Goal: Task Accomplishment & Management: Manage account settings

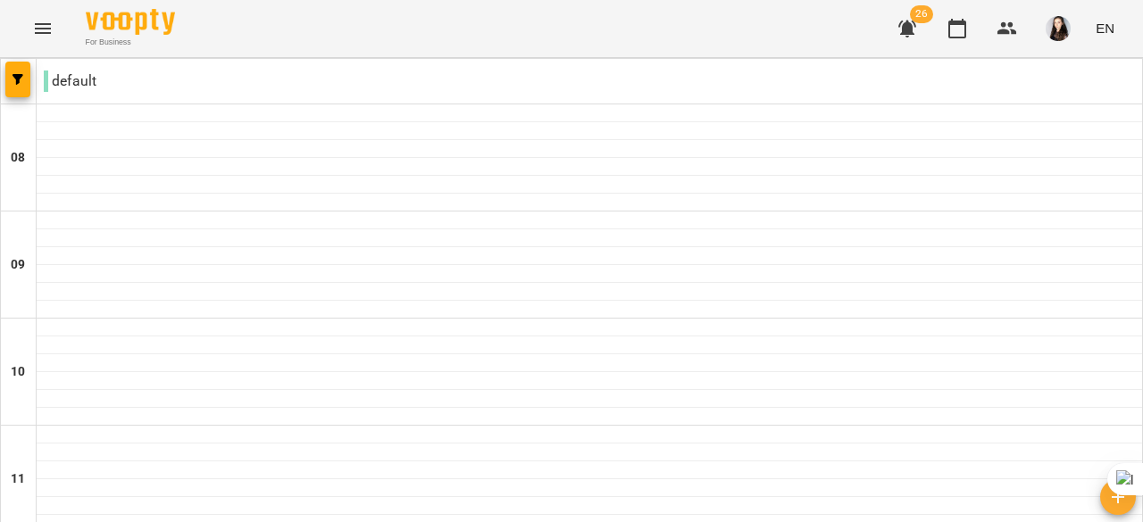
scroll to position [1252, 0]
click at [1016, 35] on icon "button" at bounding box center [1006, 28] width 21 height 21
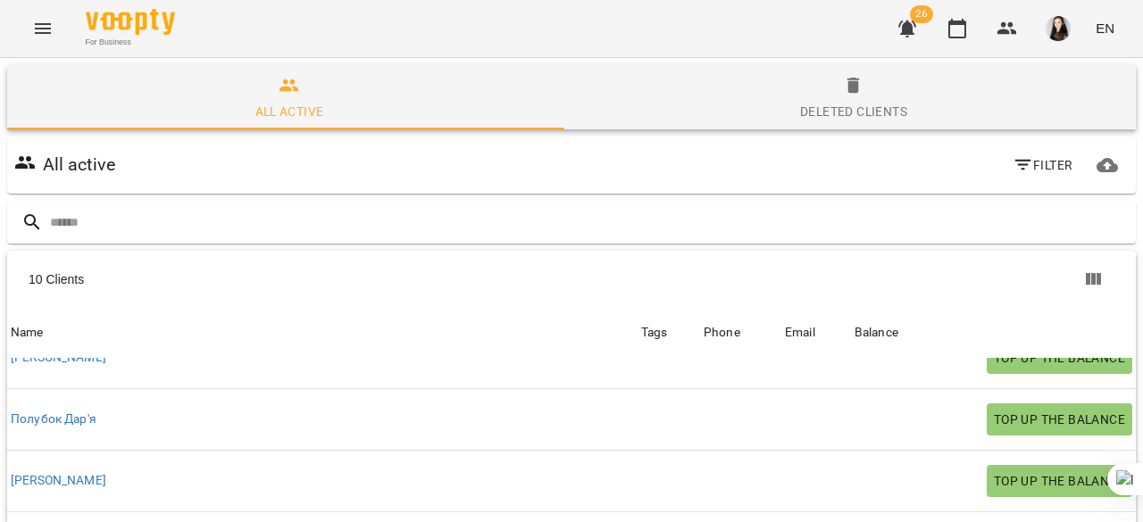
scroll to position [216, 0]
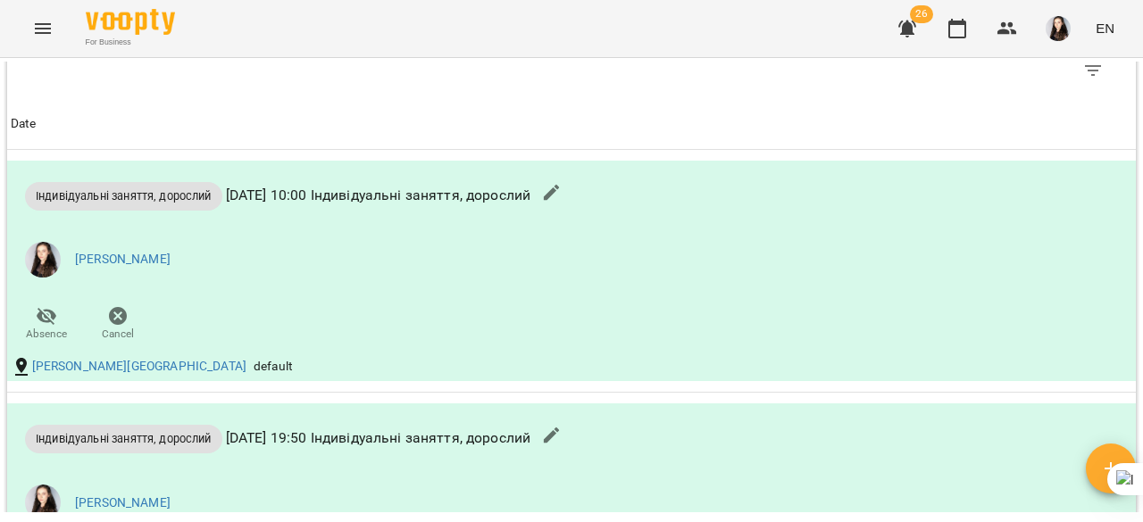
scroll to position [1002, 0]
click at [319, 262] on li "[PERSON_NAME]" at bounding box center [383, 259] width 745 height 50
click at [562, 203] on icon "button" at bounding box center [551, 191] width 21 height 21
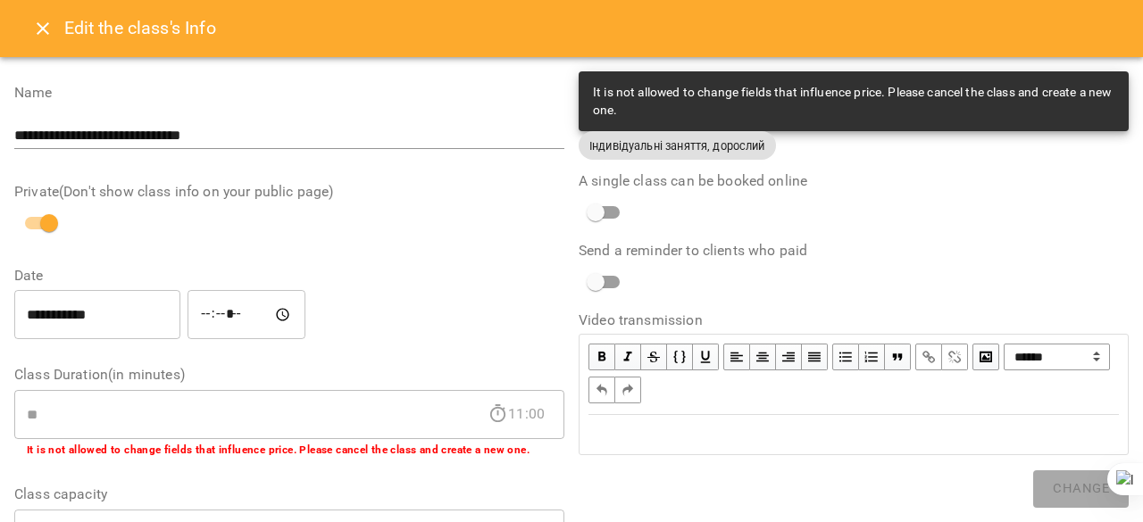
click at [20, 38] on div "Edit the class's Info" at bounding box center [571, 28] width 1143 height 57
click at [29, 33] on button "Close" at bounding box center [42, 28] width 43 height 43
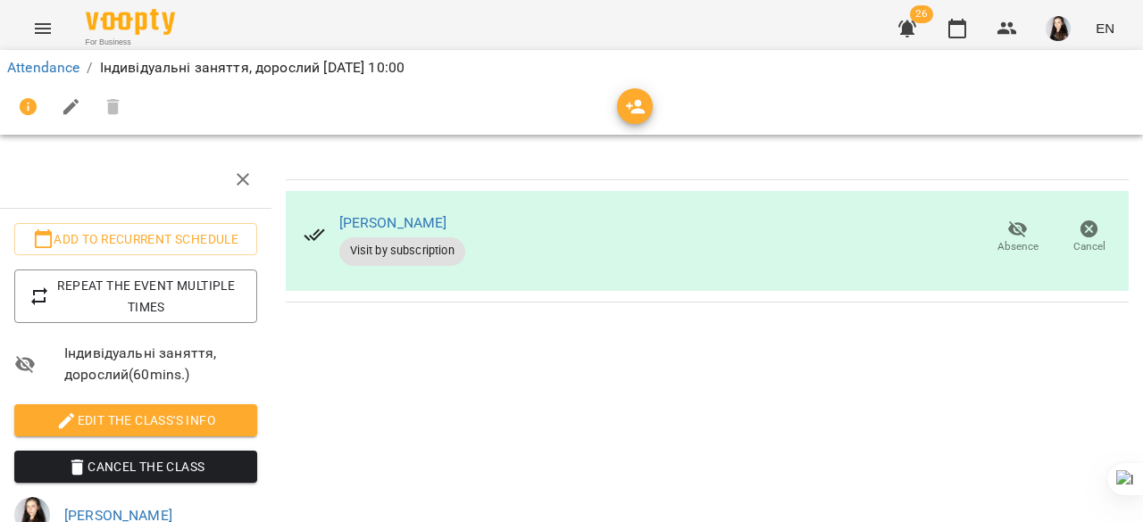
scroll to position [0, 7]
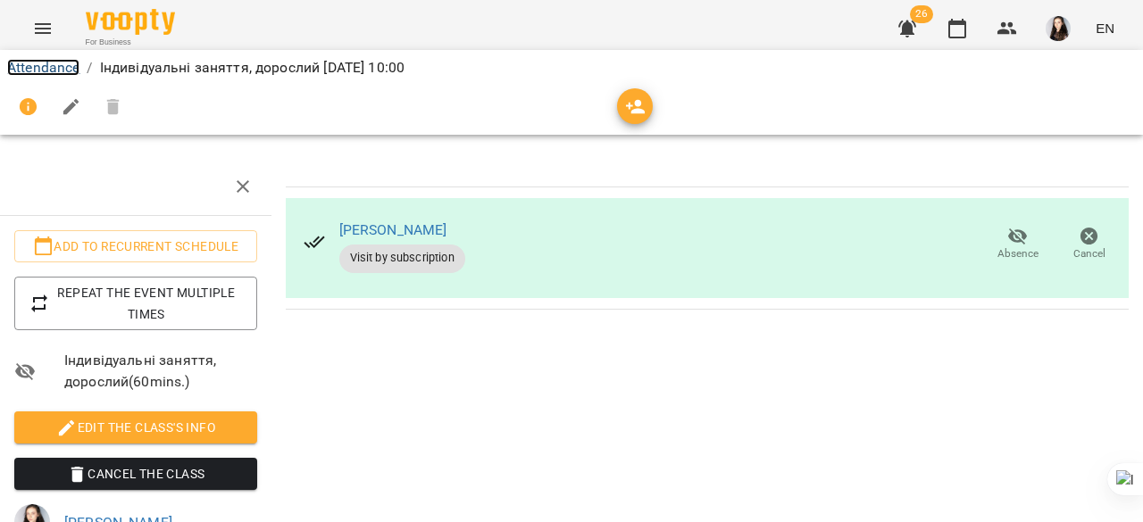
click at [34, 67] on link "Attendance" at bounding box center [43, 67] width 72 height 17
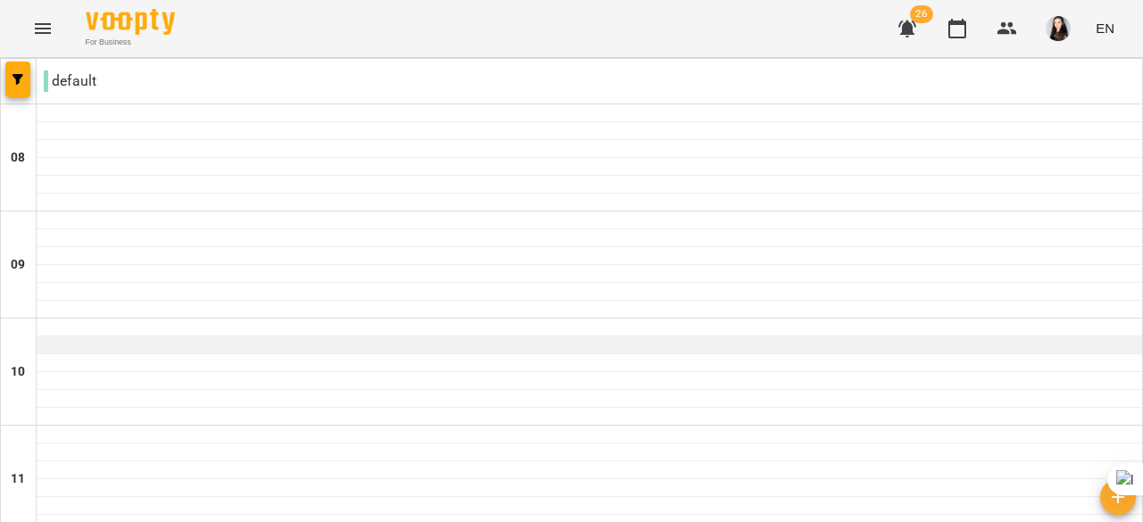
scroll to position [199, 0]
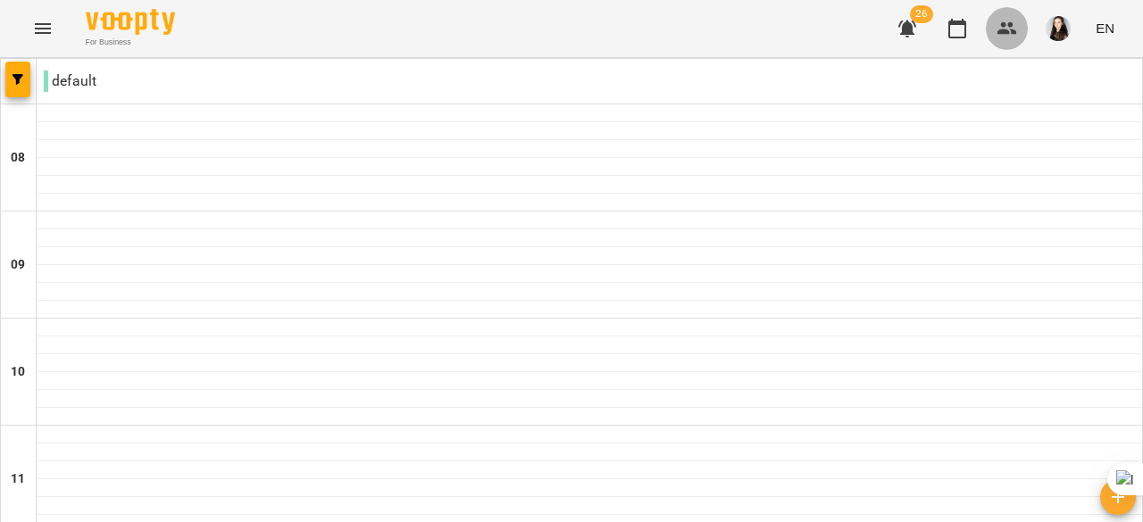
click at [1006, 31] on icon "button" at bounding box center [1007, 28] width 20 height 12
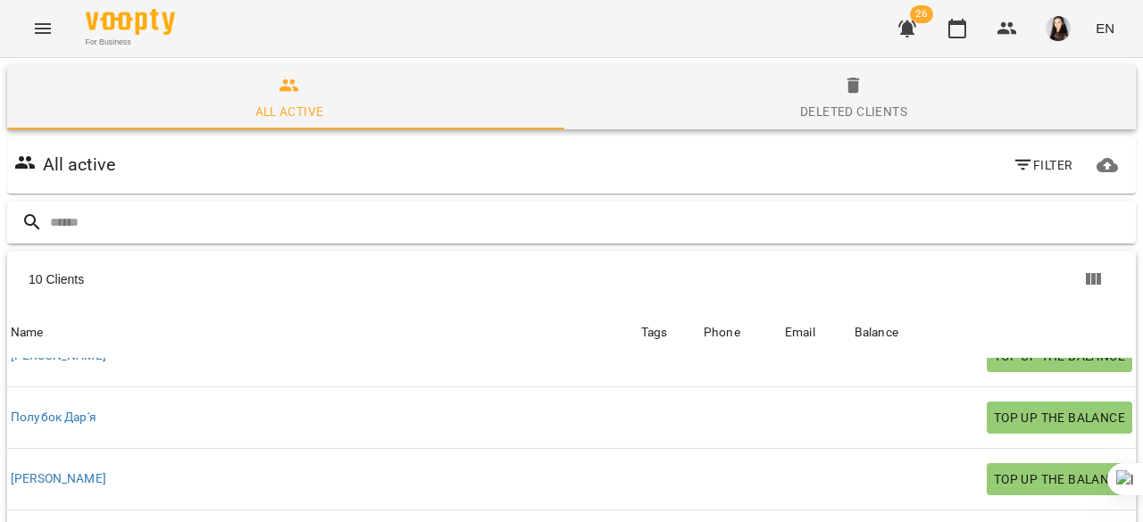
scroll to position [270, 0]
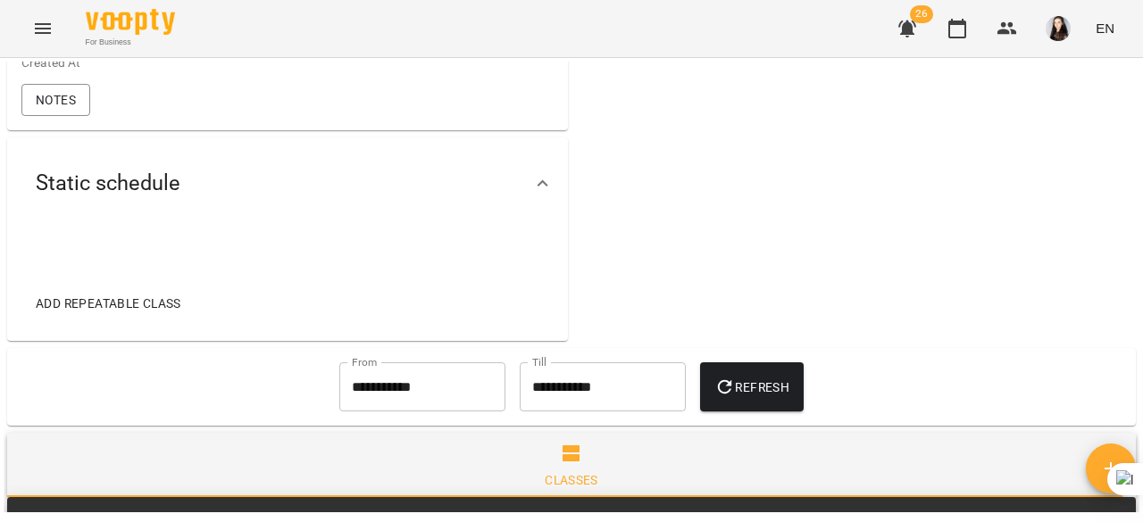
scroll to position [495, 0]
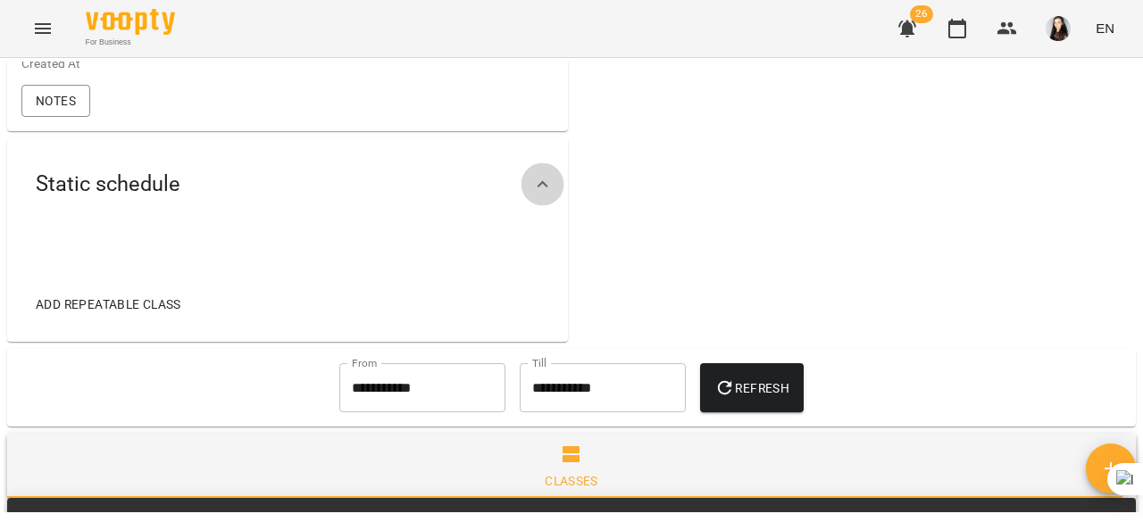
click at [541, 195] on icon at bounding box center [542, 184] width 21 height 21
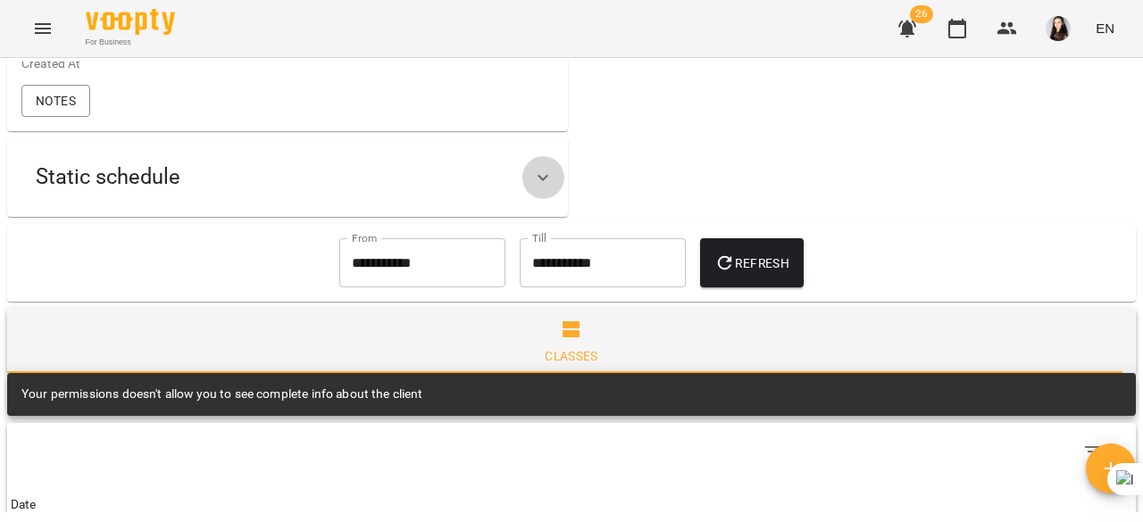
click at [541, 188] on icon at bounding box center [542, 177] width 21 height 21
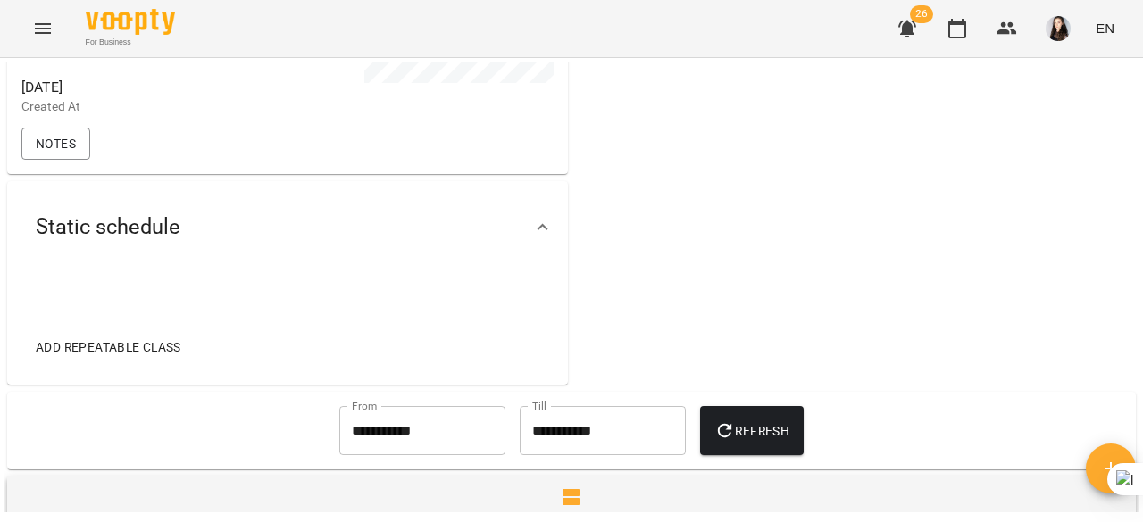
scroll to position [449, 0]
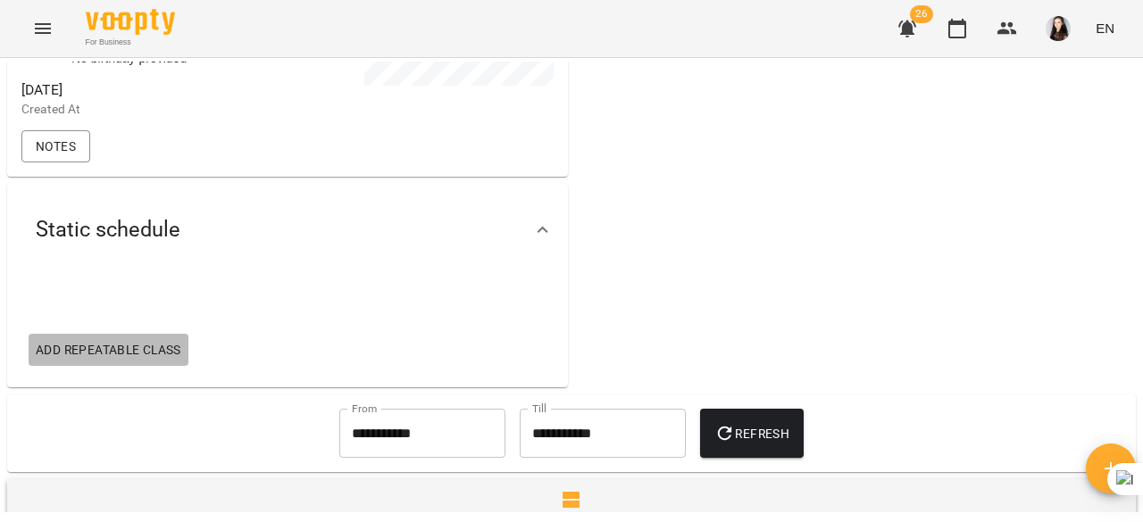
click at [75, 361] on span "Add repeatable class" at bounding box center [109, 349] width 146 height 21
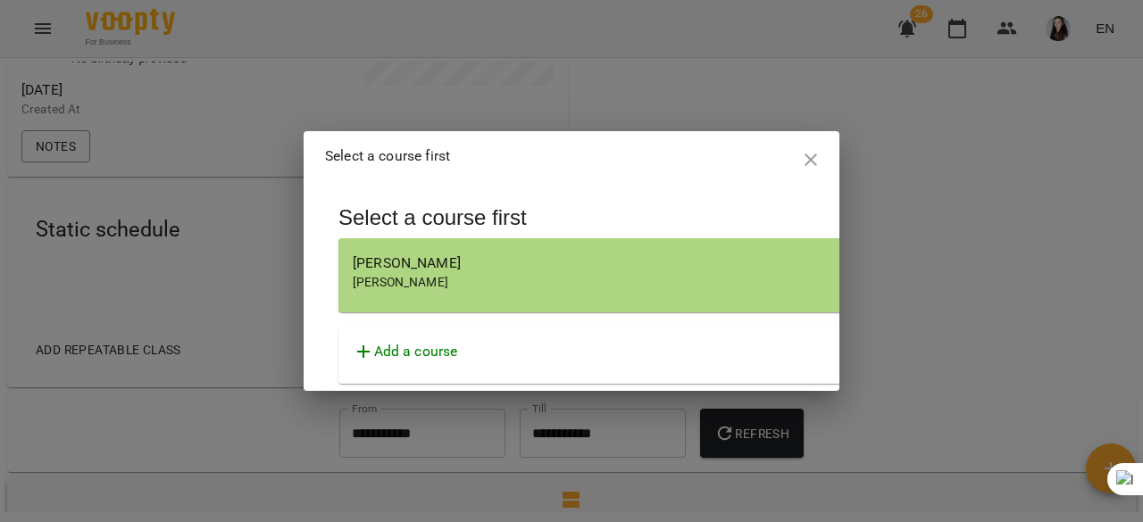
click at [448, 278] on span "[PERSON_NAME]" at bounding box center [401, 282] width 96 height 14
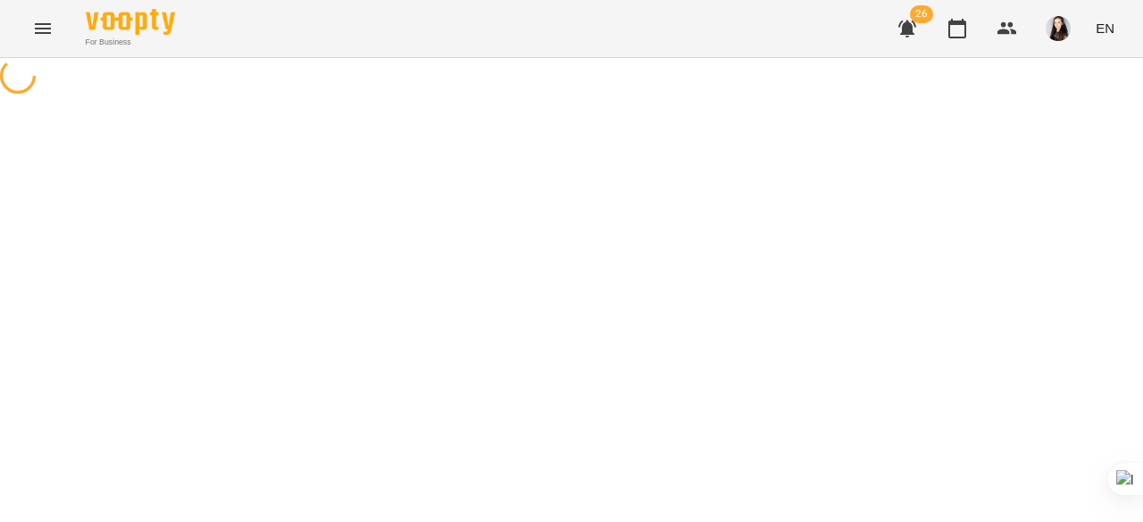
select select "********"
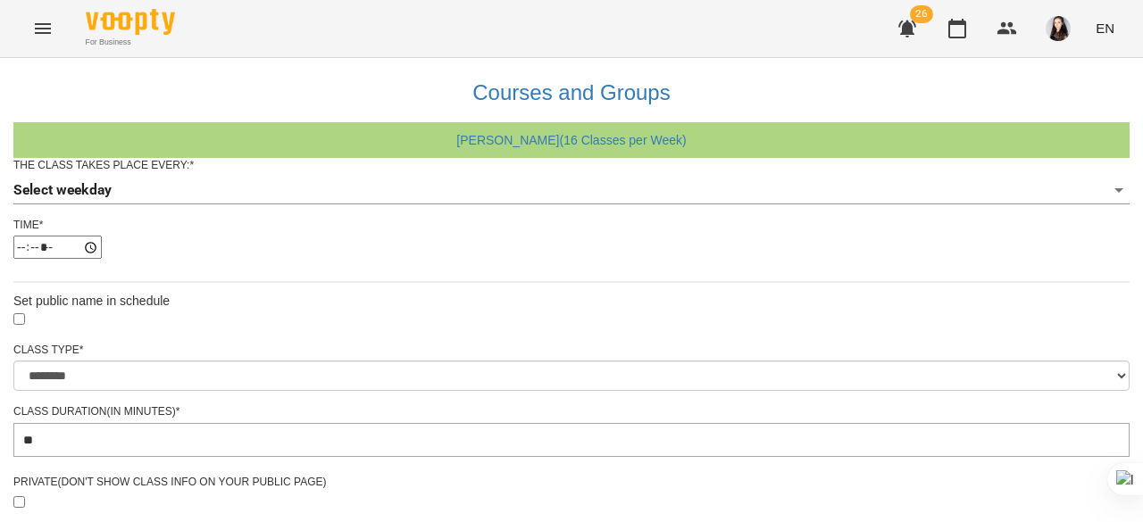
scroll to position [93, 0]
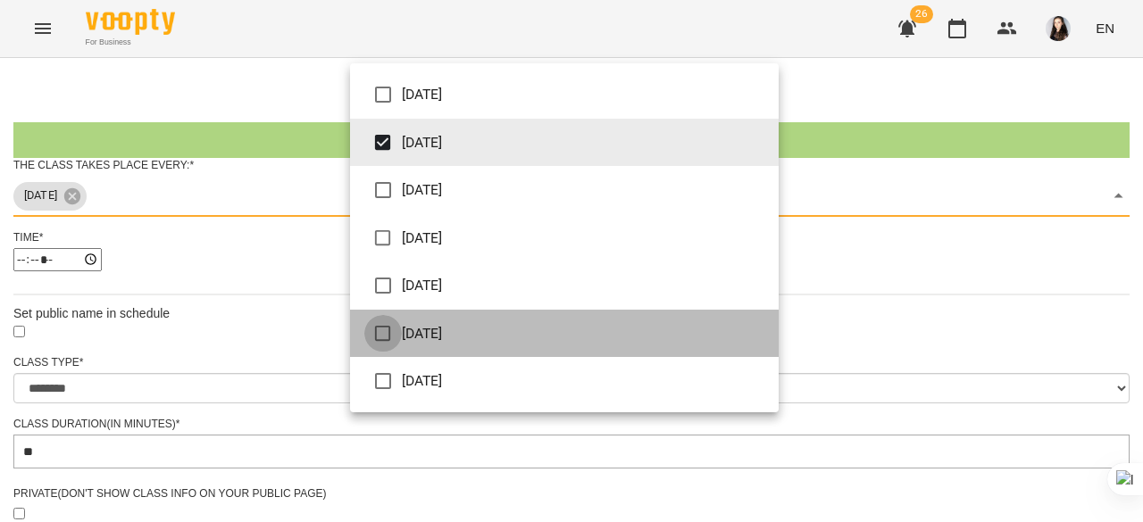
type input "***"
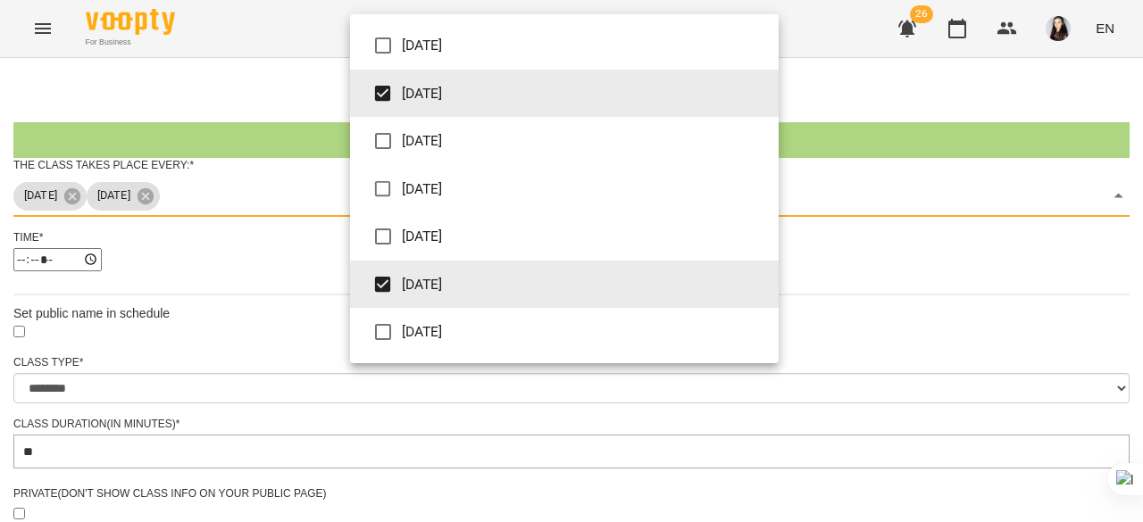
click at [234, 338] on div at bounding box center [571, 261] width 1143 height 522
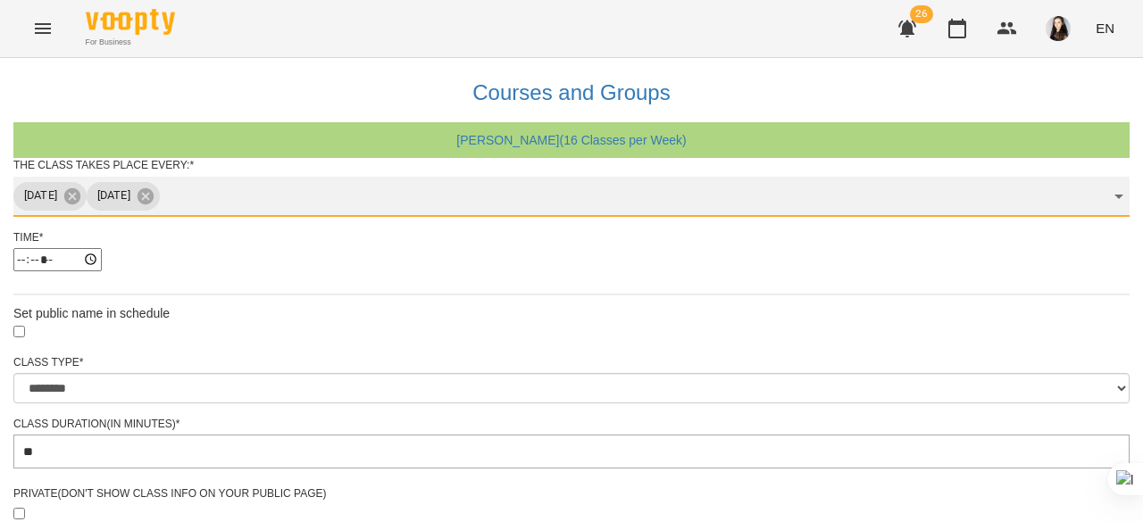
scroll to position [102, 0]
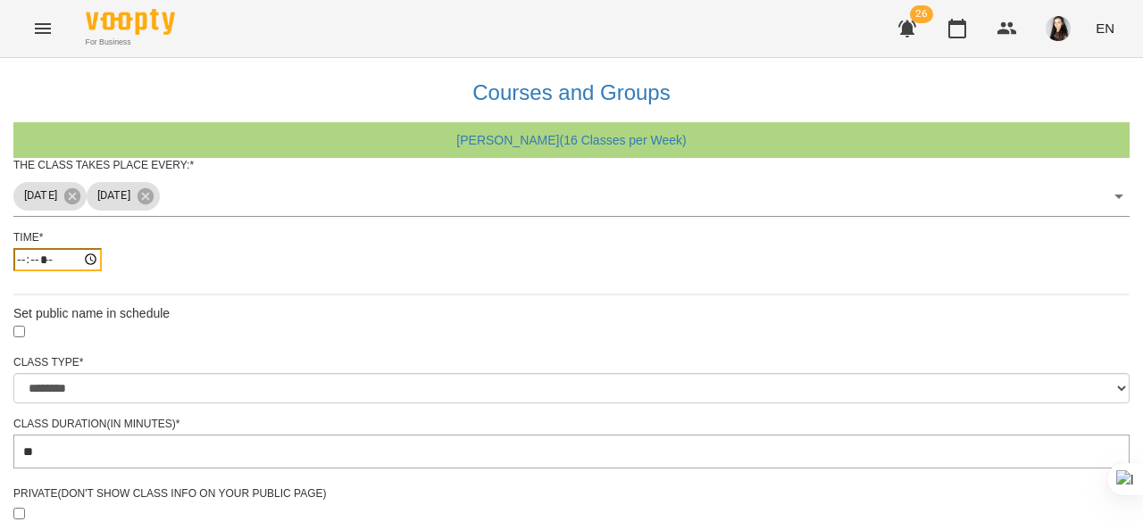
click at [102, 248] on input "*****" at bounding box center [57, 259] width 88 height 23
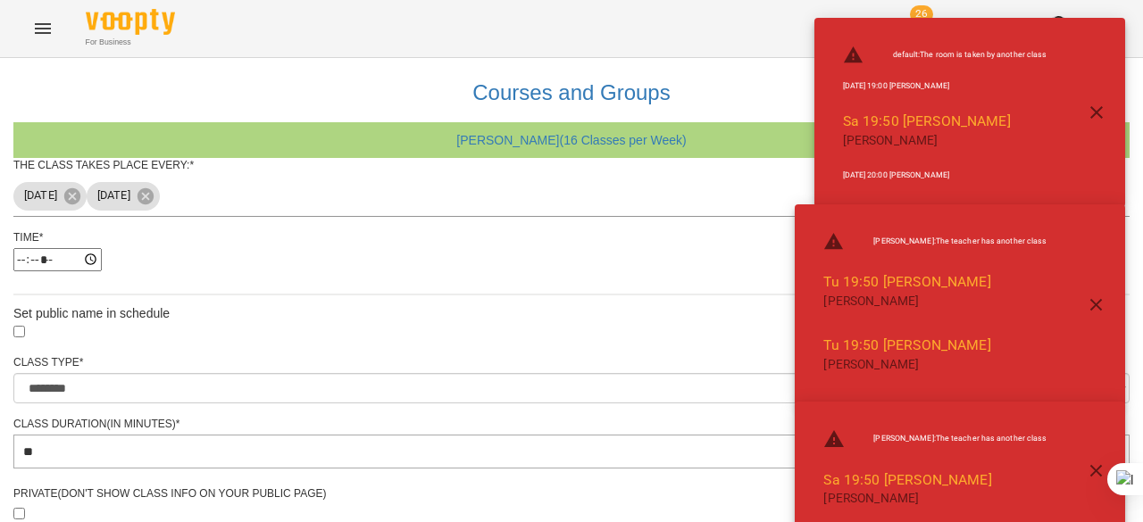
type input "*****"
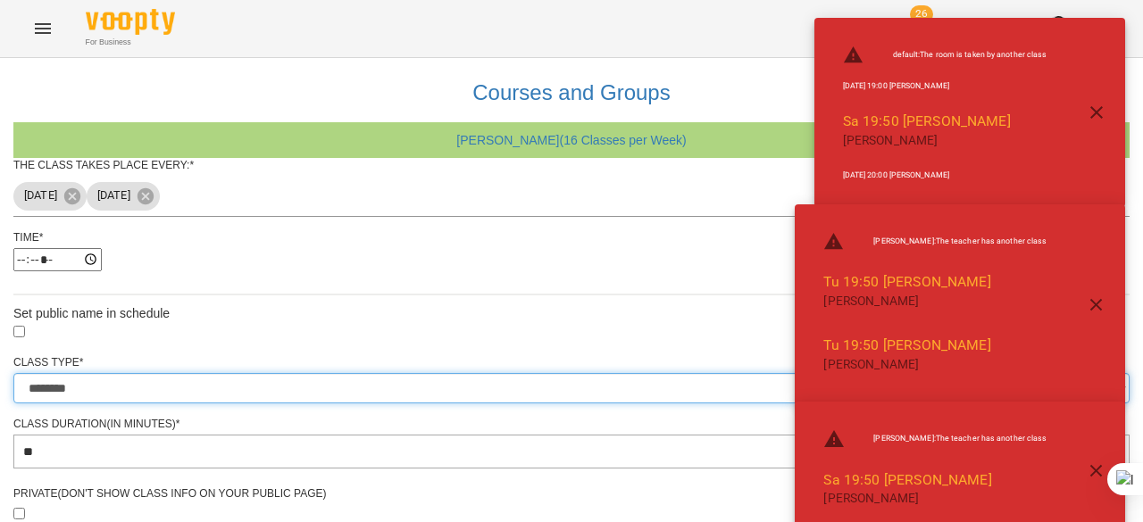
click at [411, 373] on select "**********" at bounding box center [571, 388] width 1116 height 30
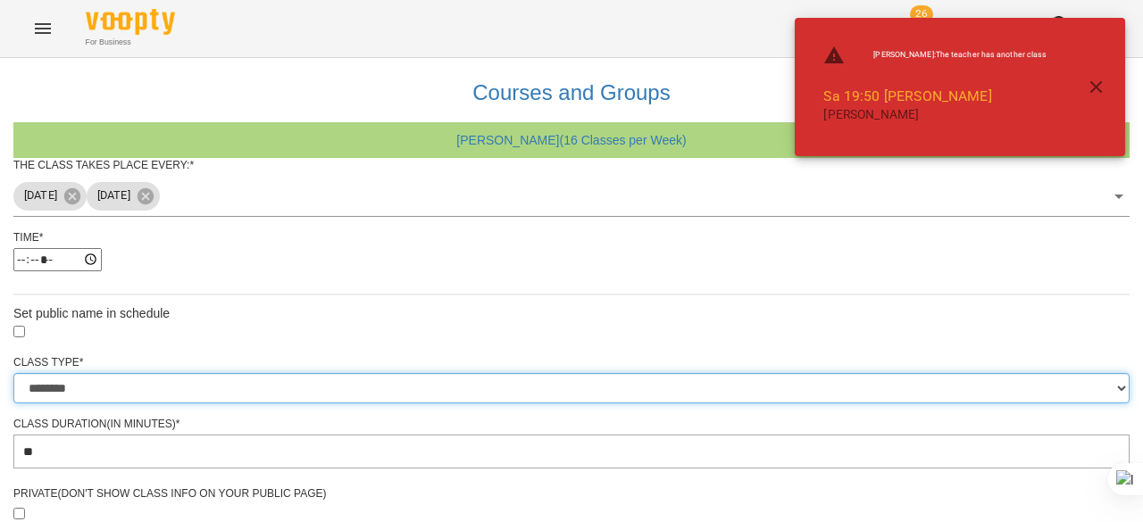
select select "**********"
click at [350, 373] on select "**********" at bounding box center [571, 388] width 1116 height 30
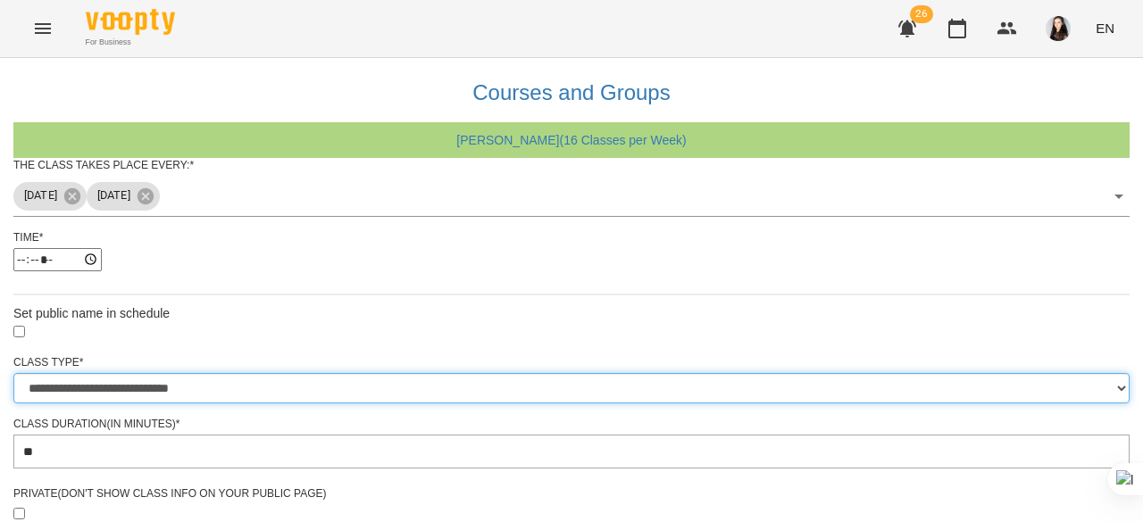
scroll to position [676, 0]
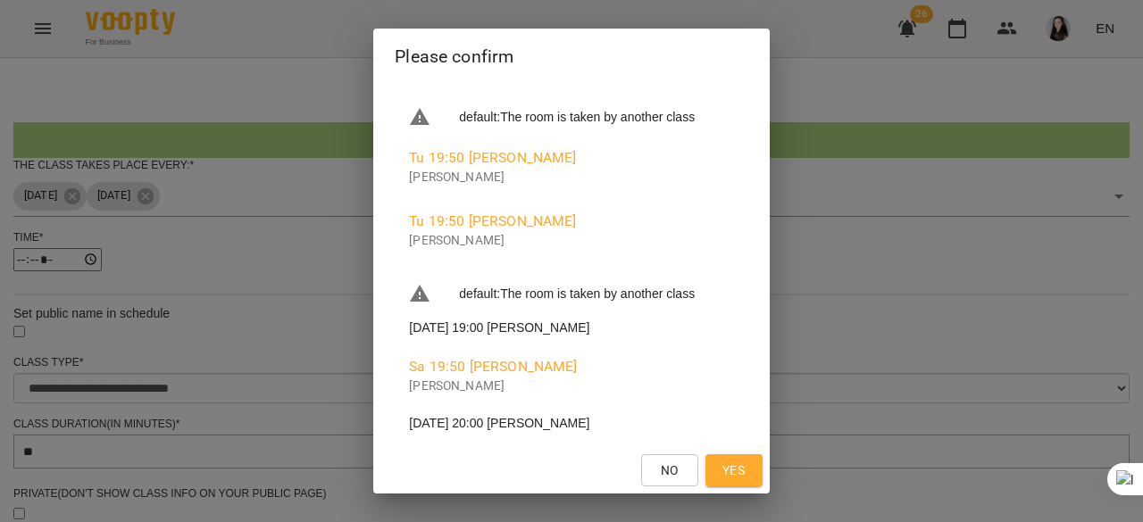
click at [744, 469] on span "Yes" at bounding box center [733, 470] width 22 height 21
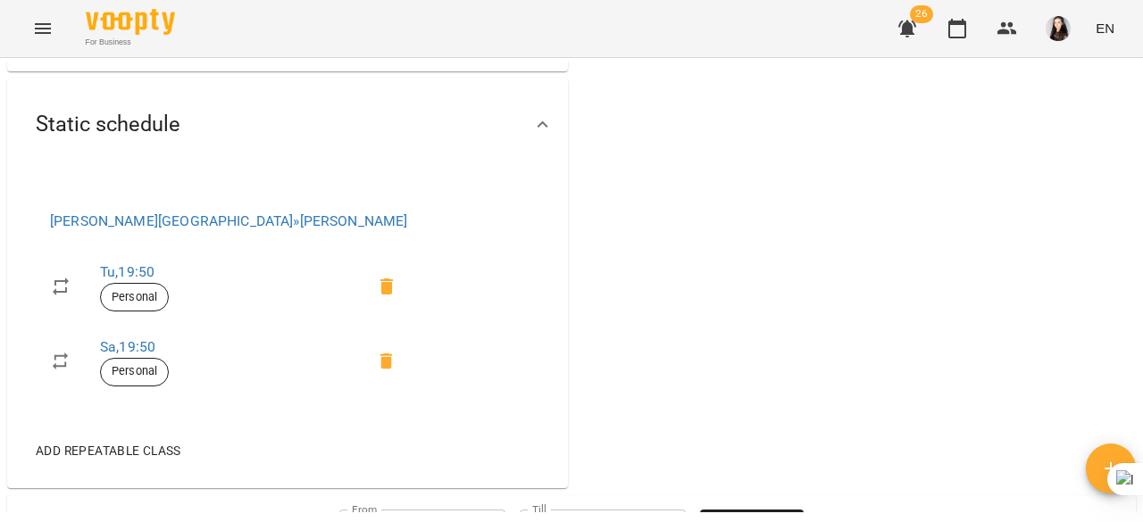
scroll to position [603, 0]
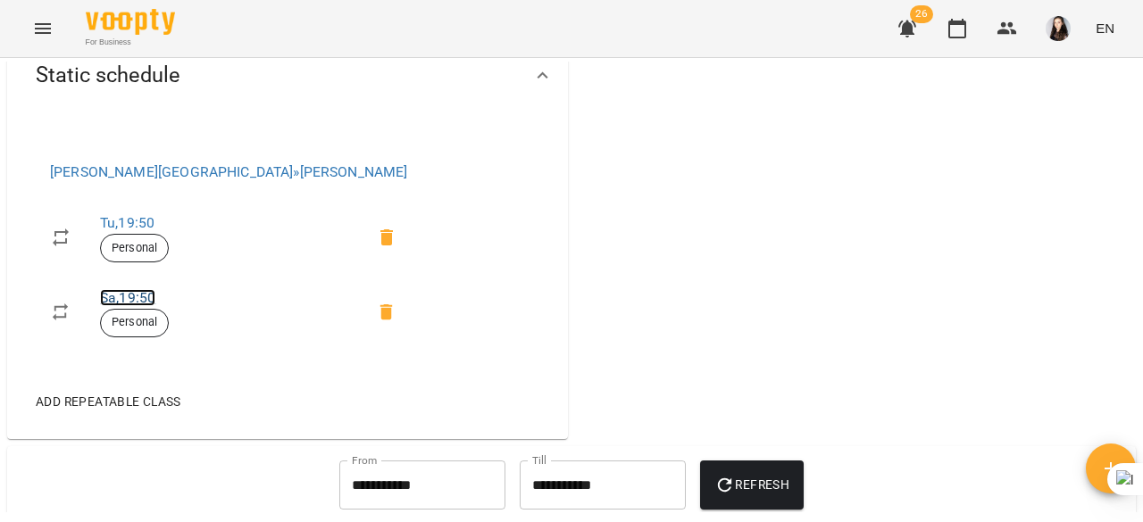
click at [118, 306] on link "Sa , 19:50" at bounding box center [127, 297] width 55 height 17
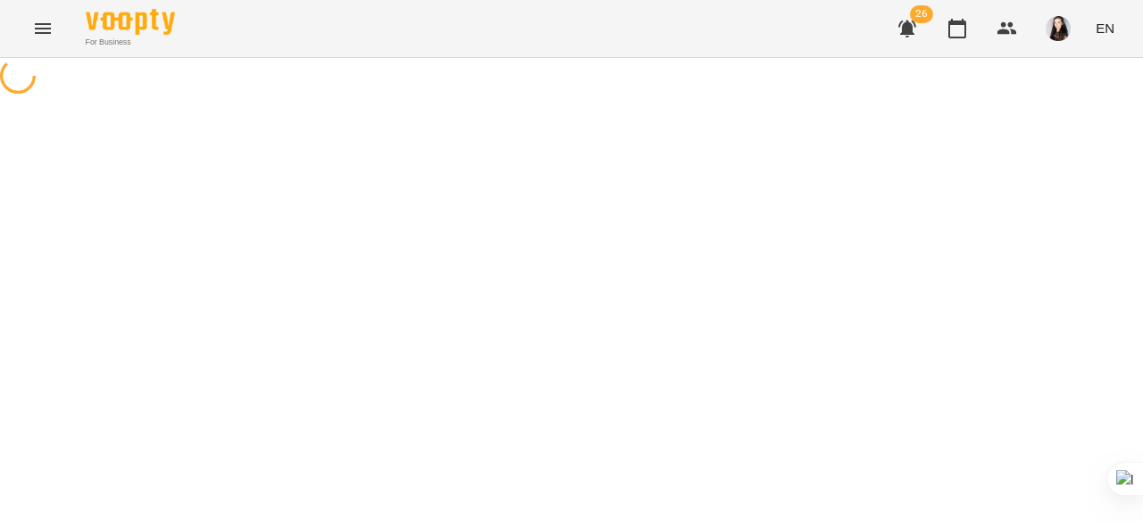
select select "*"
select select "**********"
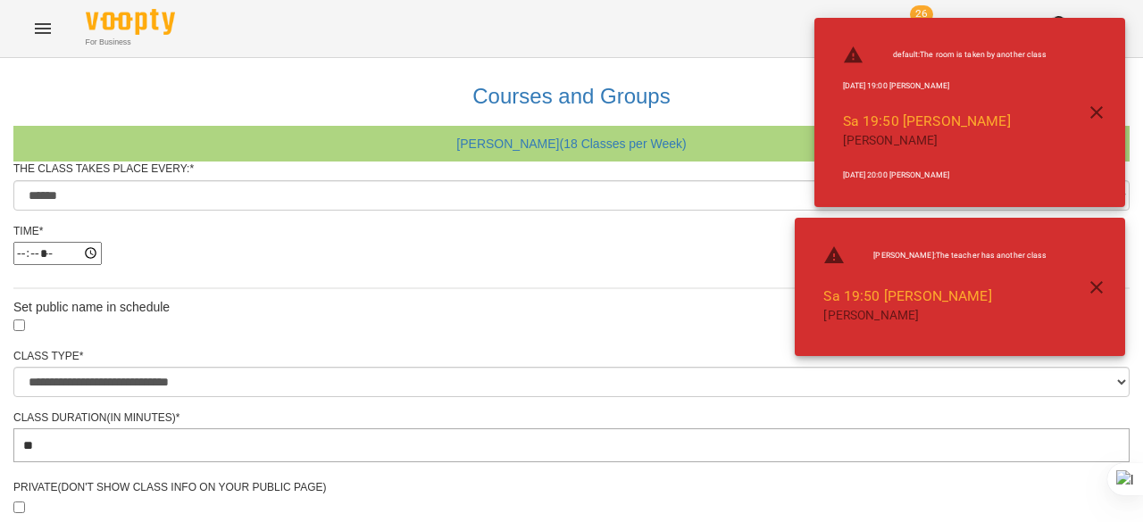
scroll to position [79, 0]
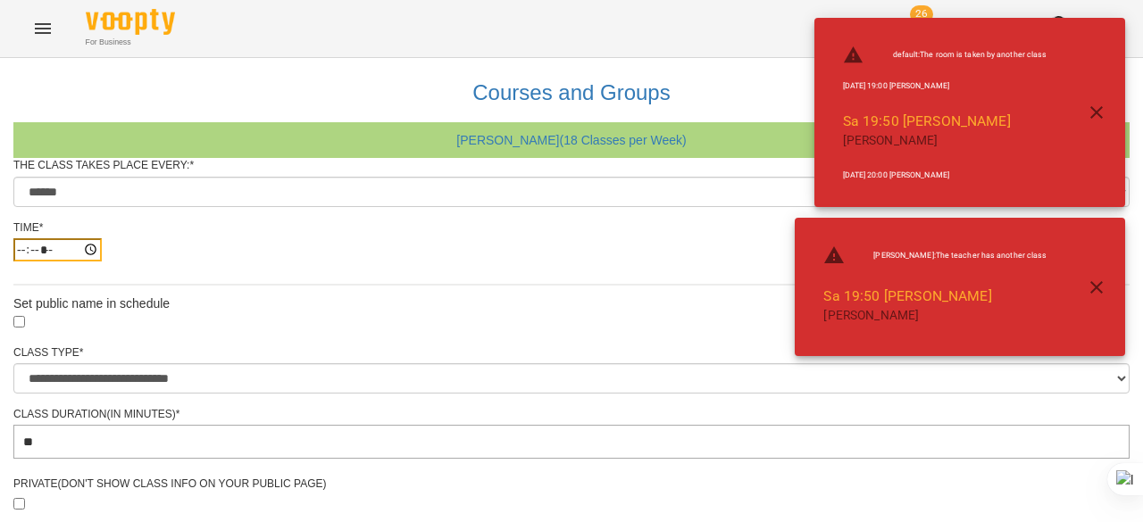
click at [102, 238] on input "*****" at bounding box center [57, 249] width 88 height 23
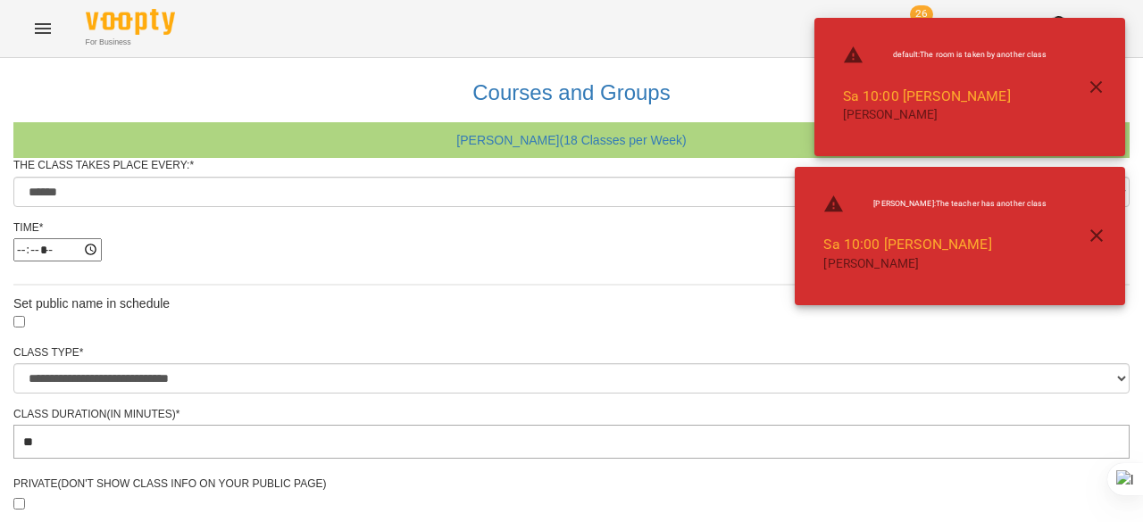
type input "*****"
click at [549, 238] on div "*****" at bounding box center [571, 249] width 1116 height 23
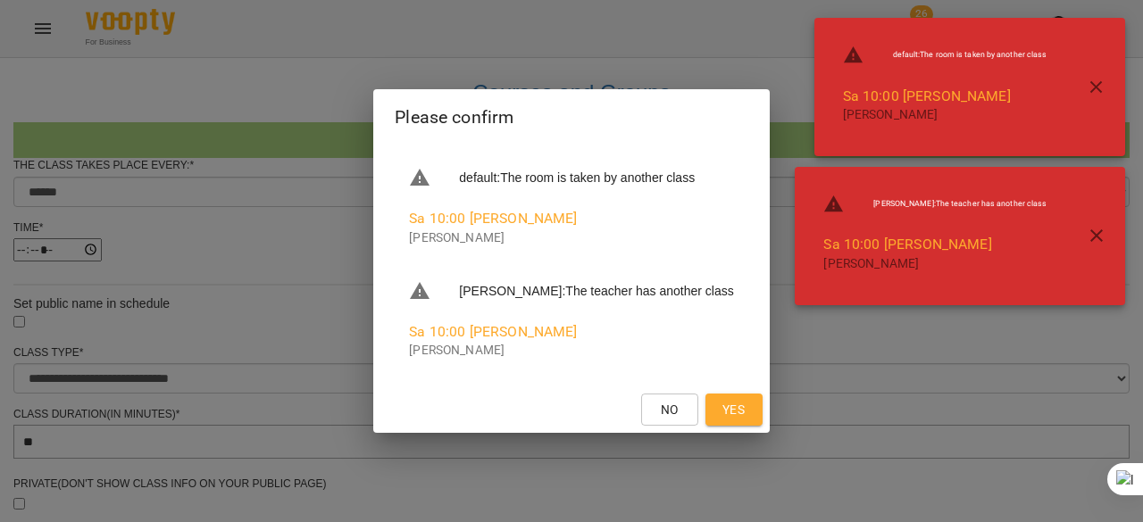
click at [741, 406] on span "Yes" at bounding box center [733, 409] width 22 height 21
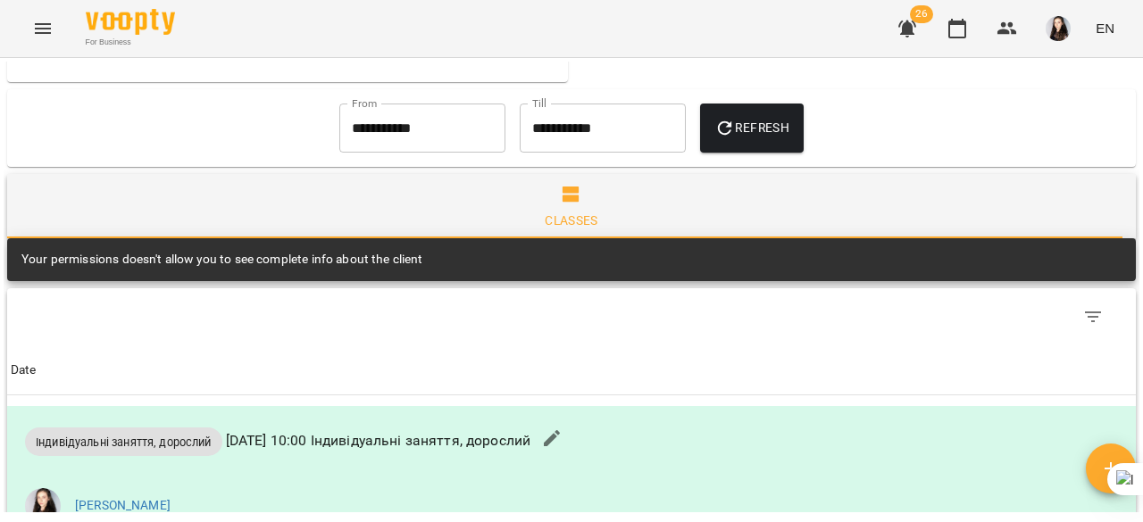
scroll to position [961, 0]
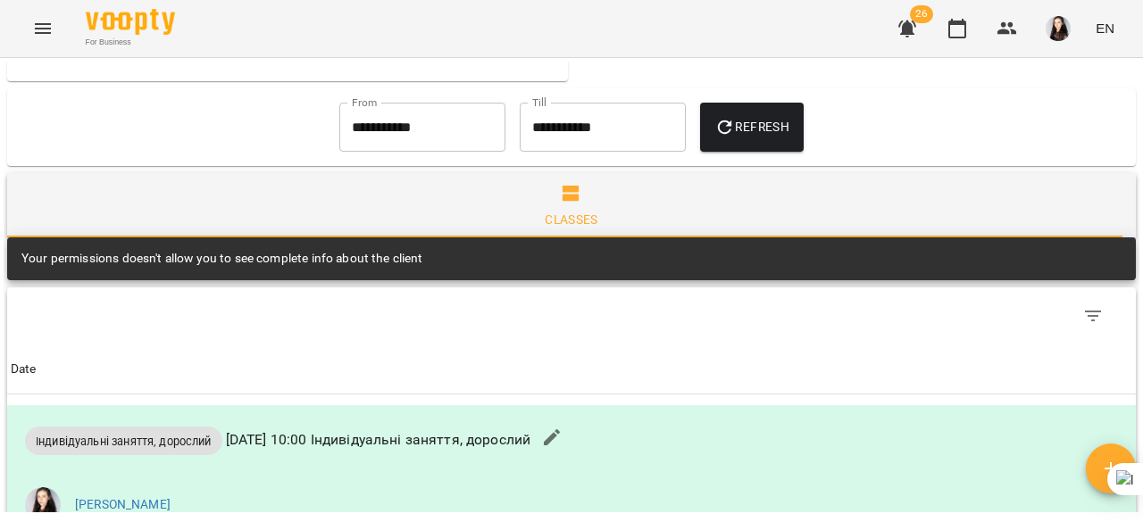
click at [750, 137] on span "Refresh" at bounding box center [751, 126] width 75 height 21
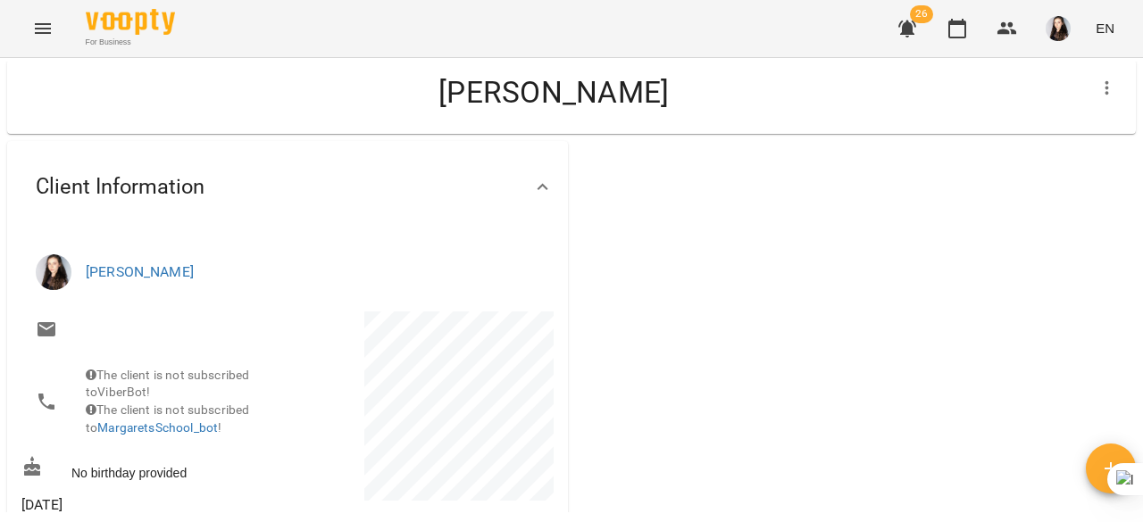
scroll to position [0, 0]
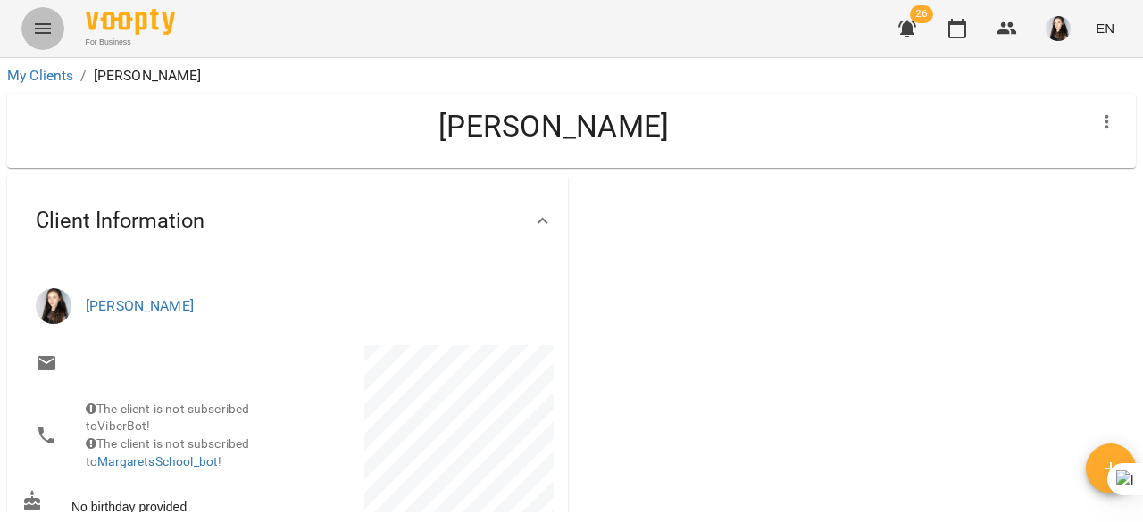
click at [29, 43] on button "Menu" at bounding box center [42, 28] width 43 height 43
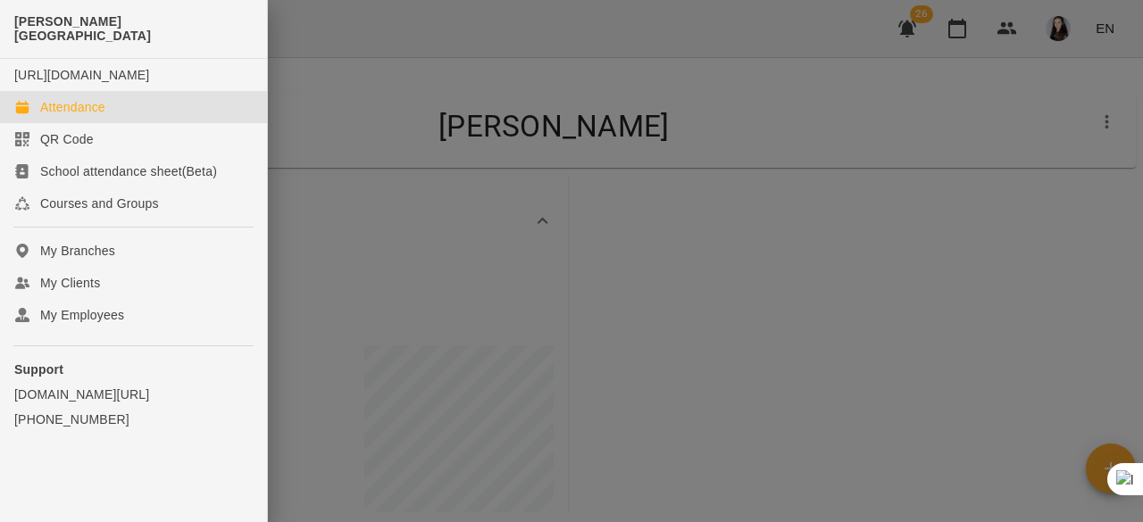
click at [68, 116] on div "Attendance" at bounding box center [72, 107] width 65 height 18
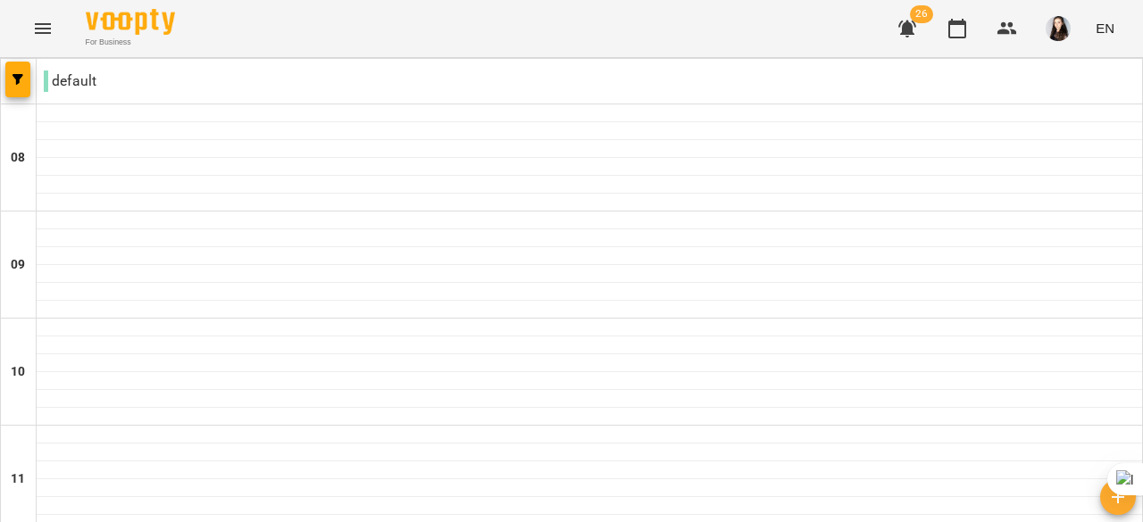
scroll to position [1164, 0]
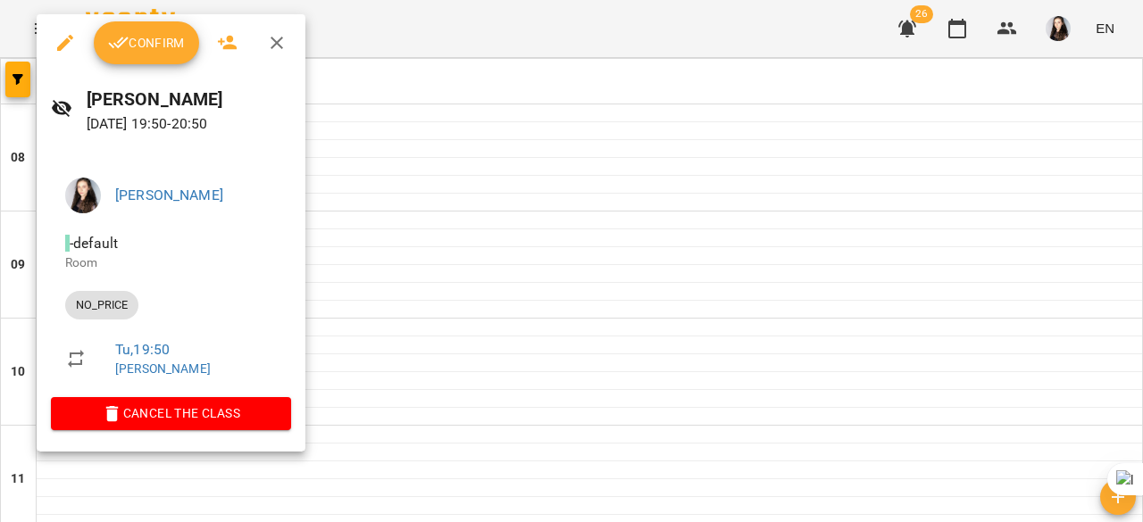
click at [627, 243] on div at bounding box center [571, 261] width 1143 height 522
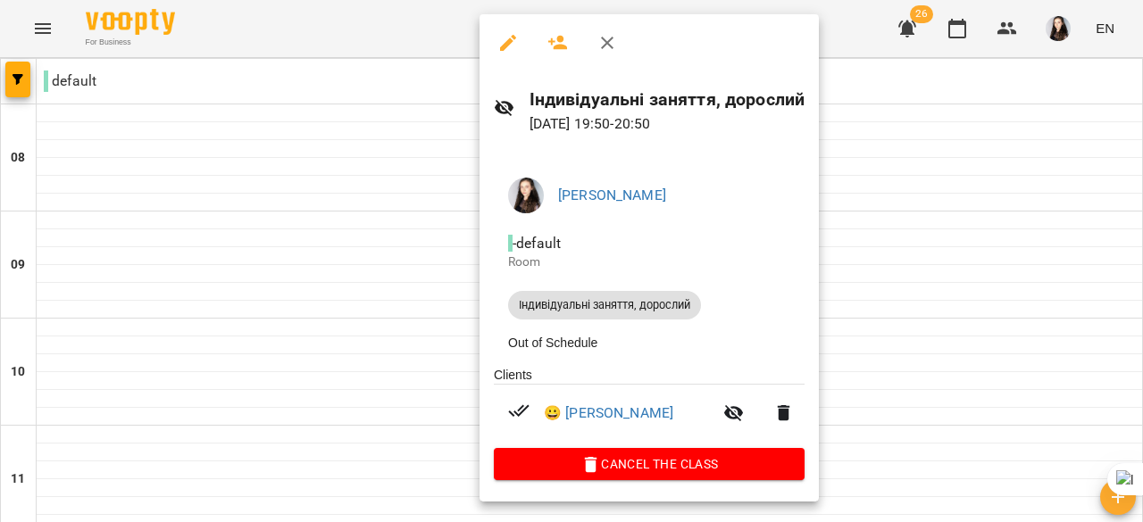
drag, startPoint x: 179, startPoint y: 267, endPoint x: 146, endPoint y: 276, distance: 34.2
click at [146, 276] on div at bounding box center [571, 261] width 1143 height 522
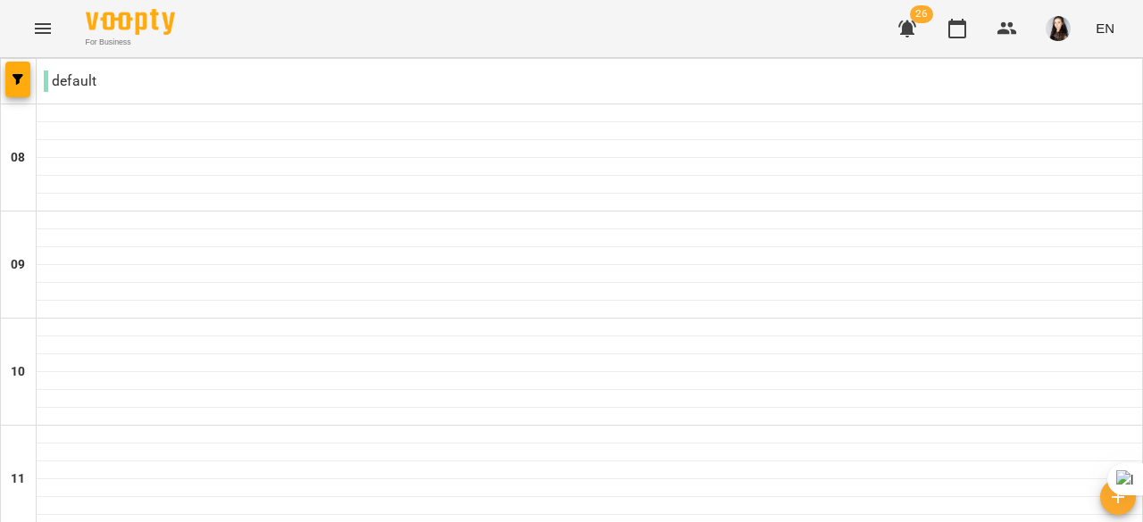
drag, startPoint x: 146, startPoint y: 276, endPoint x: 808, endPoint y: 273, distance: 662.4
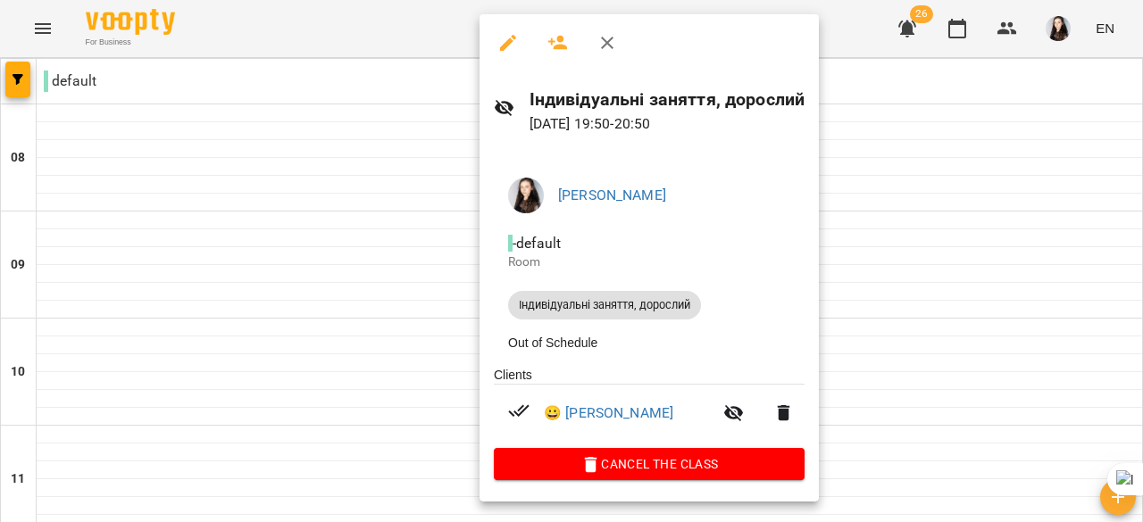
click at [83, 300] on div at bounding box center [571, 261] width 1143 height 522
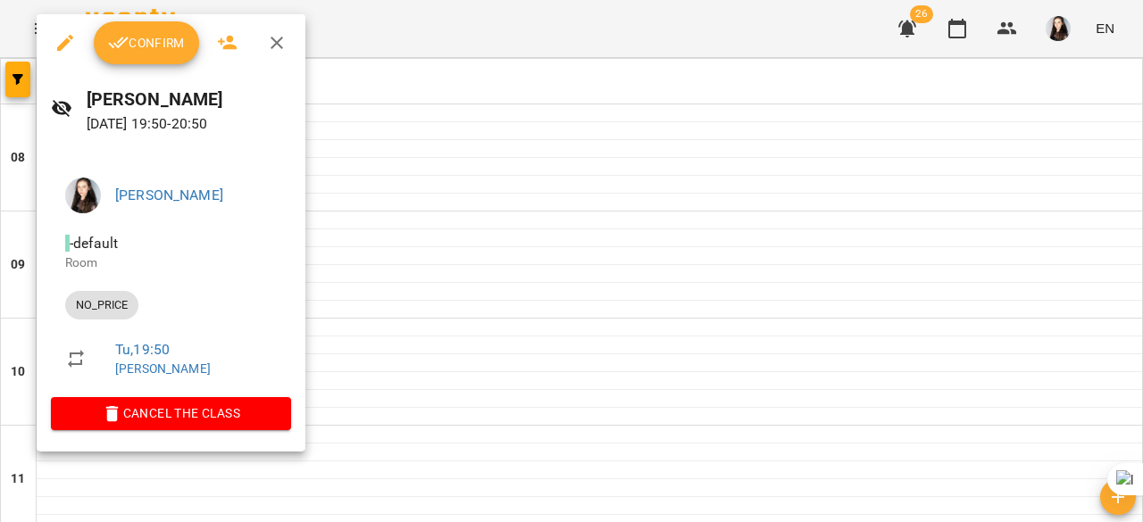
click at [941, 268] on div at bounding box center [571, 261] width 1143 height 522
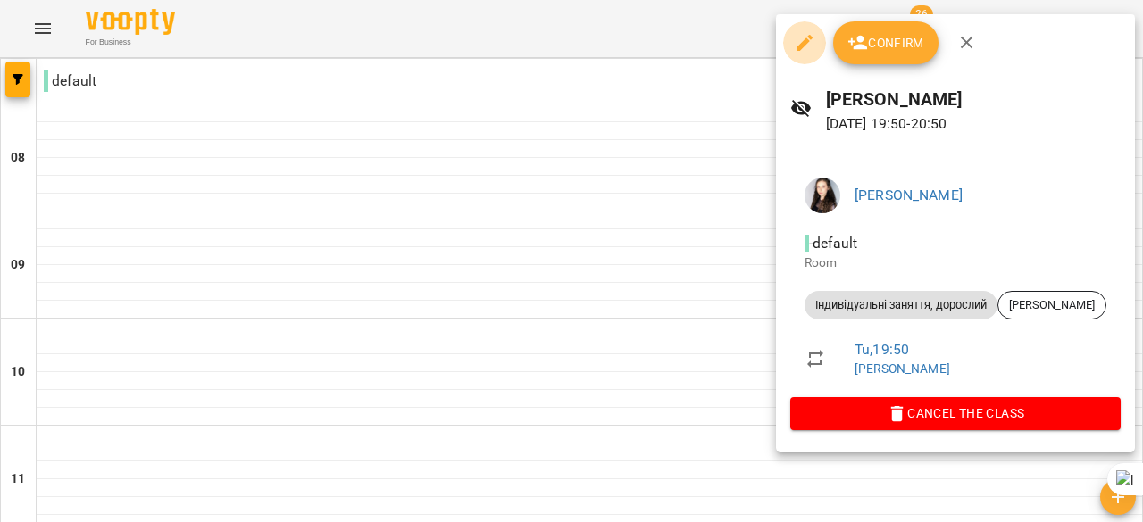
click at [805, 46] on icon "button" at bounding box center [804, 42] width 21 height 21
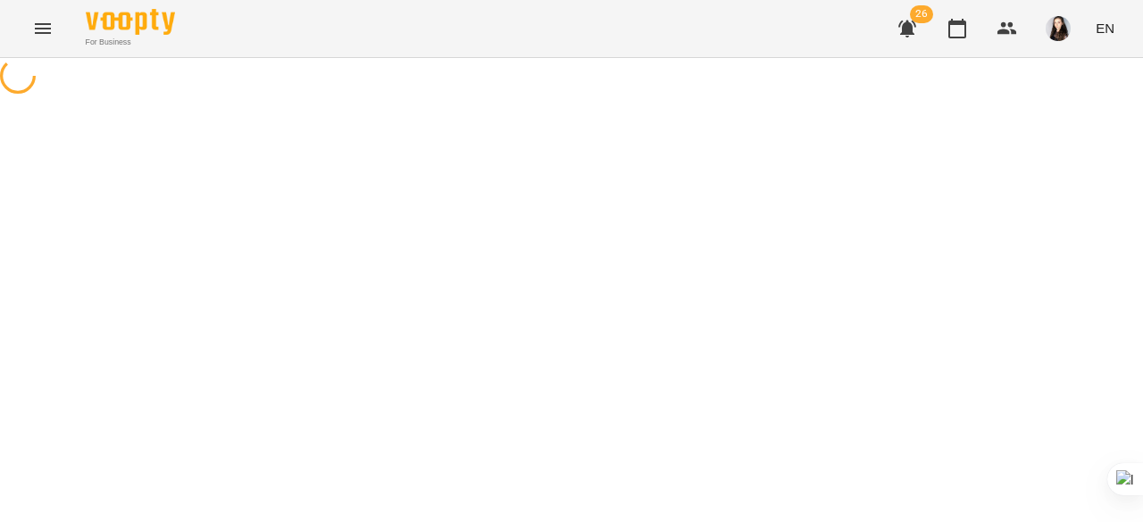
select select "**********"
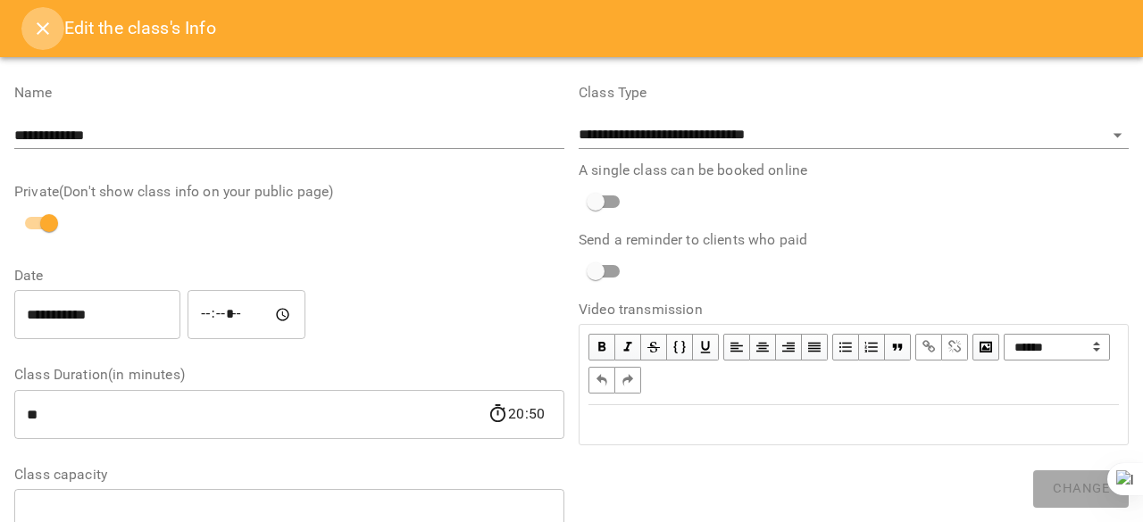
click at [37, 35] on icon "Close" at bounding box center [42, 28] width 21 height 21
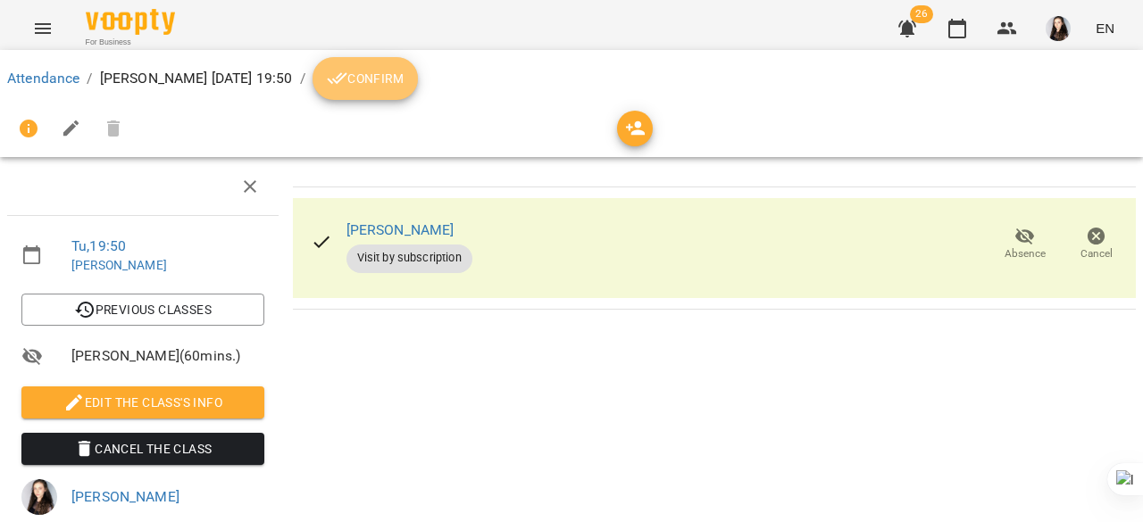
click at [378, 89] on button "Confirm" at bounding box center [364, 78] width 105 height 43
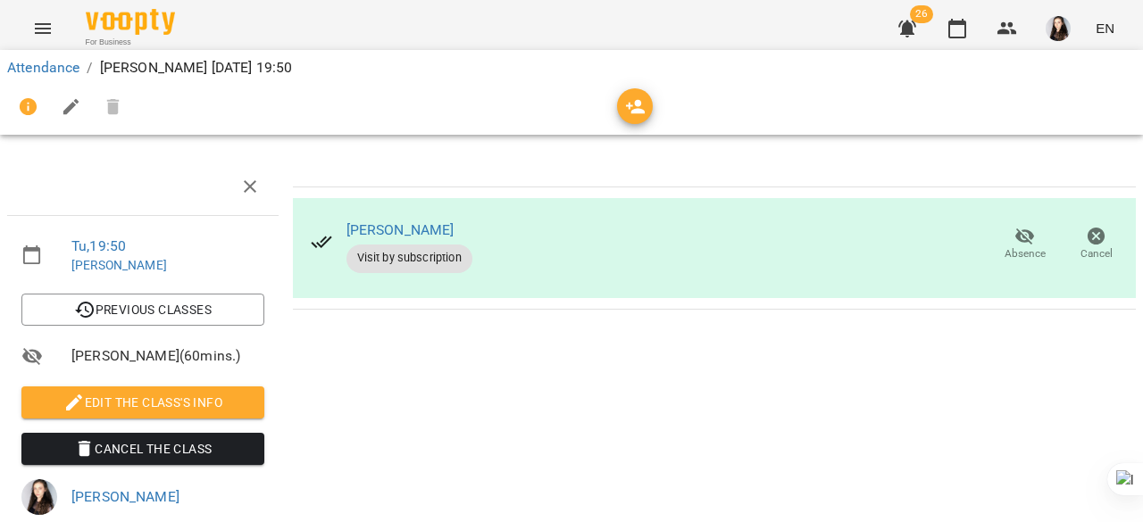
scroll to position [27, 0]
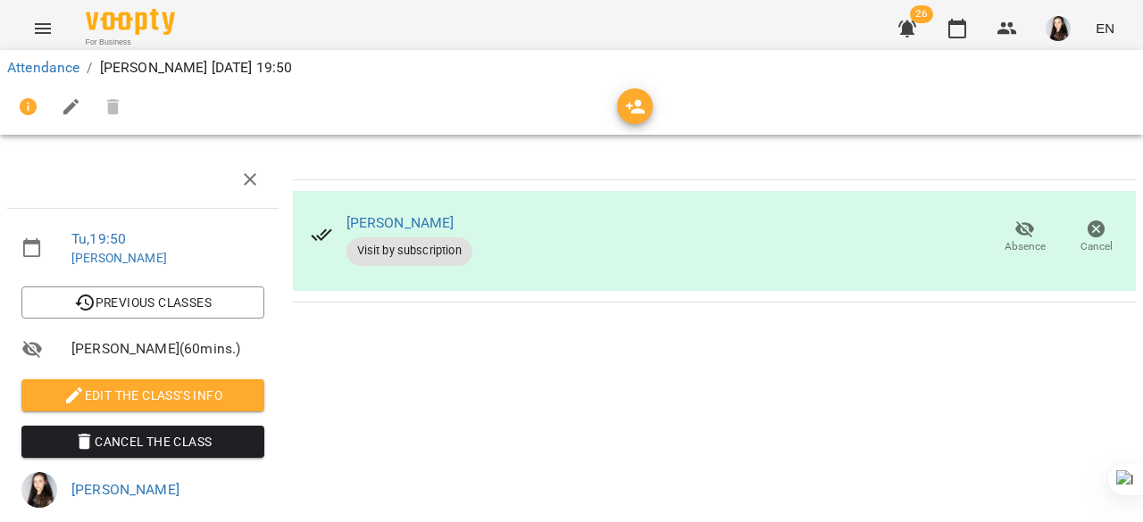
click at [21, 51] on div "Attendance / [PERSON_NAME] [DATE] 19:50" at bounding box center [571, 92] width 1150 height 92
click at [29, 62] on link "Attendance" at bounding box center [43, 67] width 72 height 17
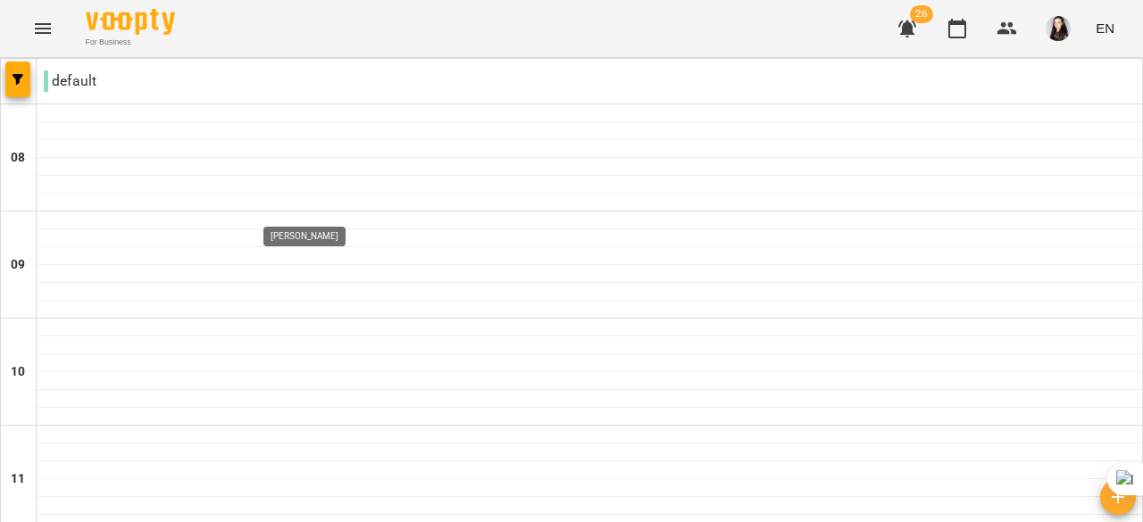
scroll to position [1227, 0]
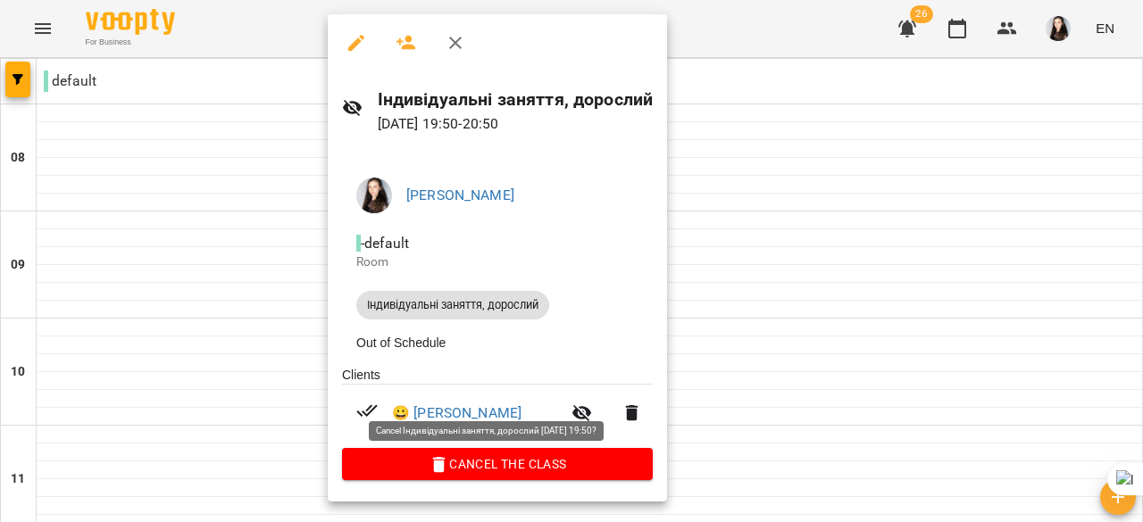
click at [603, 468] on span "Cancel the class" at bounding box center [497, 463] width 282 height 21
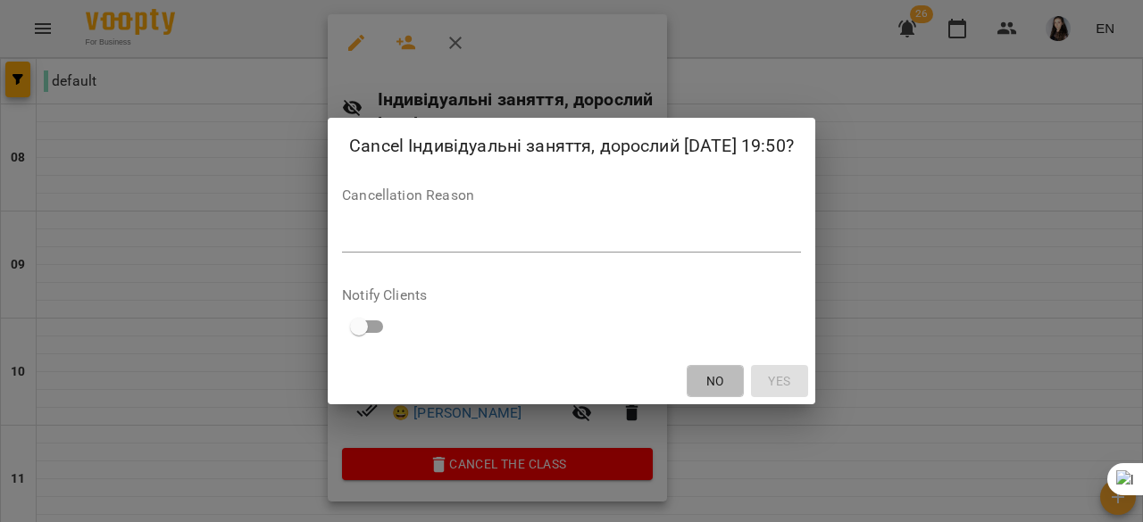
click at [724, 376] on span "No" at bounding box center [715, 380] width 18 height 21
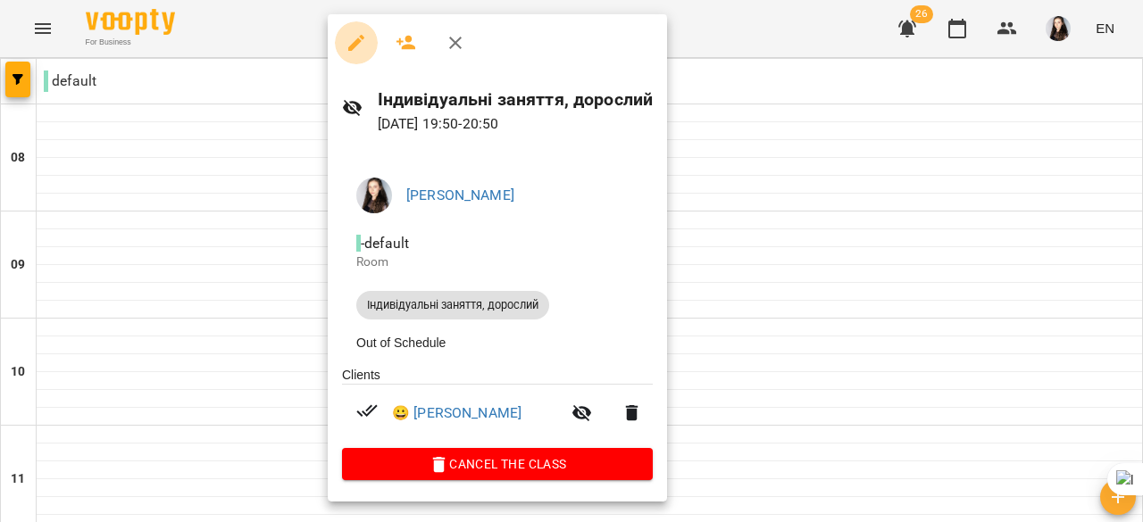
click at [363, 42] on icon "button" at bounding box center [355, 42] width 21 height 21
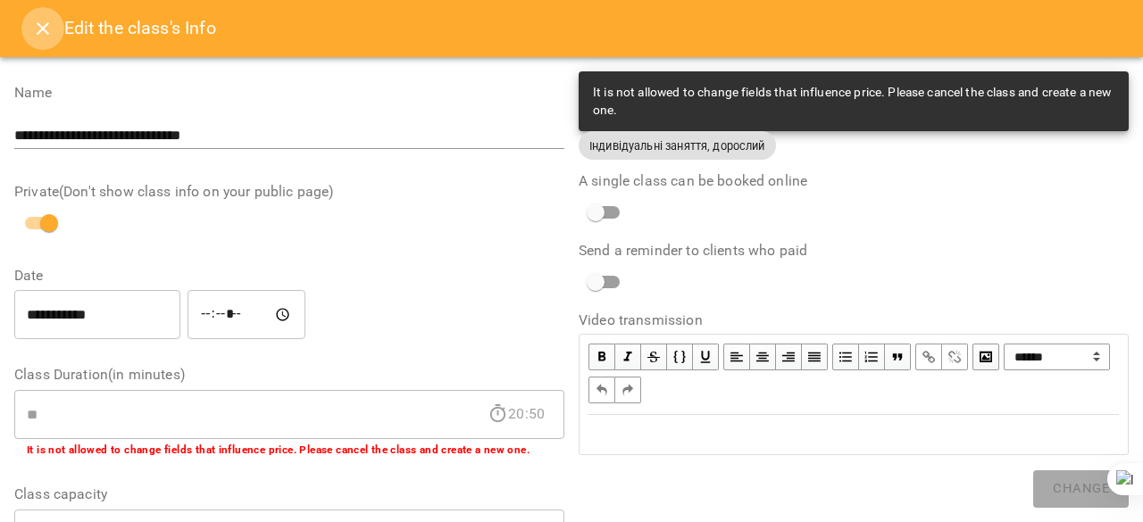
click at [36, 26] on icon "Close" at bounding box center [42, 28] width 21 height 21
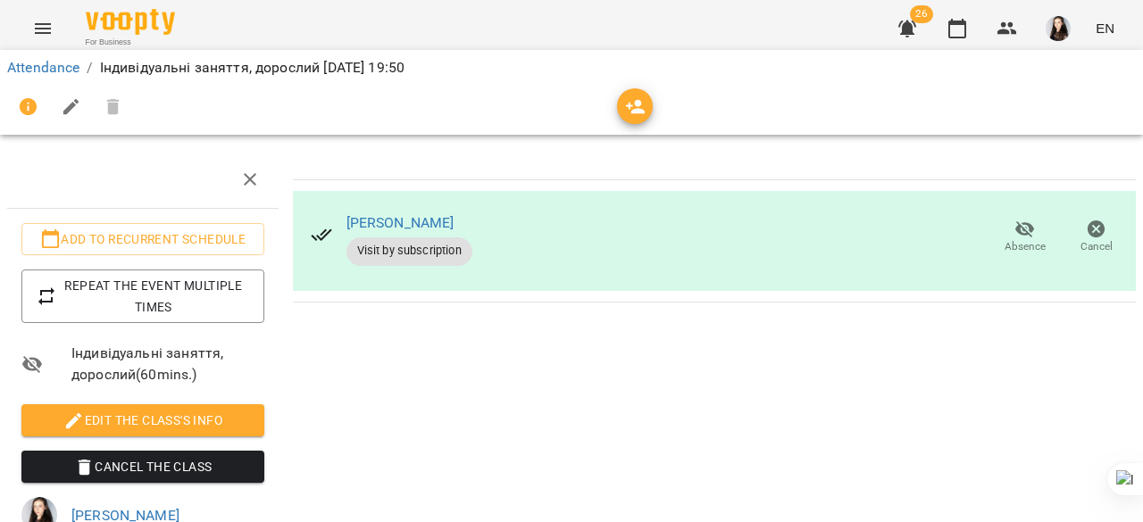
scroll to position [47, 0]
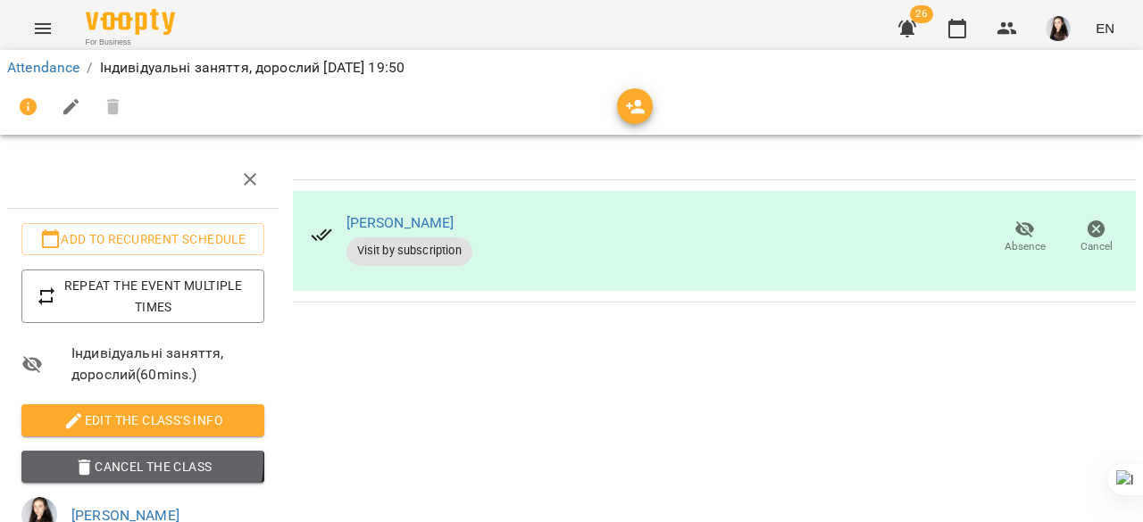
click at [123, 456] on span "Cancel the class" at bounding box center [143, 466] width 214 height 21
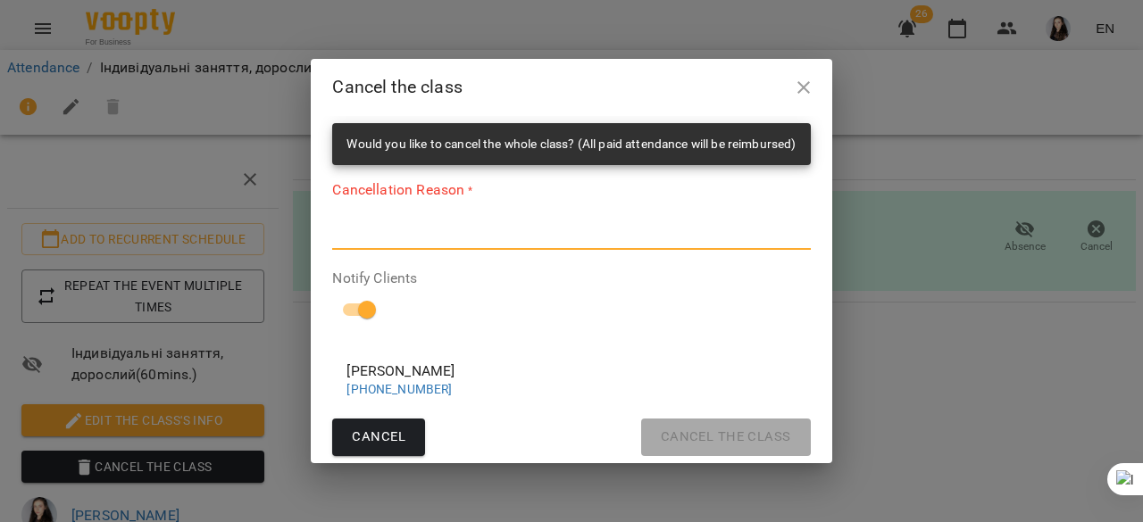
click at [393, 231] on textarea at bounding box center [571, 235] width 478 height 17
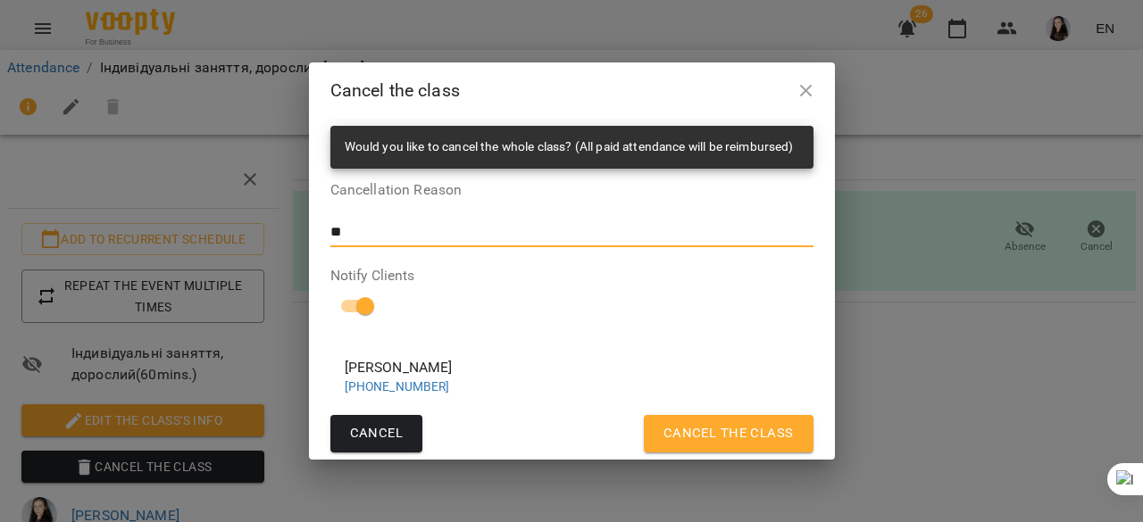
type textarea "*"
type textarea "**********"
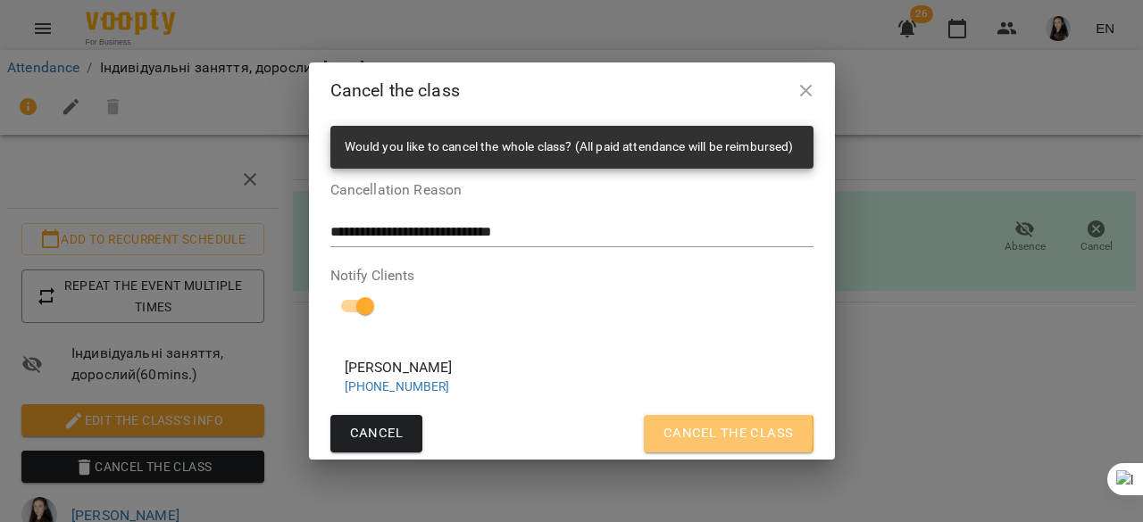
click at [684, 433] on span "Cancel the class" at bounding box center [728, 433] width 130 height 23
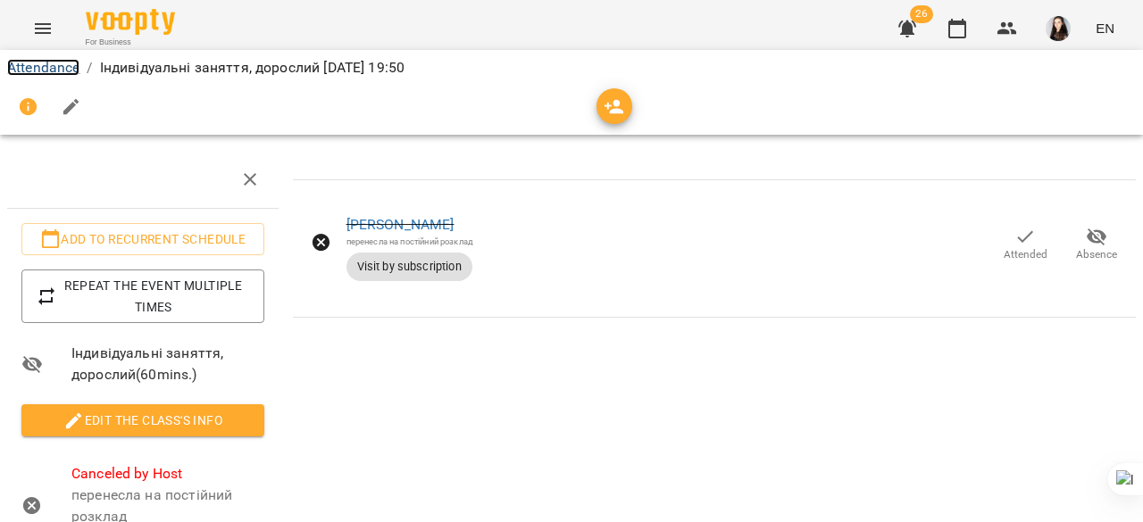
click at [27, 63] on link "Attendance" at bounding box center [43, 67] width 72 height 17
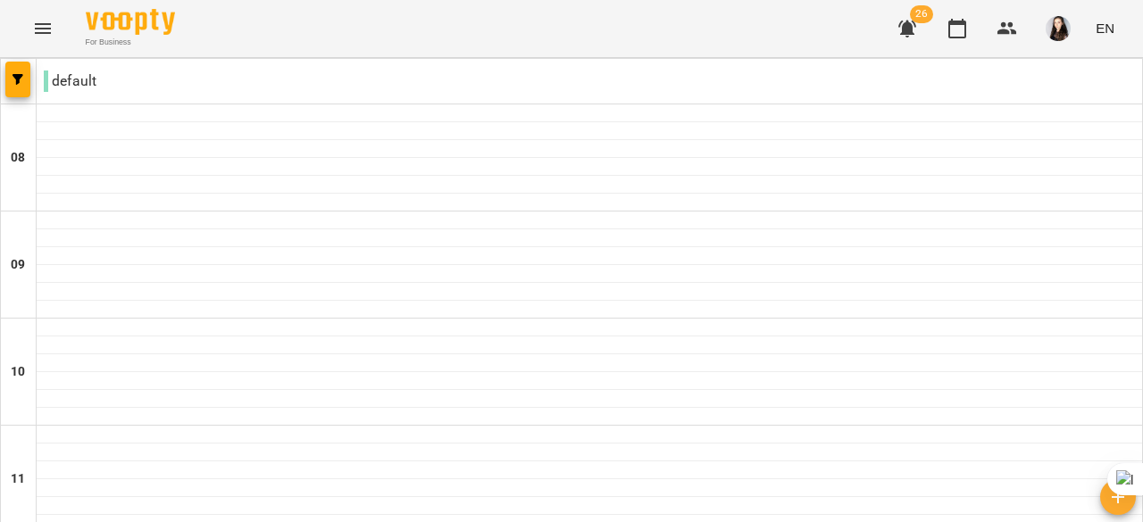
scroll to position [1159, 0]
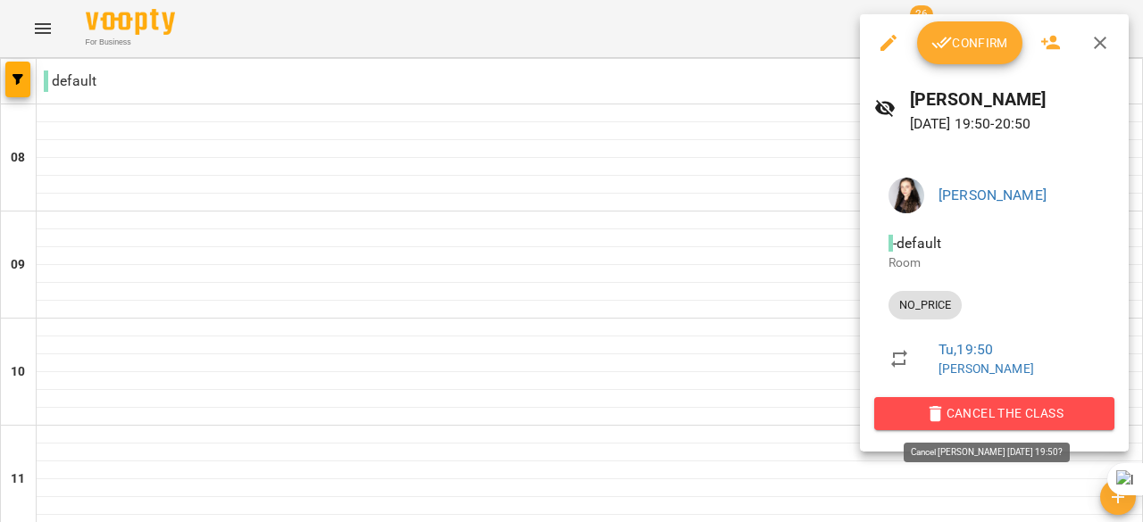
click at [961, 410] on span "Cancel the class" at bounding box center [994, 413] width 212 height 21
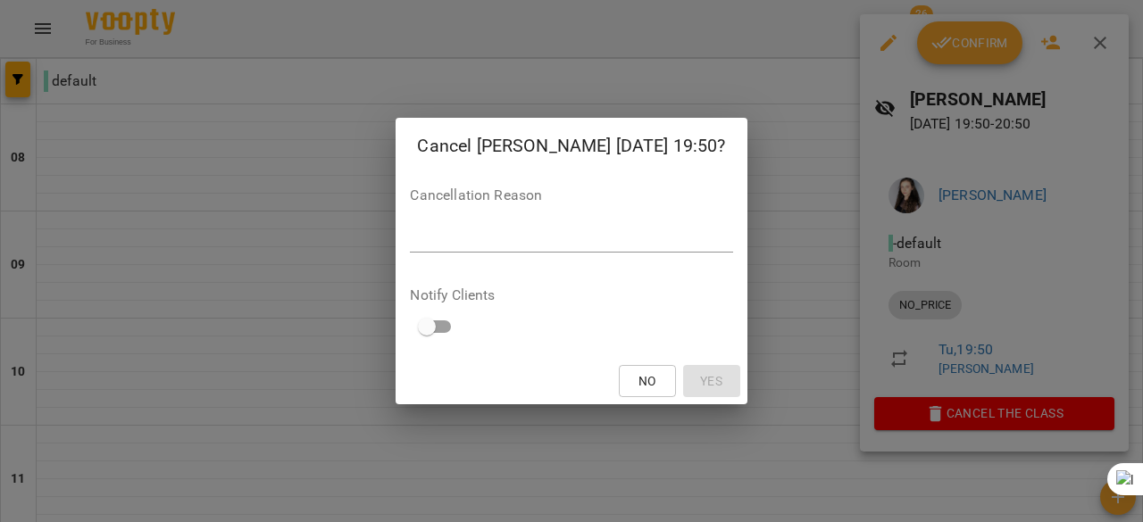
click at [470, 253] on div "Cancellation Reason *" at bounding box center [571, 223] width 322 height 71
click at [465, 249] on div "*" at bounding box center [571, 238] width 322 height 29
type textarea "*"
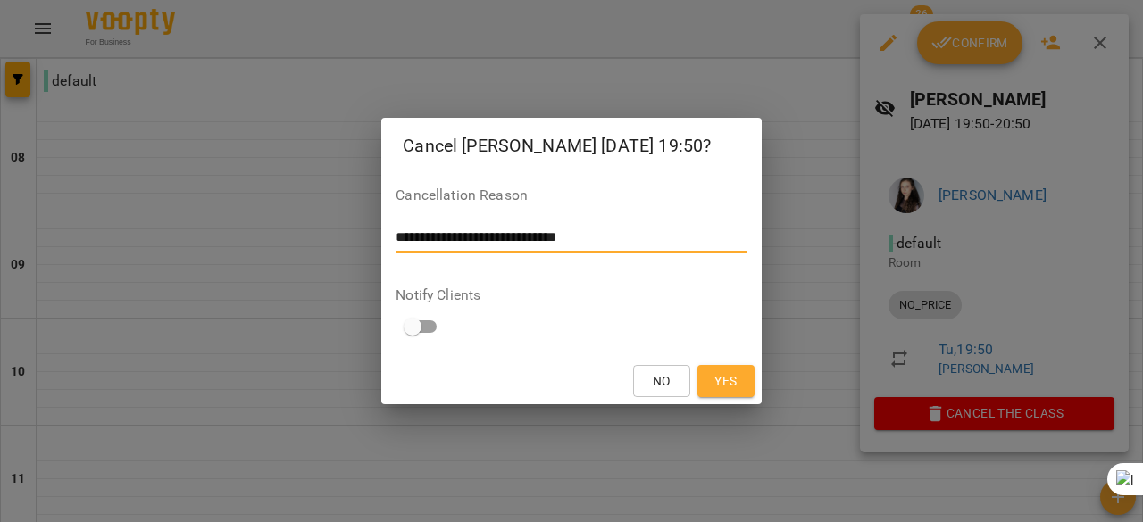
type textarea "**********"
click at [730, 388] on span "Yes" at bounding box center [725, 380] width 22 height 21
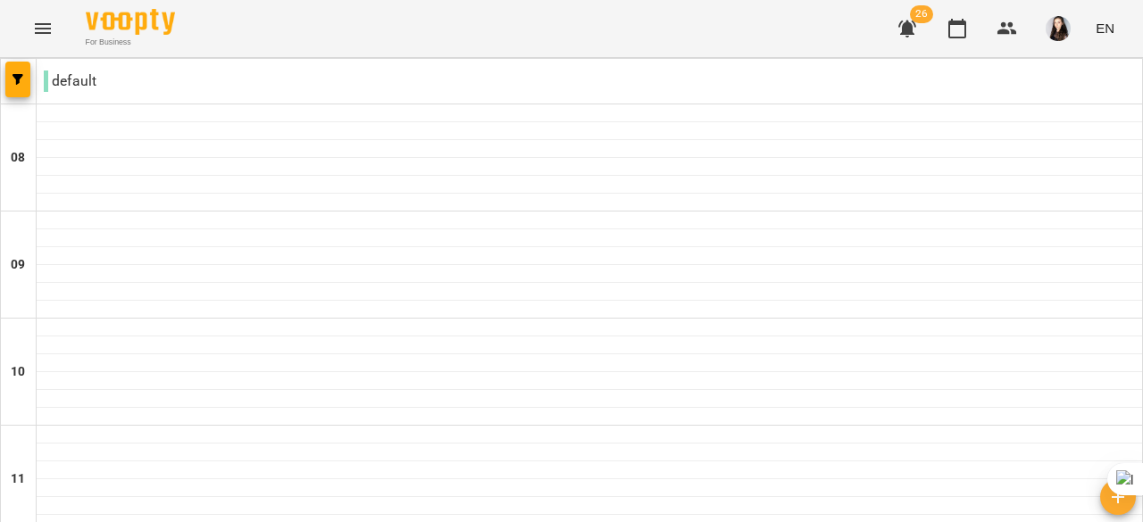
drag, startPoint x: 245, startPoint y: 270, endPoint x: 169, endPoint y: 249, distance: 79.5
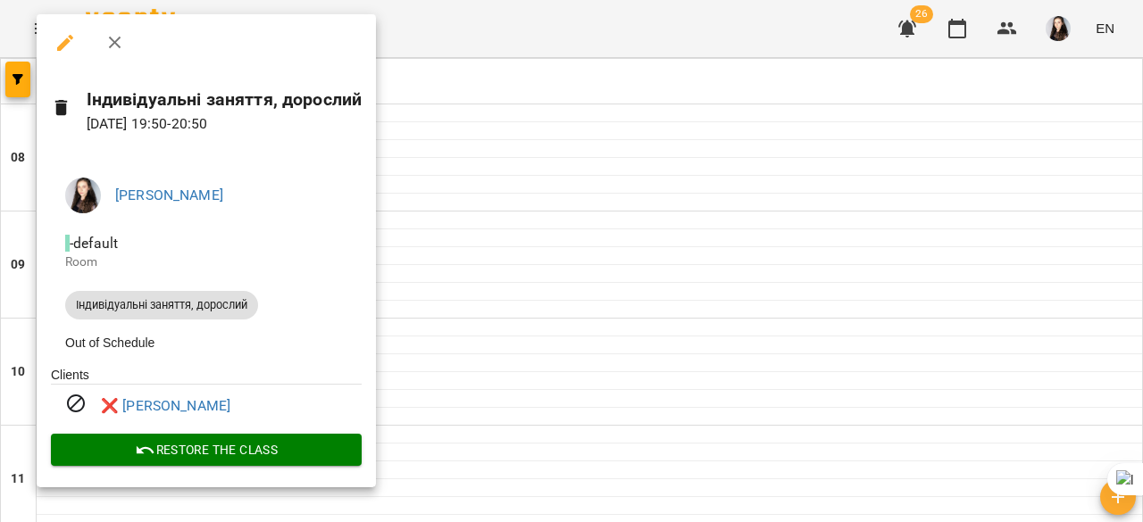
click at [512, 104] on div at bounding box center [571, 261] width 1143 height 522
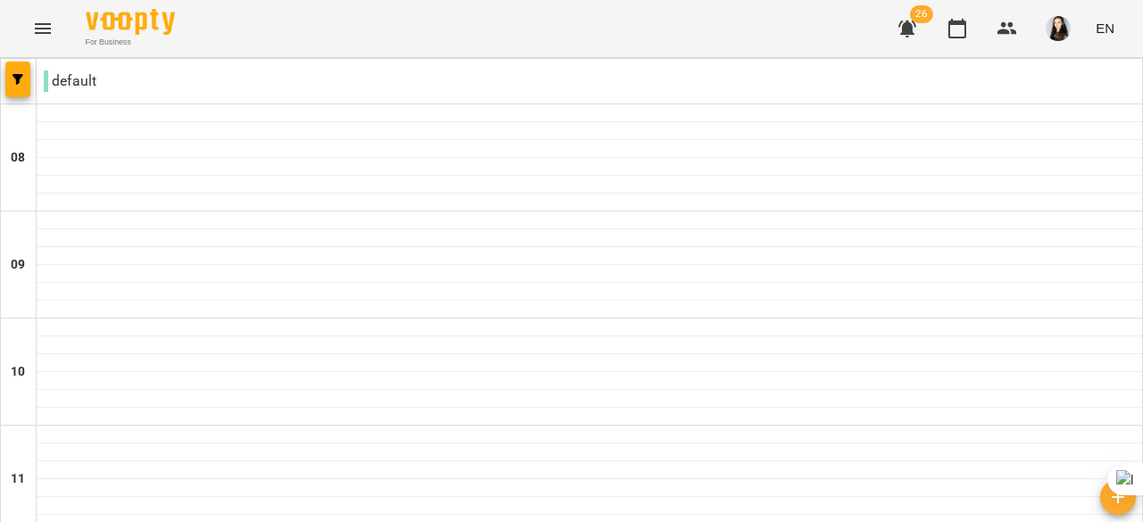
scroll to position [0, 0]
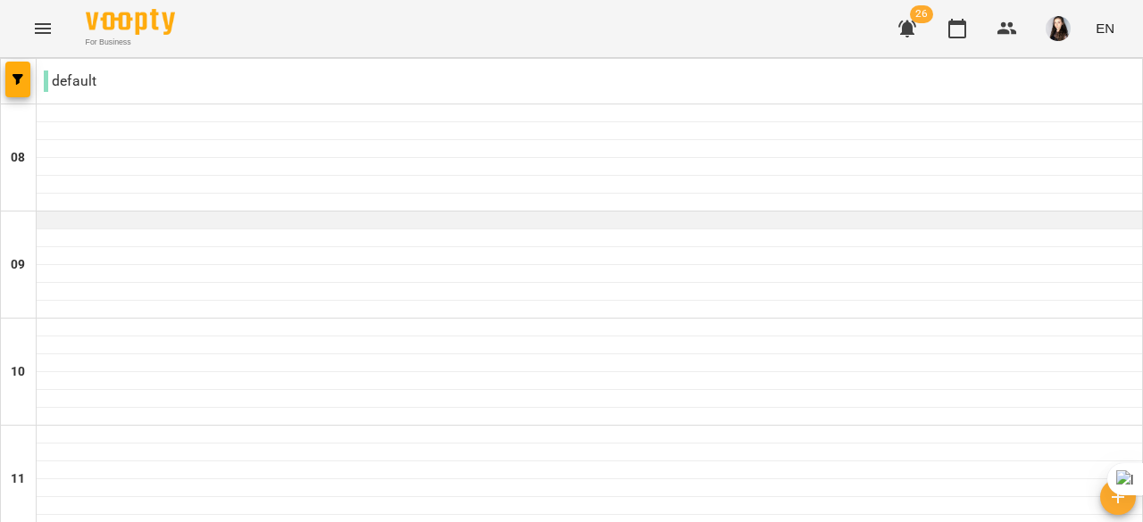
scroll to position [1307, 0]
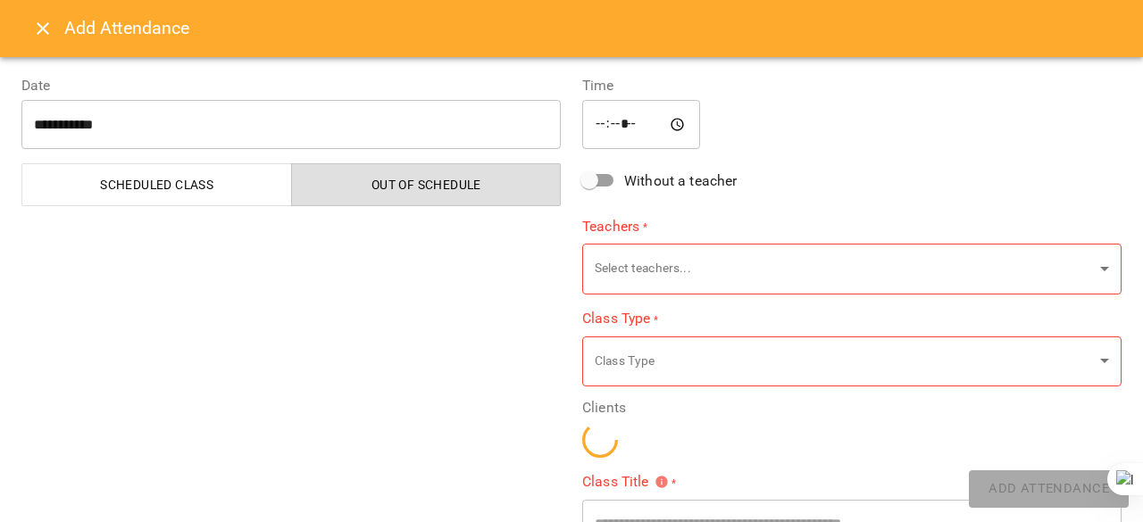
type input "**********"
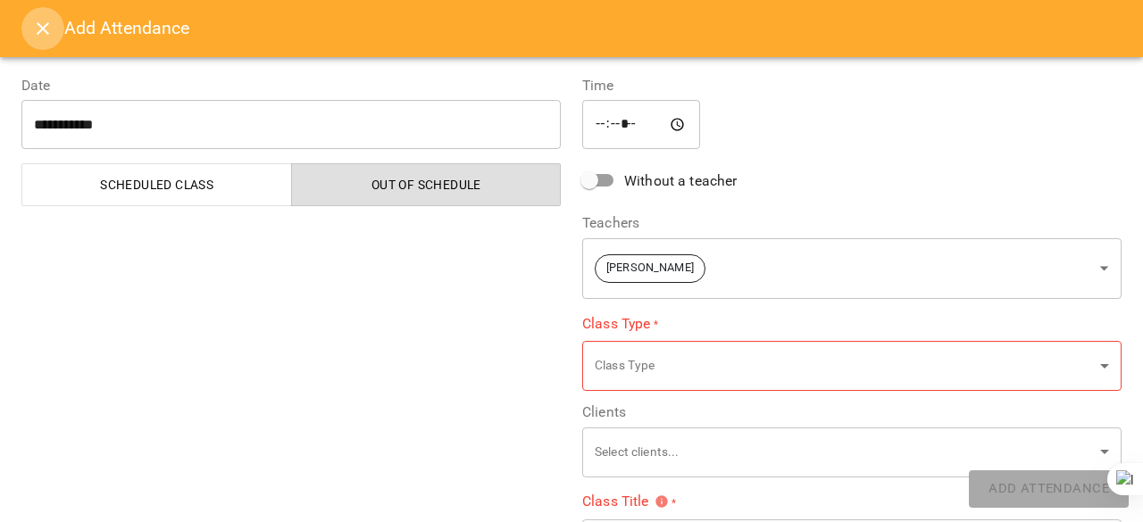
click at [40, 21] on icon "Close" at bounding box center [42, 28] width 21 height 21
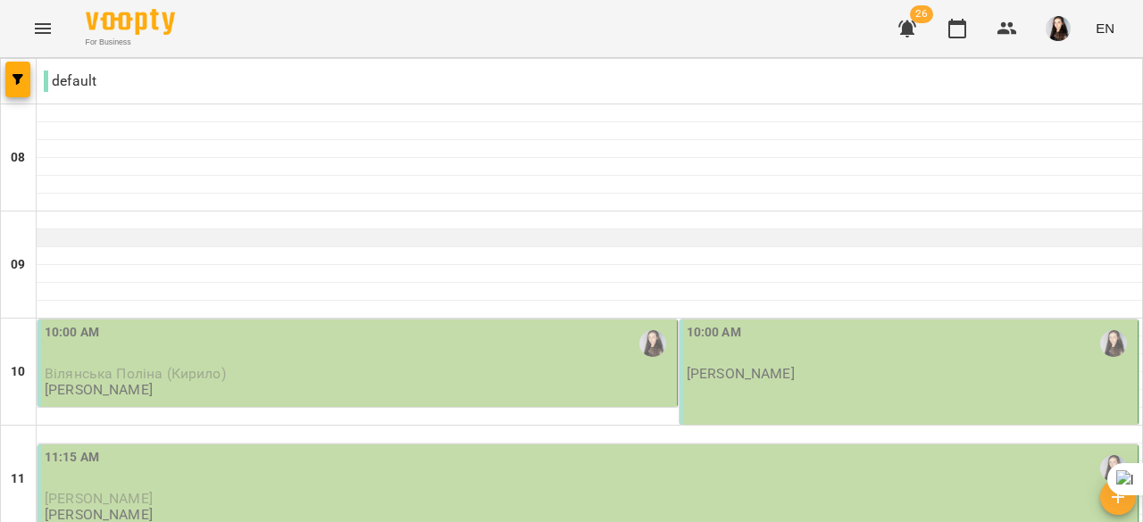
scroll to position [300, 0]
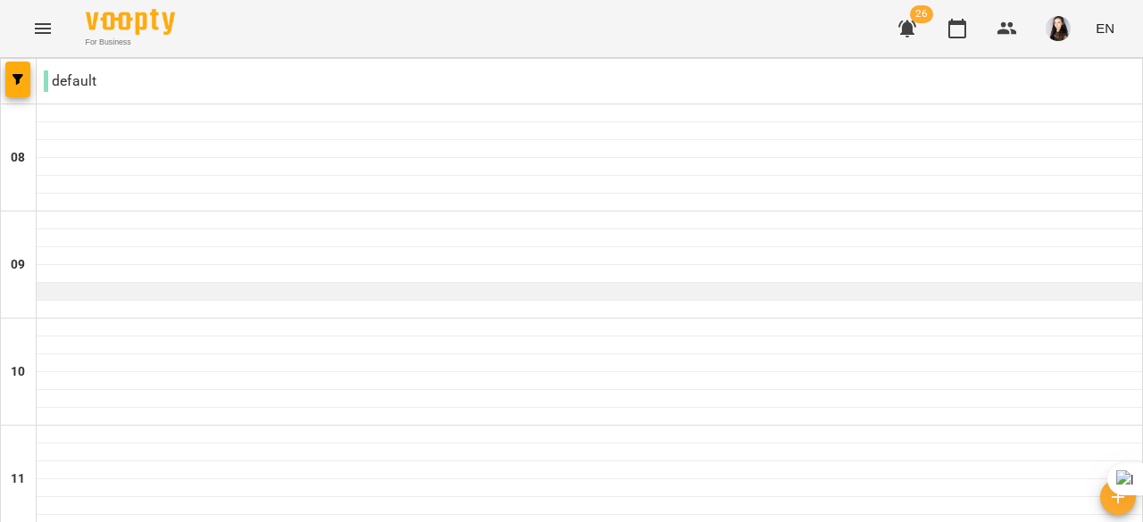
scroll to position [828, 0]
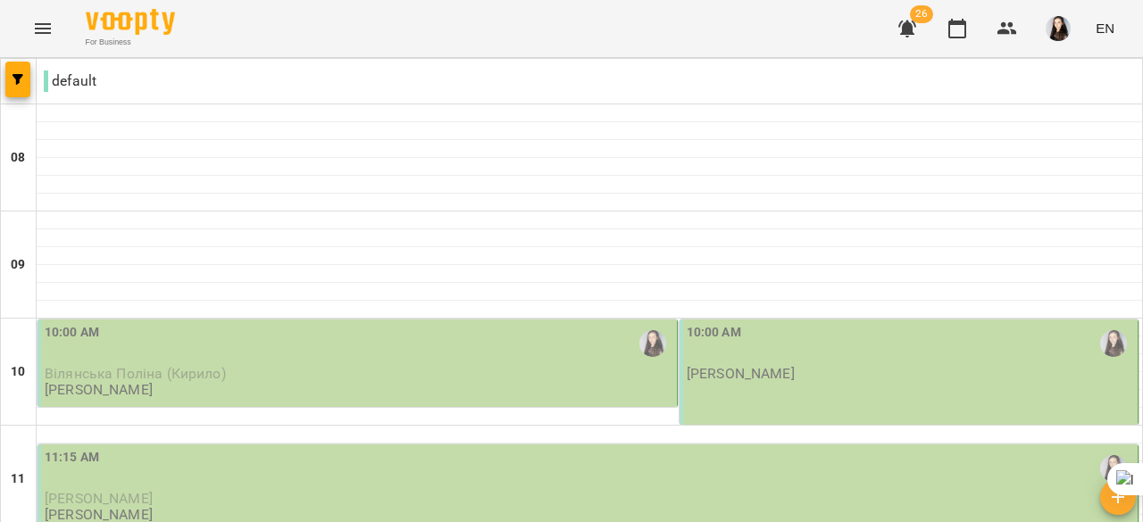
scroll to position [155, 0]
click at [288, 448] on div "11:15 AM" at bounding box center [589, 468] width 1089 height 41
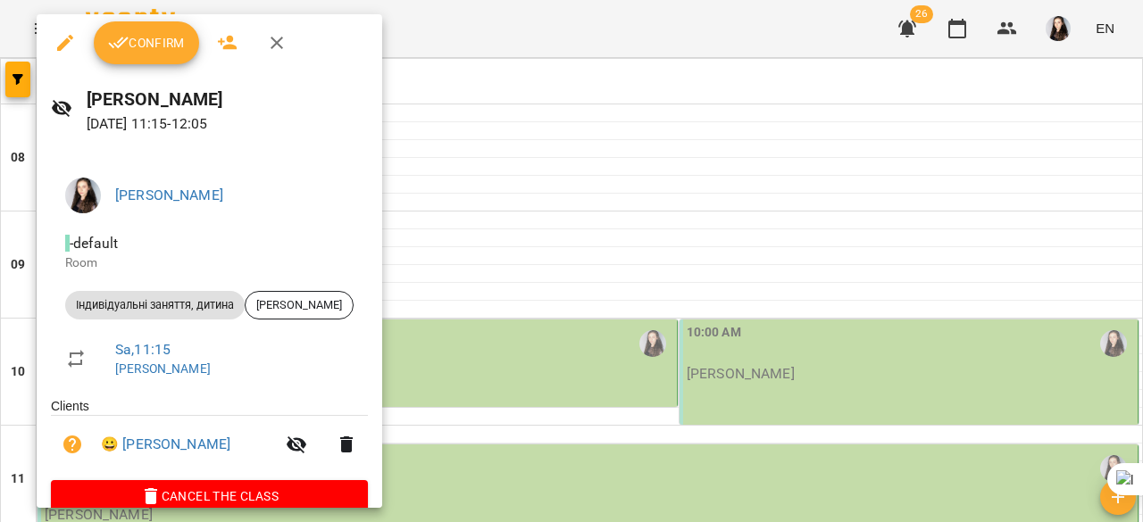
click at [129, 49] on span "Confirm" at bounding box center [146, 42] width 77 height 21
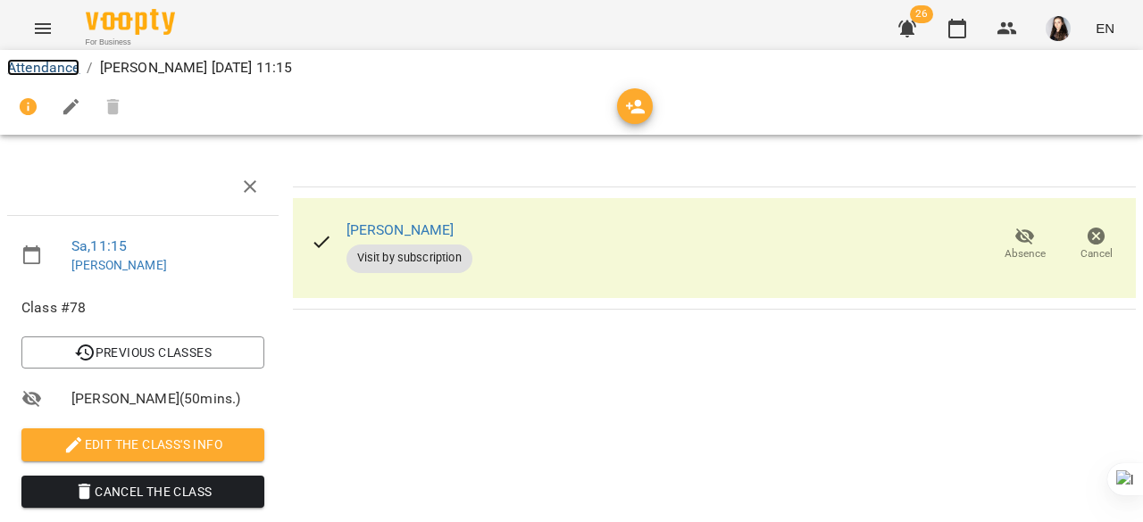
click at [37, 64] on link "Attendance" at bounding box center [43, 67] width 72 height 17
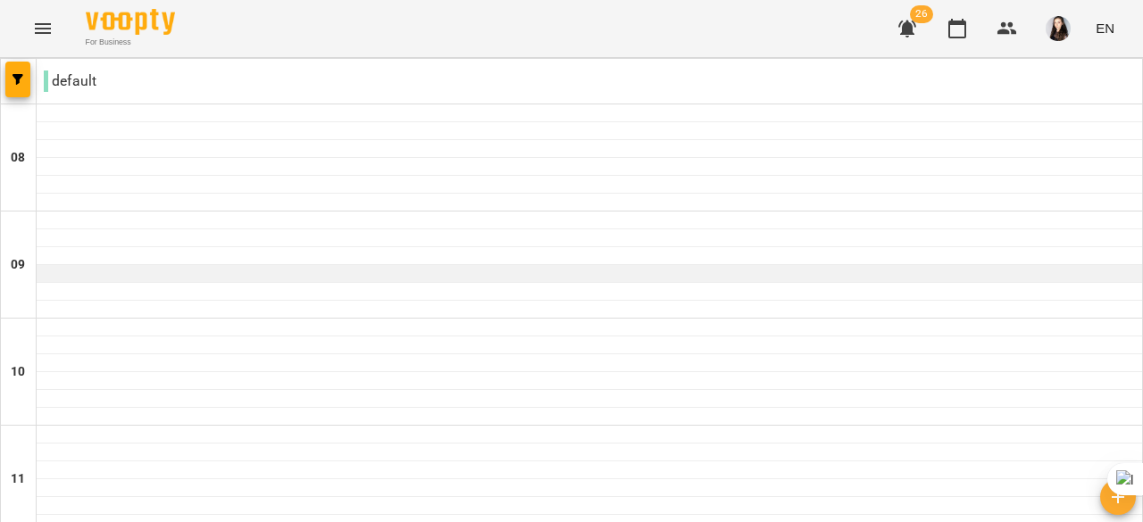
scroll to position [673, 0]
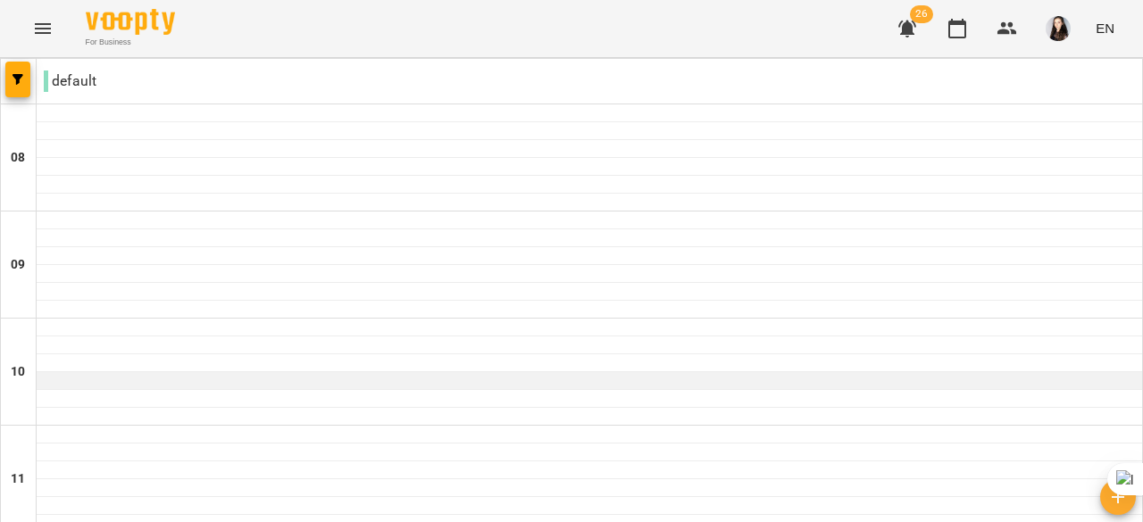
scroll to position [1307, 0]
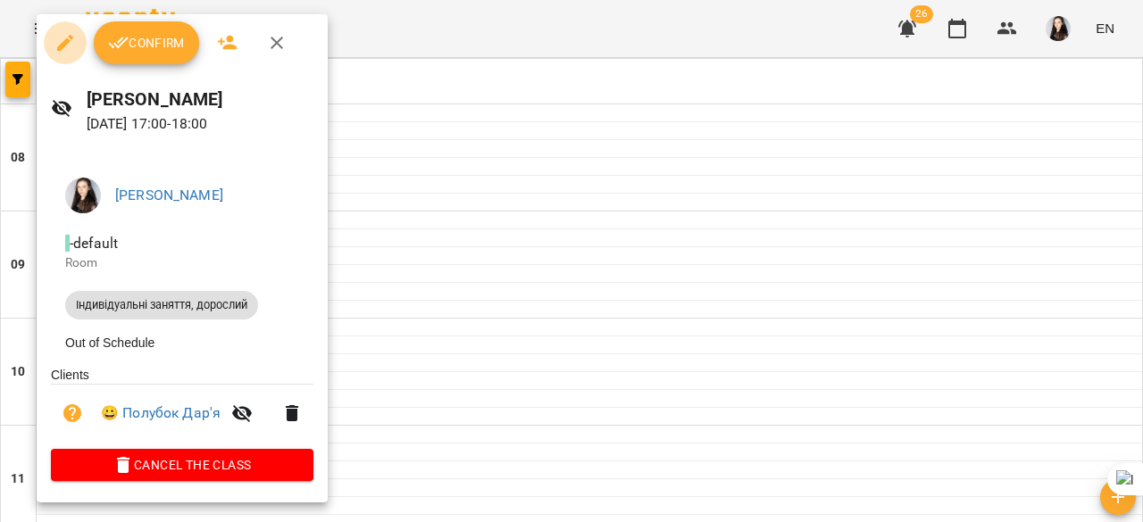
click at [69, 44] on icon "button" at bounding box center [64, 42] width 21 height 21
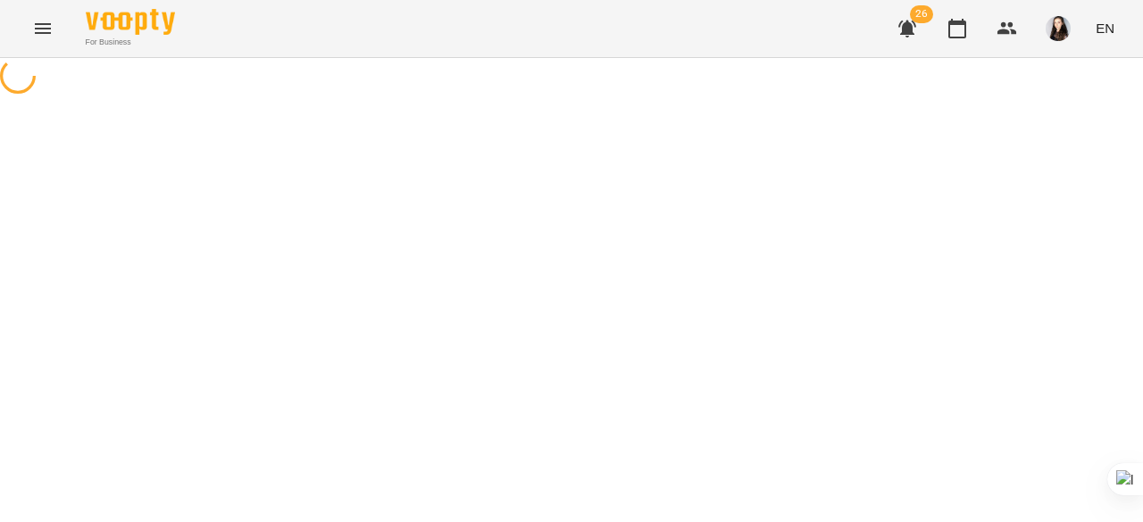
select select "**********"
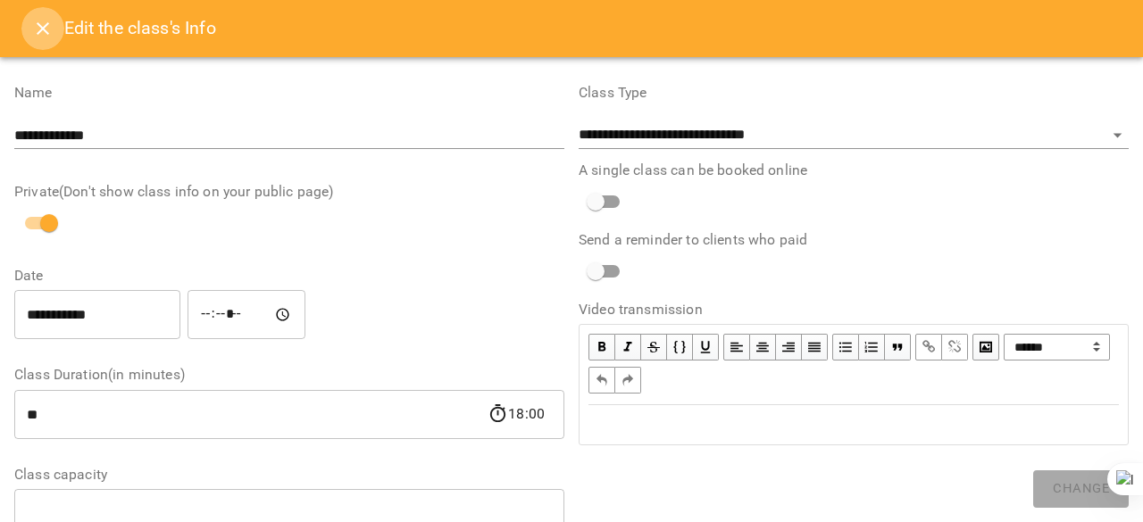
click at [35, 26] on icon "Close" at bounding box center [42, 28] width 21 height 21
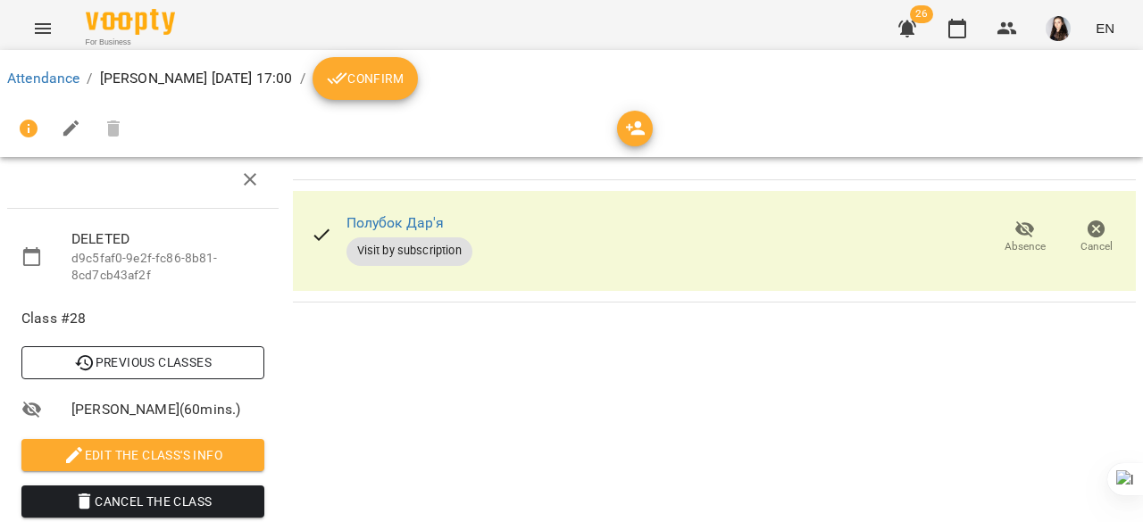
scroll to position [211, 0]
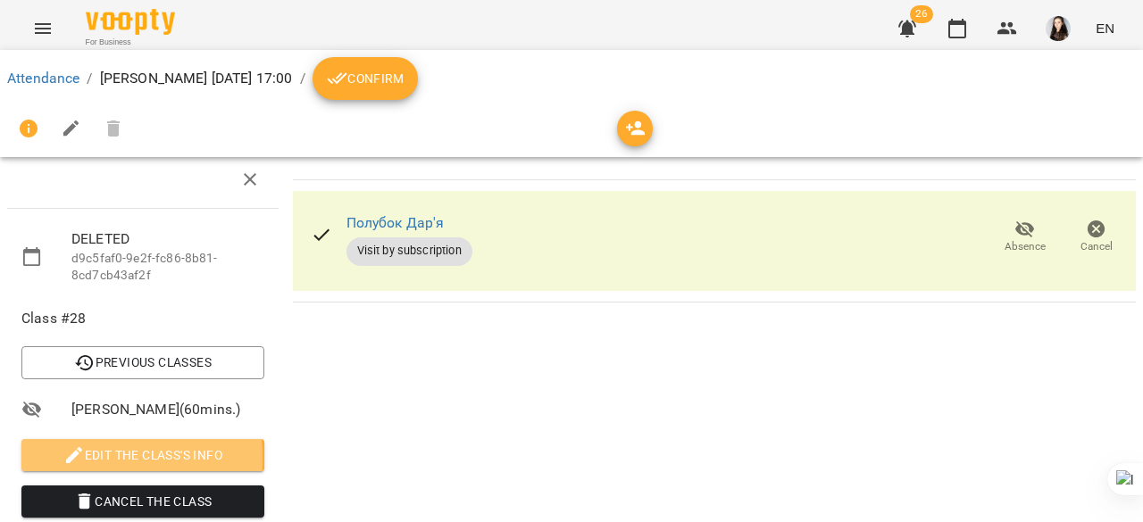
click at [71, 447] on icon "button" at bounding box center [74, 455] width 16 height 16
select select "**********"
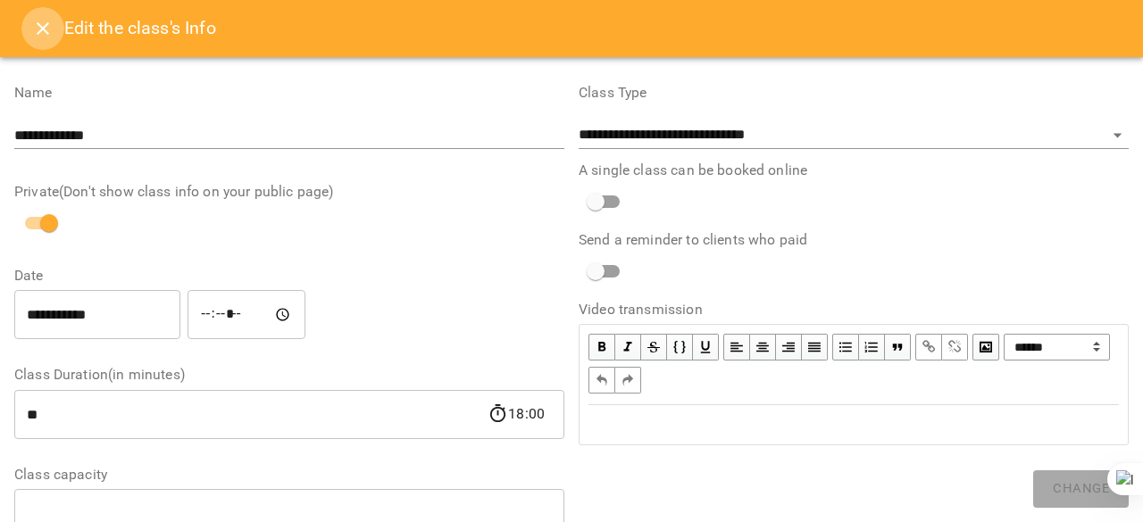
click at [27, 19] on button "Close" at bounding box center [42, 28] width 43 height 43
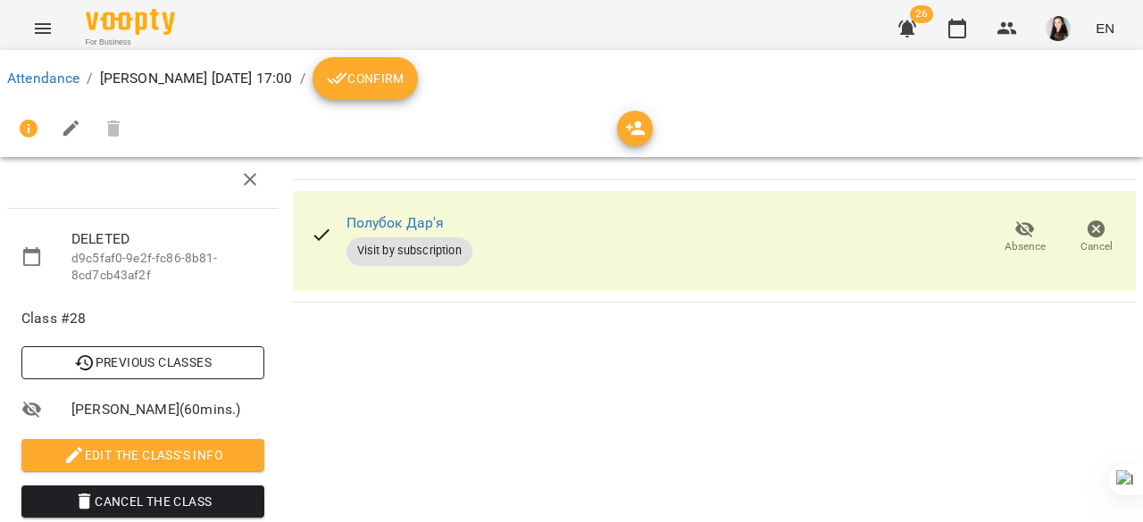
scroll to position [0, 0]
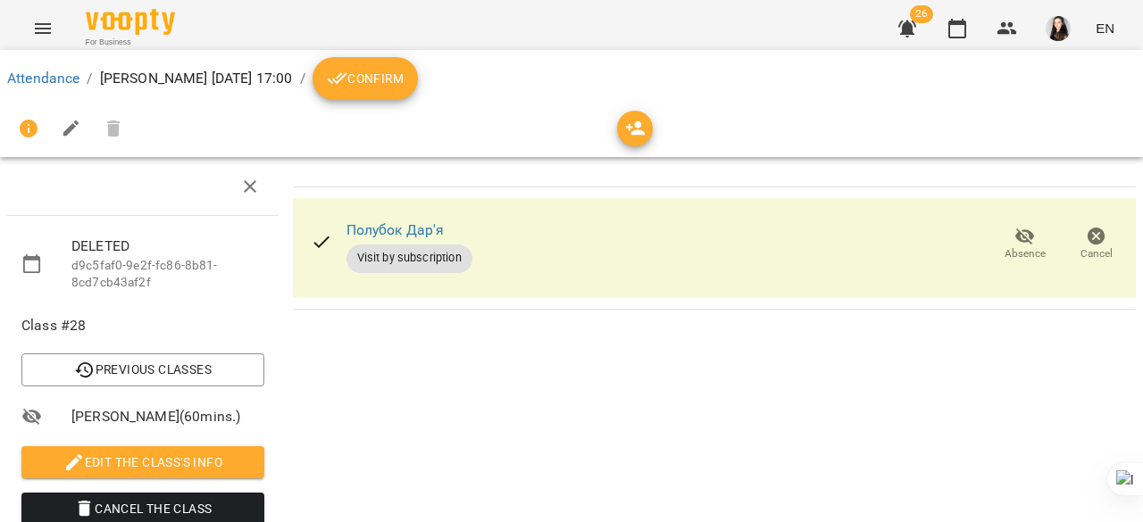
click at [30, 260] on icon at bounding box center [32, 264] width 18 height 20
click at [999, 29] on icon "button" at bounding box center [1006, 28] width 21 height 21
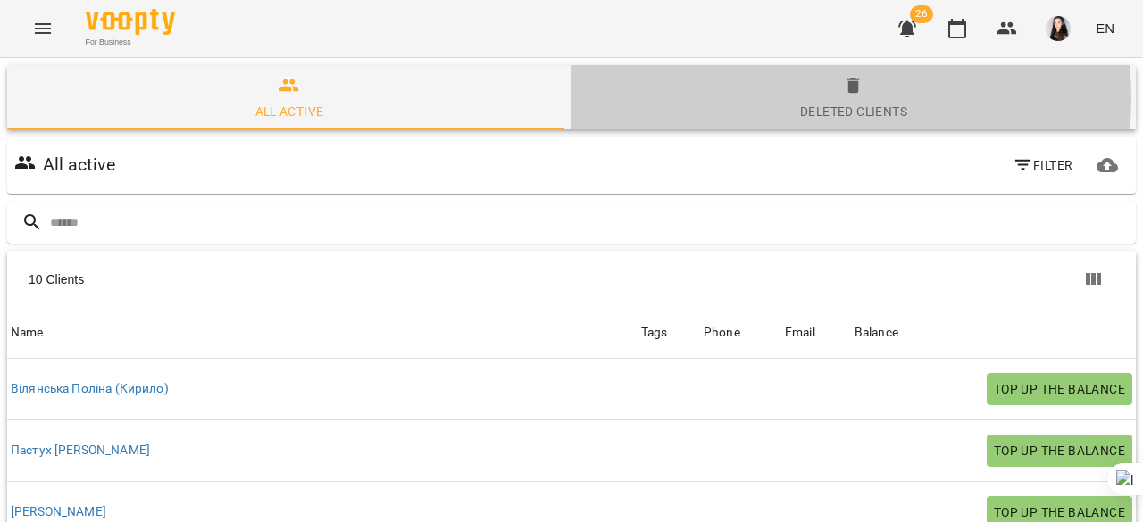
click at [816, 98] on span "Deleted clients" at bounding box center [853, 99] width 543 height 48
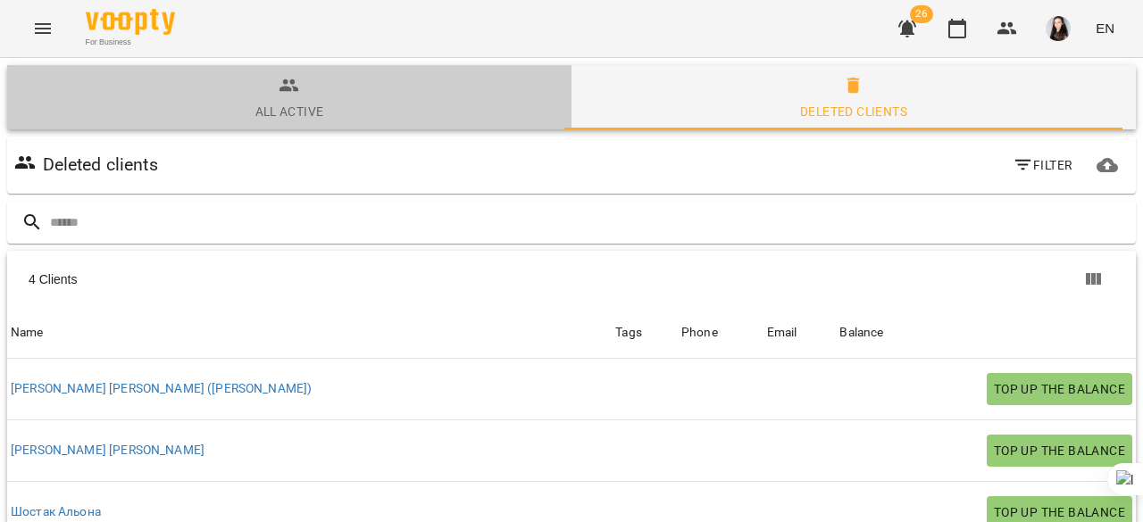
click at [293, 88] on icon "button" at bounding box center [289, 85] width 20 height 12
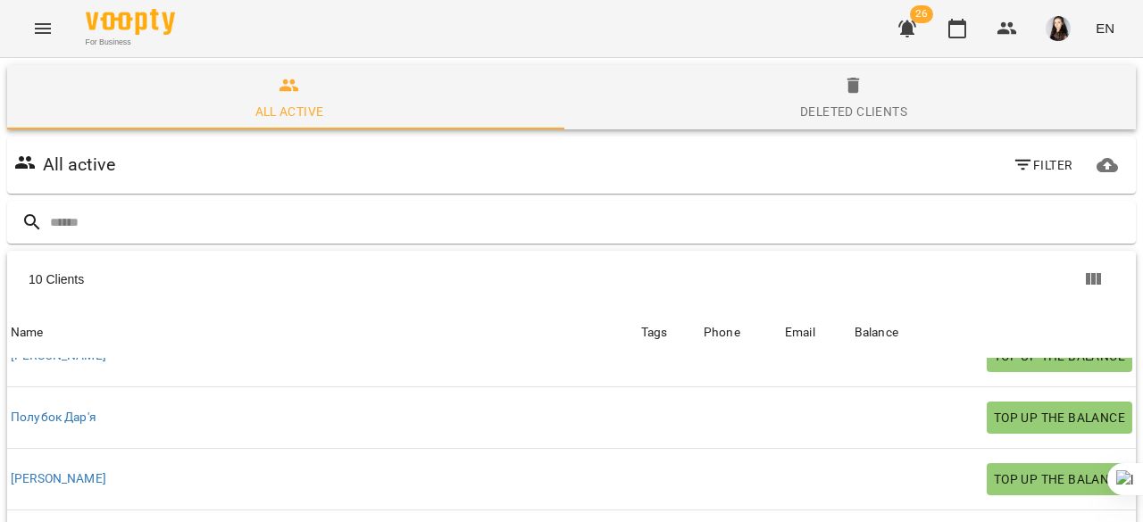
scroll to position [114, 0]
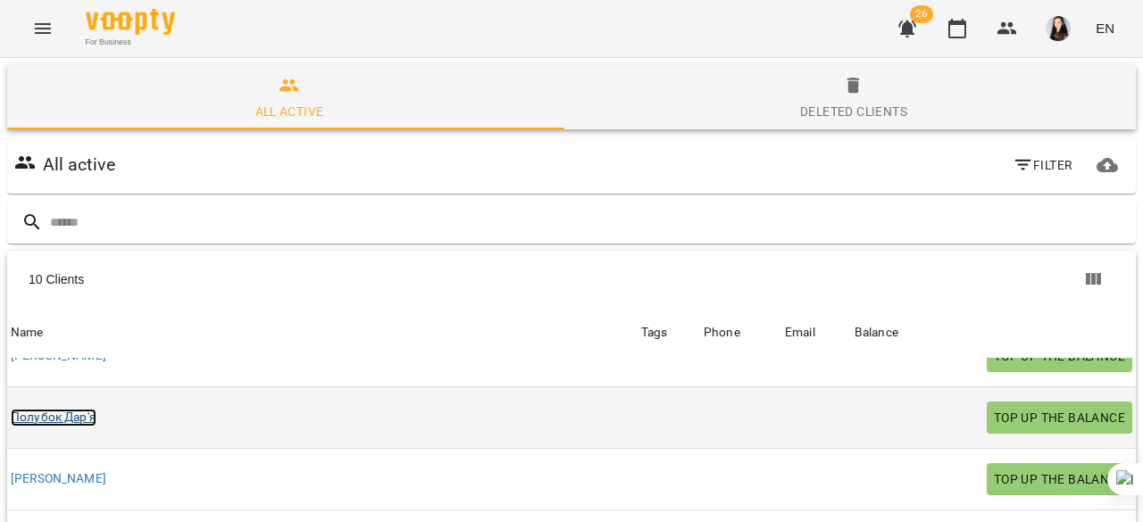
click at [78, 409] on link "Полубок Дар'я" at bounding box center [54, 418] width 86 height 18
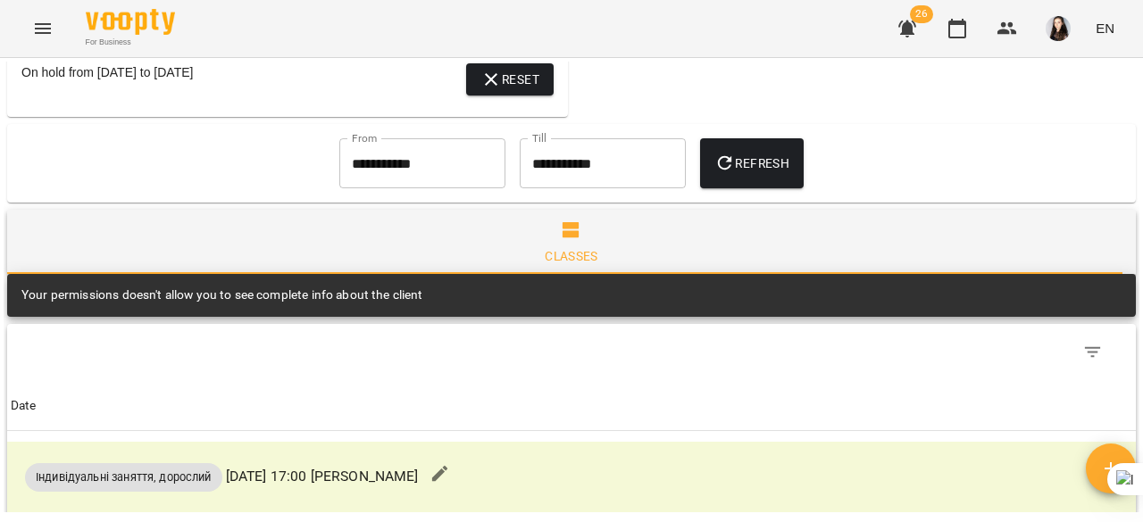
scroll to position [859, 0]
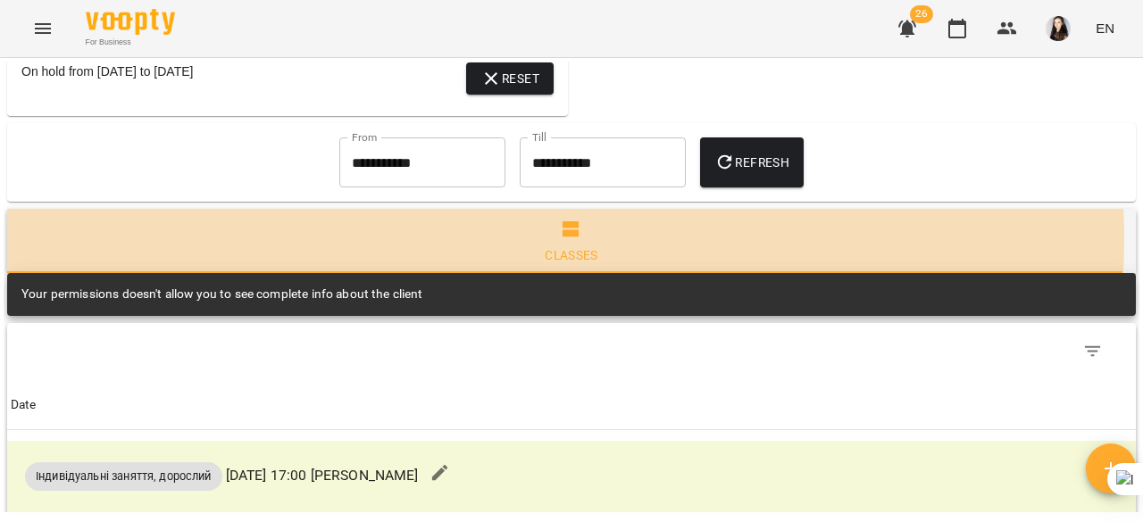
click at [564, 267] on span "Classes" at bounding box center [571, 243] width 1107 height 48
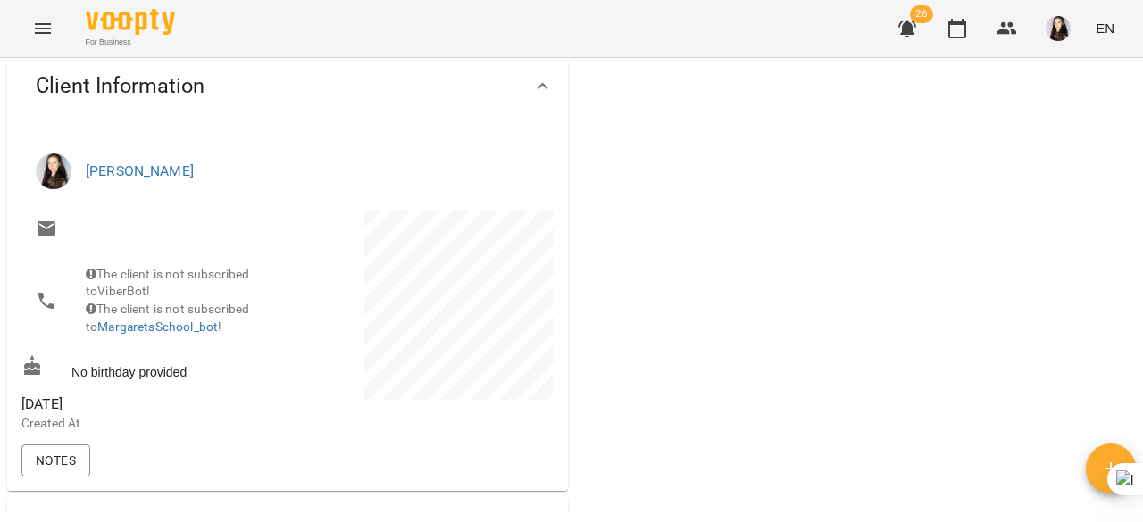
scroll to position [0, 0]
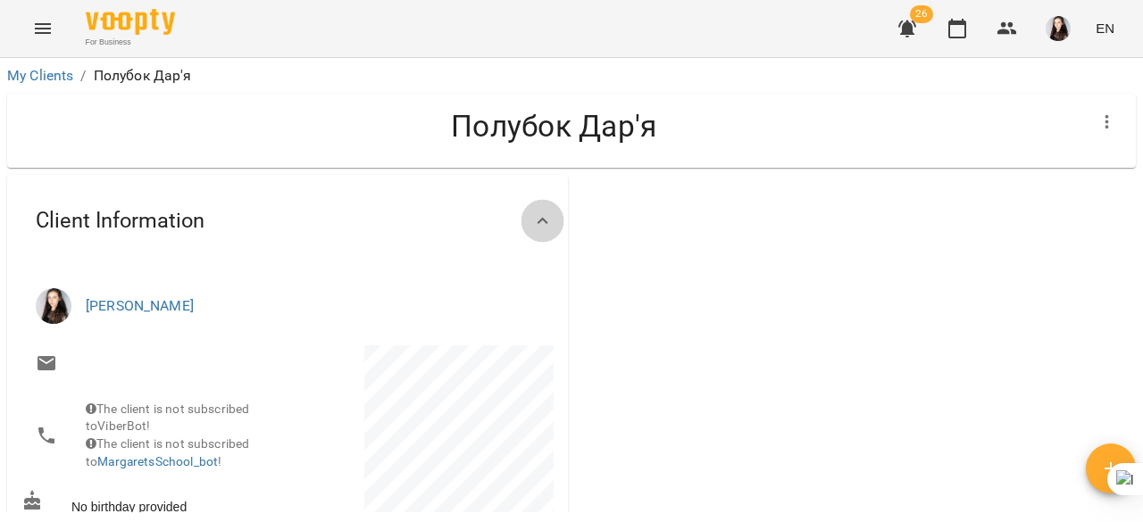
click at [536, 220] on icon at bounding box center [542, 221] width 21 height 21
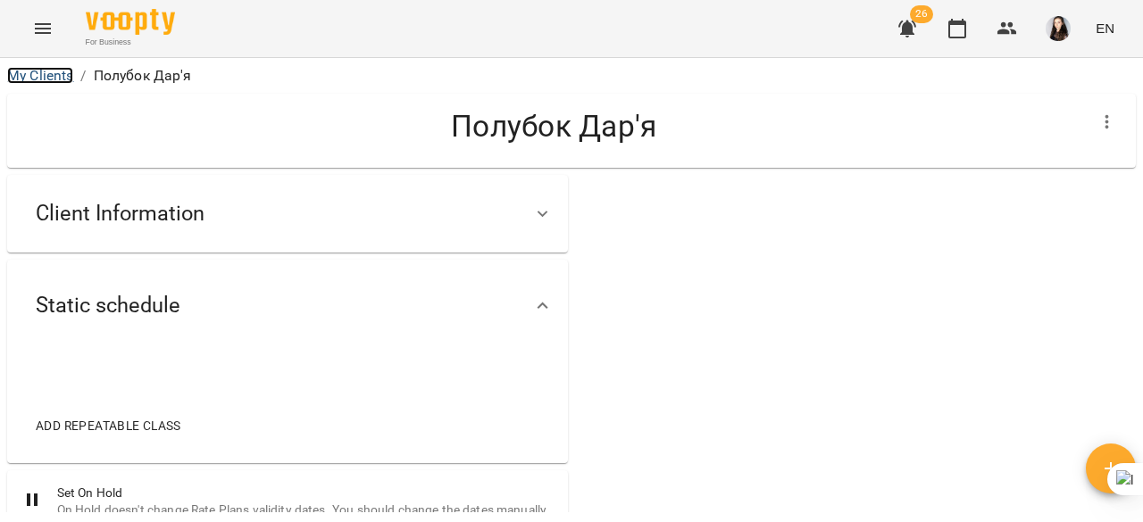
click at [37, 78] on link "My Clients" at bounding box center [40, 75] width 66 height 17
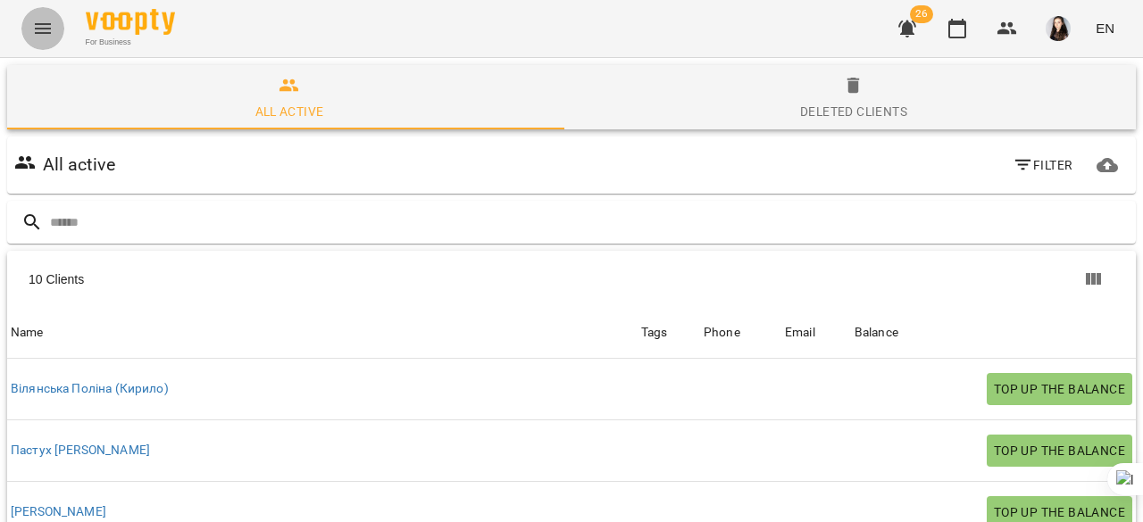
click at [45, 33] on icon "Menu" at bounding box center [43, 28] width 16 height 11
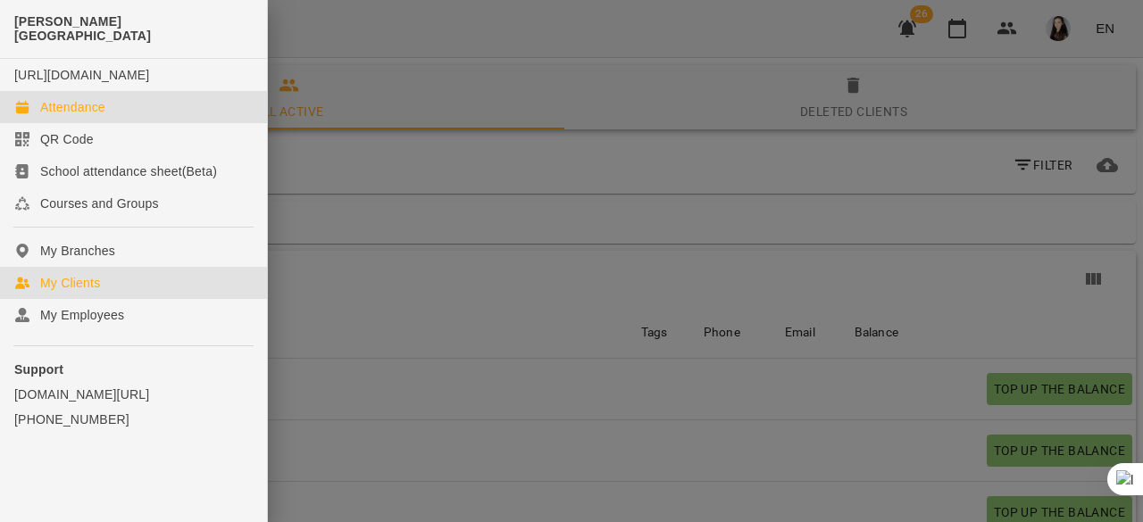
click at [98, 116] on div "Attendance" at bounding box center [72, 107] width 65 height 18
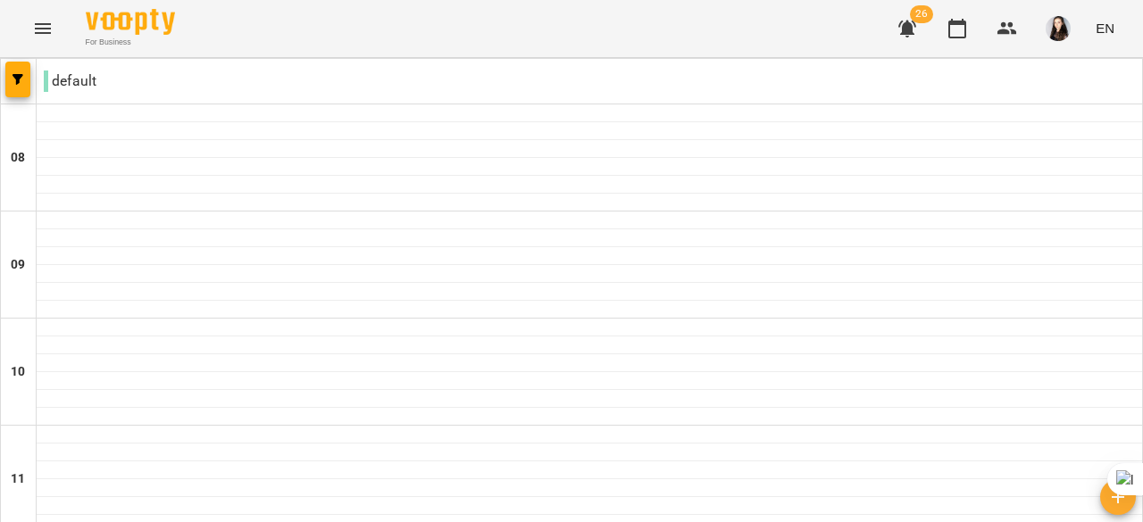
scroll to position [916, 0]
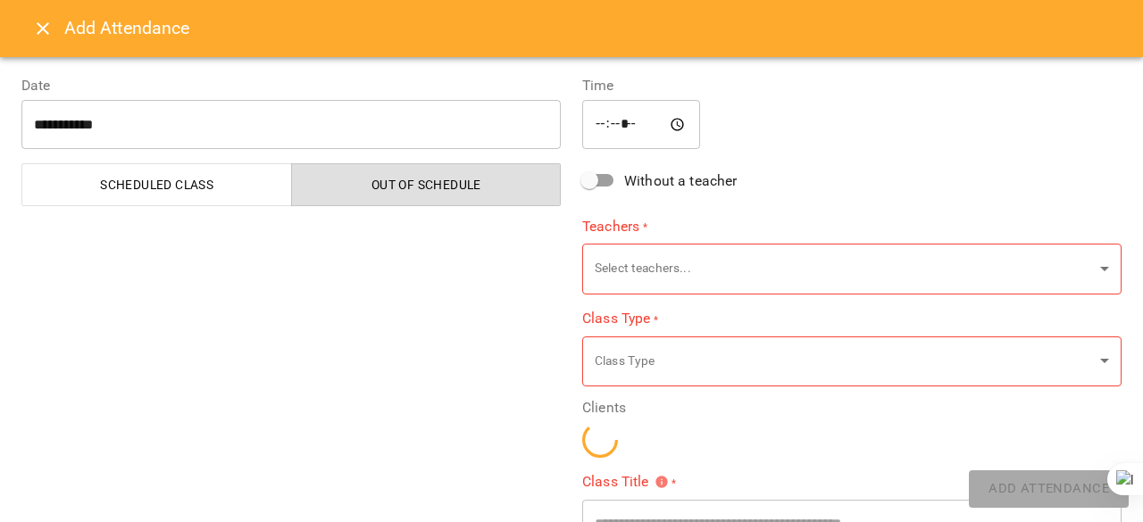
type input "**********"
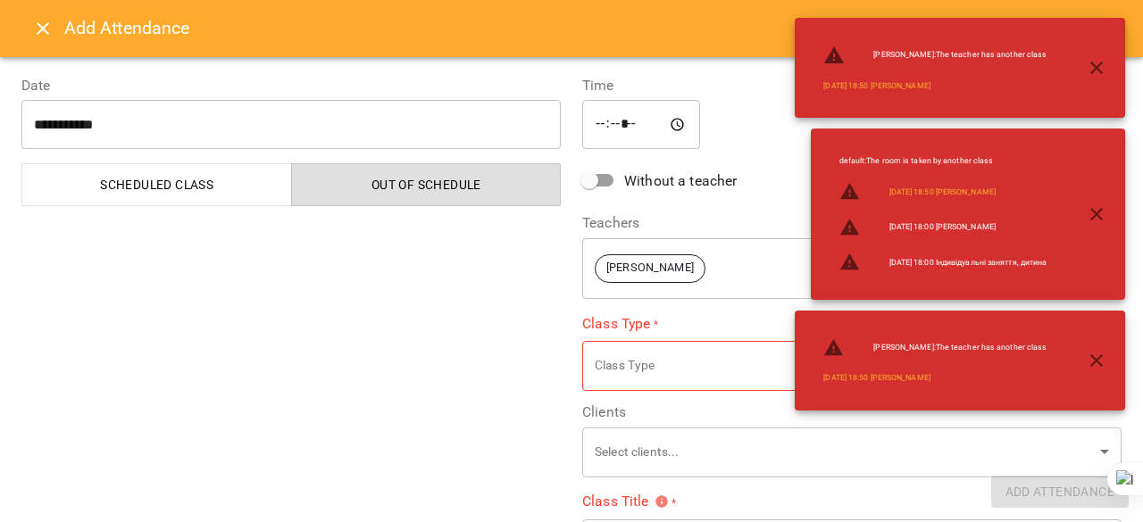
click at [187, 170] on button "Scheduled class" at bounding box center [156, 184] width 270 height 43
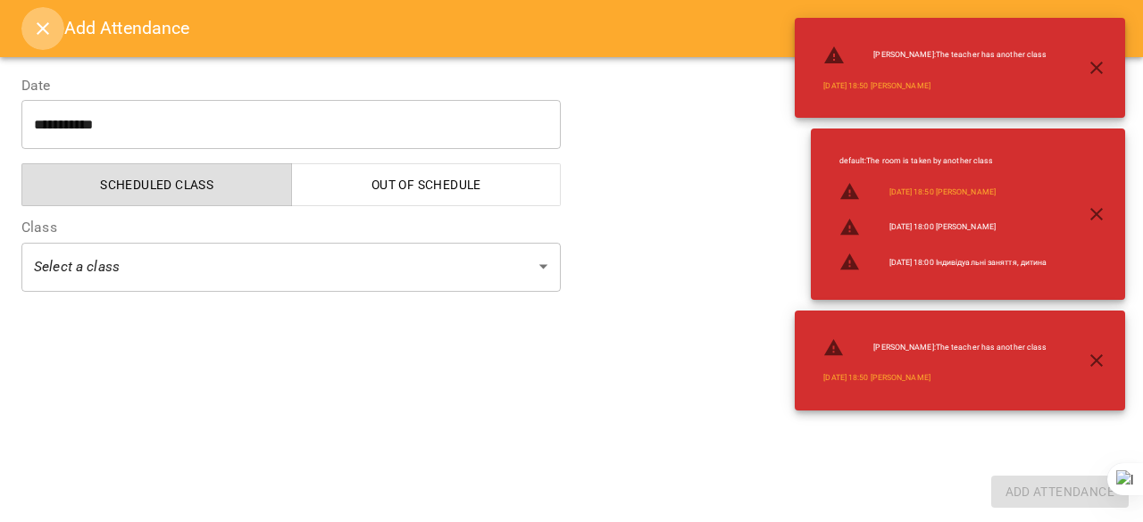
click at [36, 25] on icon "Close" at bounding box center [42, 28] width 21 height 21
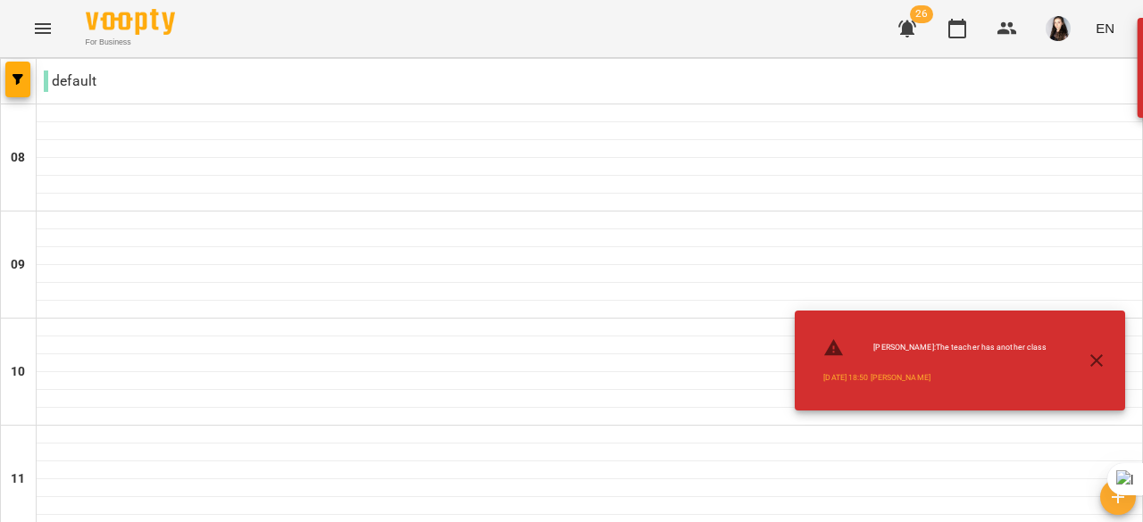
scroll to position [971, 0]
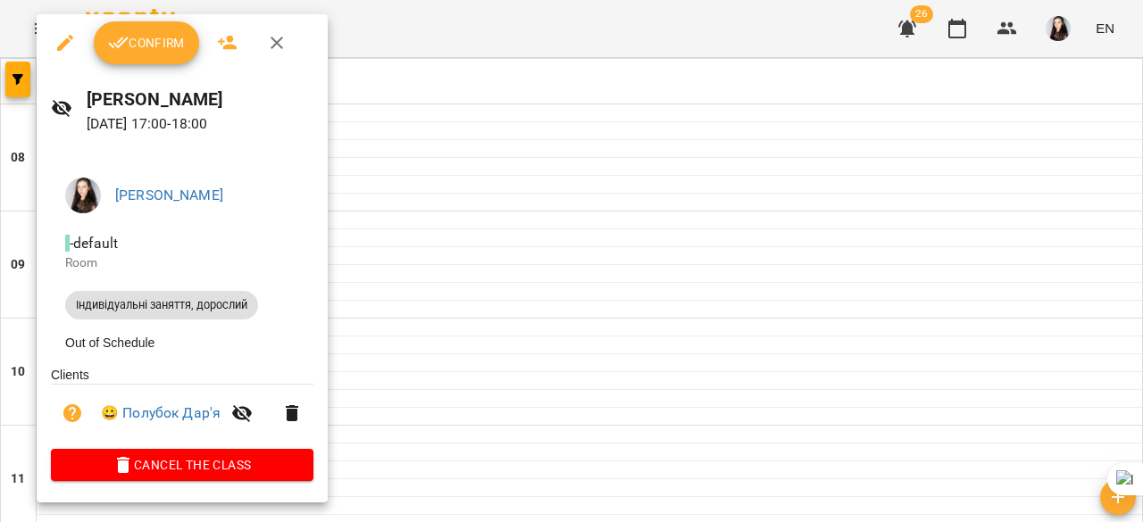
click at [62, 107] on icon at bounding box center [61, 107] width 21 height 21
click at [62, 41] on icon "button" at bounding box center [64, 42] width 21 height 21
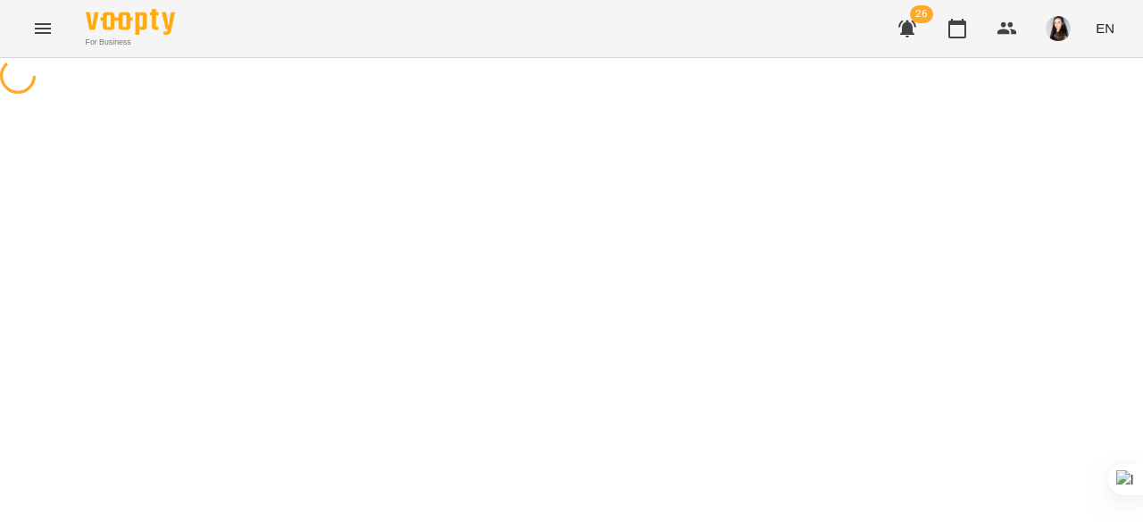
select select "**********"
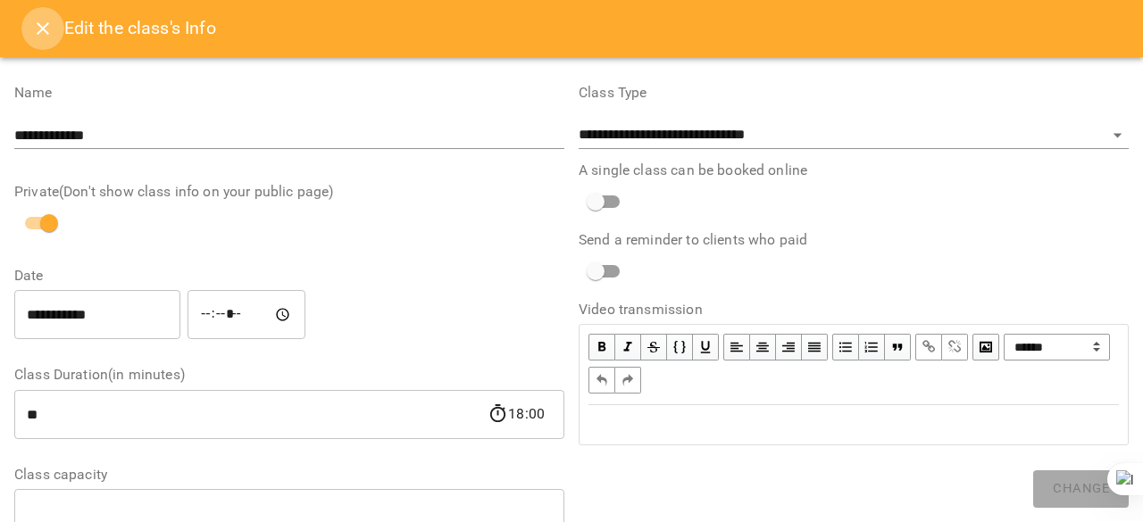
click at [43, 35] on icon "Close" at bounding box center [42, 28] width 21 height 21
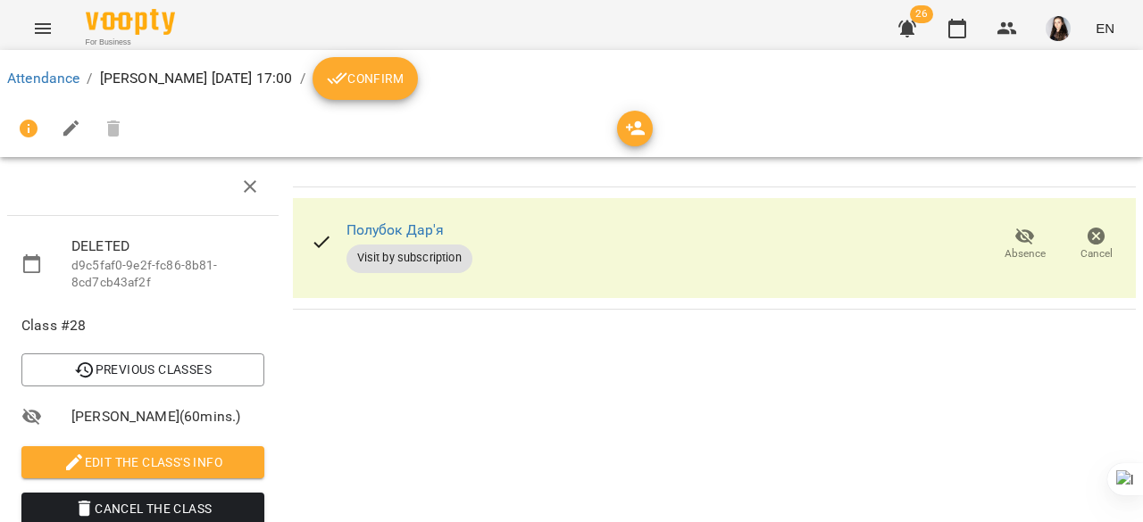
click at [36, 270] on icon at bounding box center [31, 264] width 21 height 21
click at [89, 270] on p "d9c5faf0-9e2f-fc86-8b81-8cd7cb43af2f" at bounding box center [167, 274] width 193 height 35
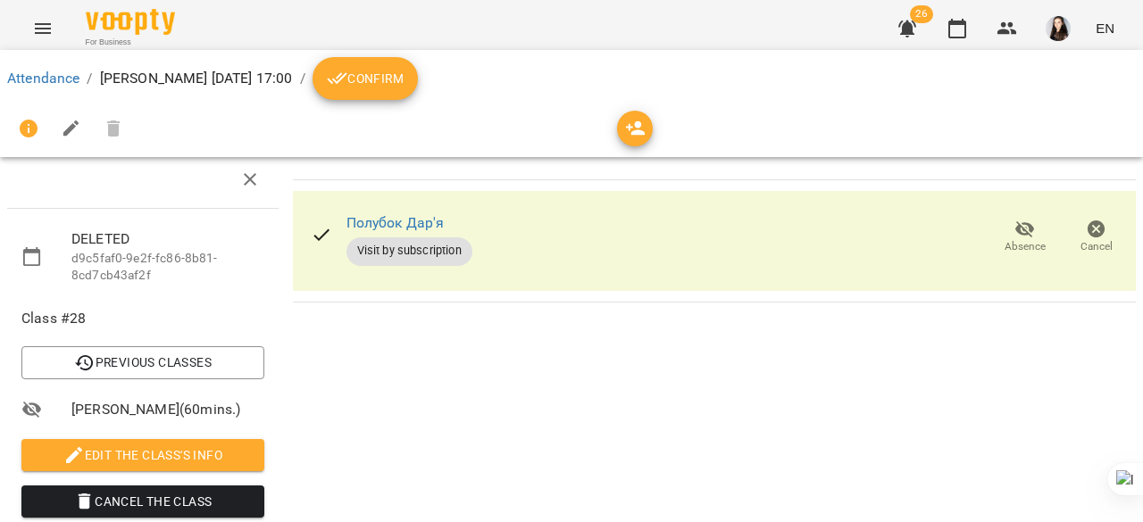
scroll to position [30, 0]
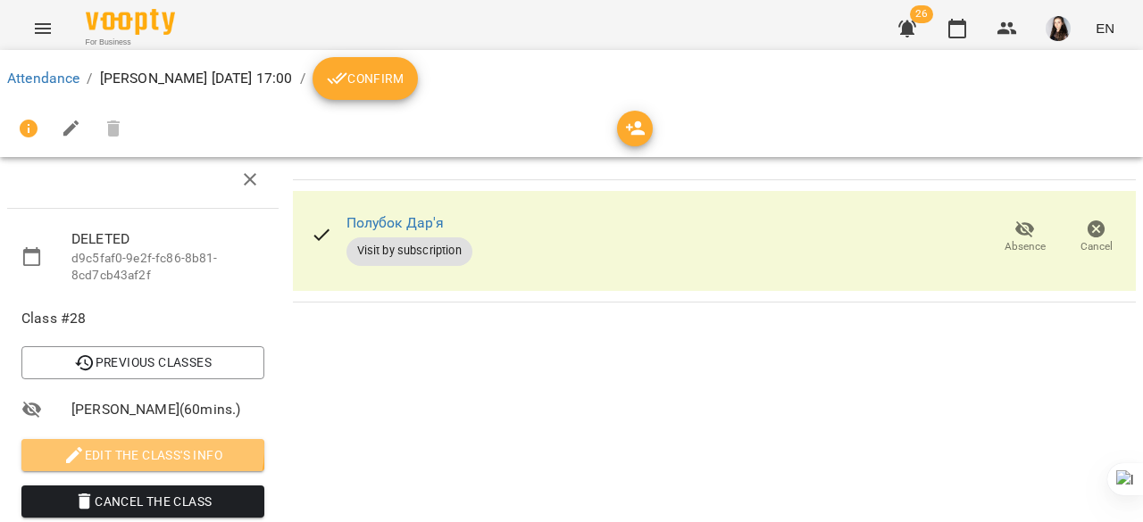
click at [133, 445] on span "Edit the class's Info" at bounding box center [143, 455] width 214 height 21
select select "**********"
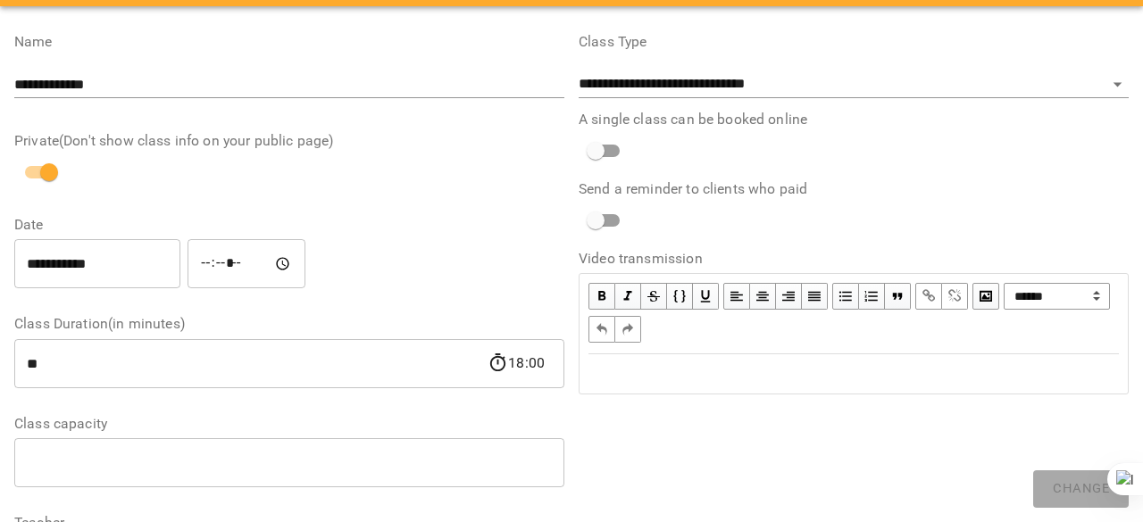
scroll to position [0, 0]
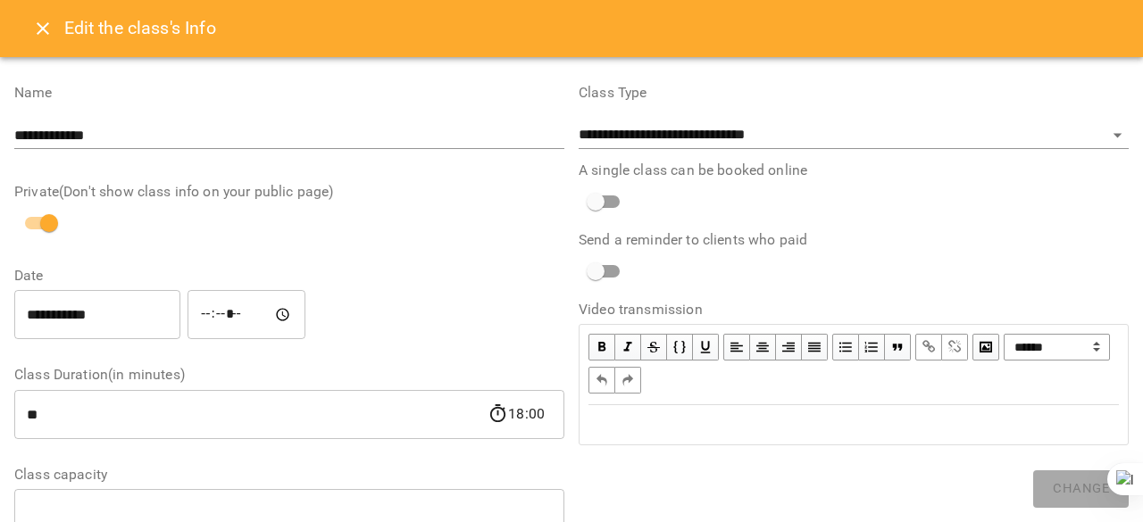
click at [34, 46] on button "Close" at bounding box center [42, 28] width 43 height 43
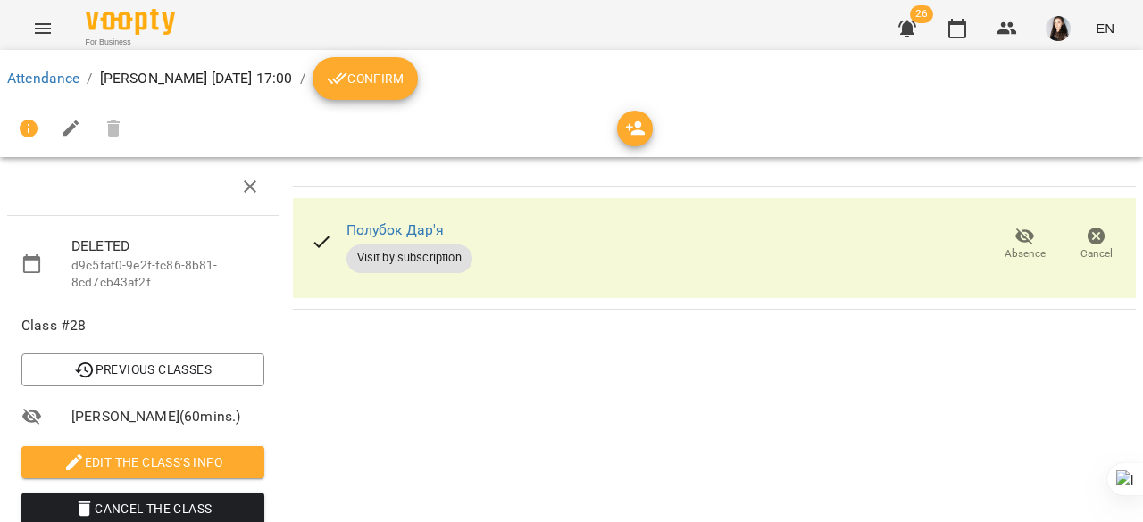
click at [72, 272] on p "d9c5faf0-9e2f-fc86-8b81-8cd7cb43af2f" at bounding box center [167, 274] width 193 height 35
click at [30, 262] on icon at bounding box center [31, 264] width 21 height 21
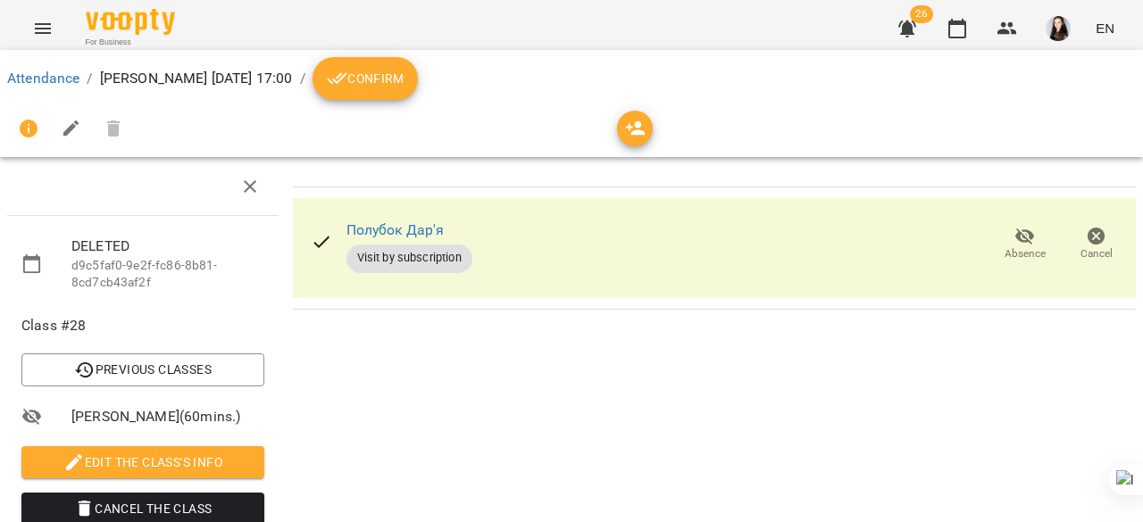
click at [30, 262] on icon at bounding box center [31, 264] width 21 height 21
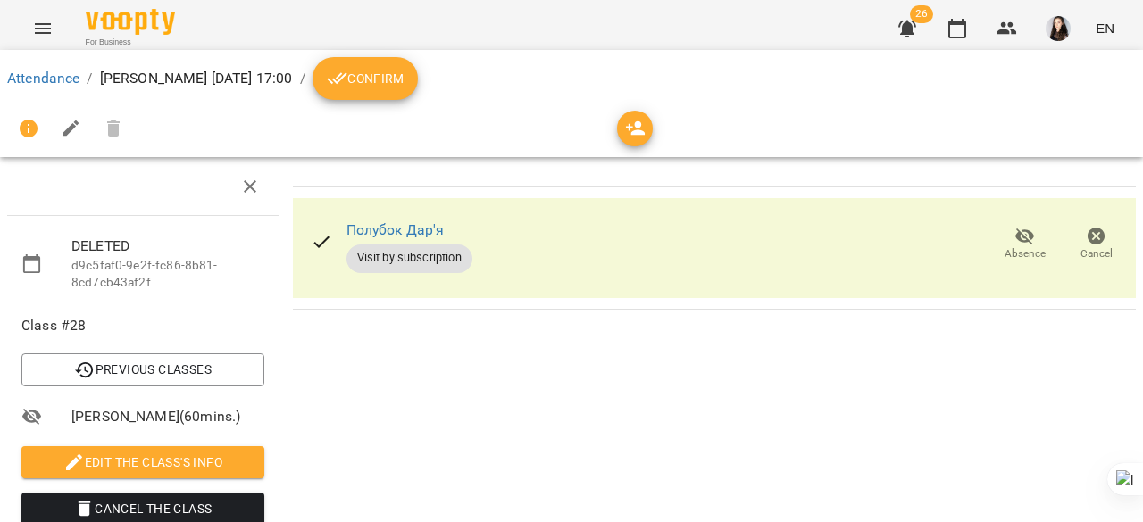
click at [30, 262] on icon at bounding box center [31, 264] width 21 height 21
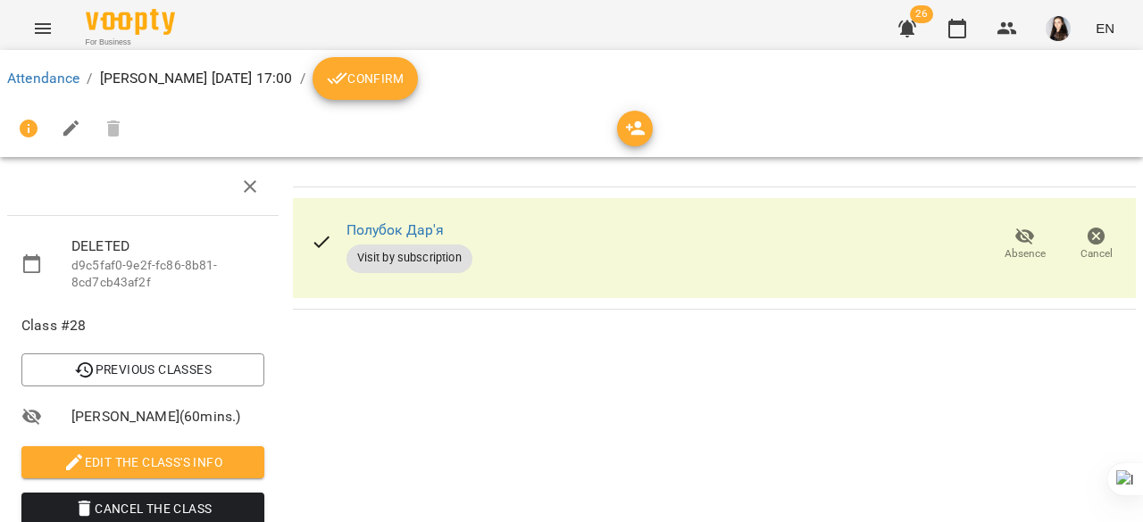
click at [30, 262] on icon at bounding box center [31, 264] width 21 height 21
click at [59, 129] on button "button" at bounding box center [71, 128] width 43 height 43
select select "**********"
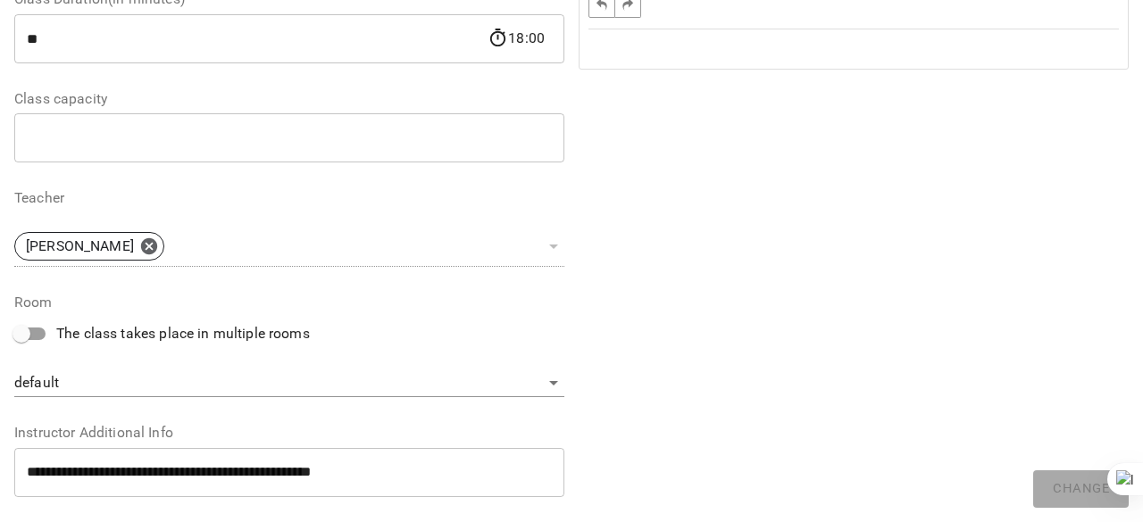
scroll to position [375, 0]
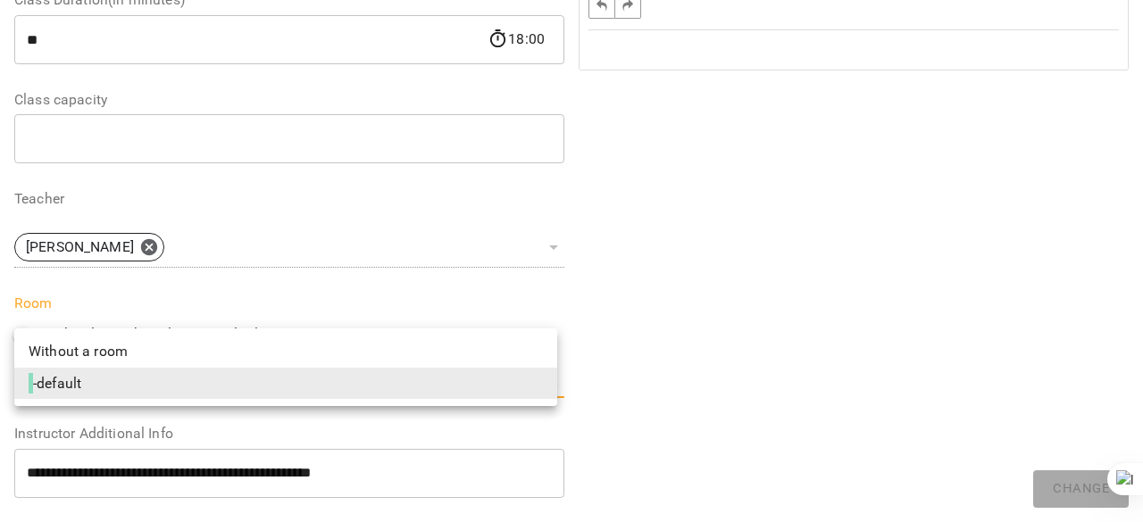
click at [447, 374] on body "**********" at bounding box center [571, 419] width 1143 height 838
click at [345, 355] on li "Without a room" at bounding box center [285, 352] width 543 height 32
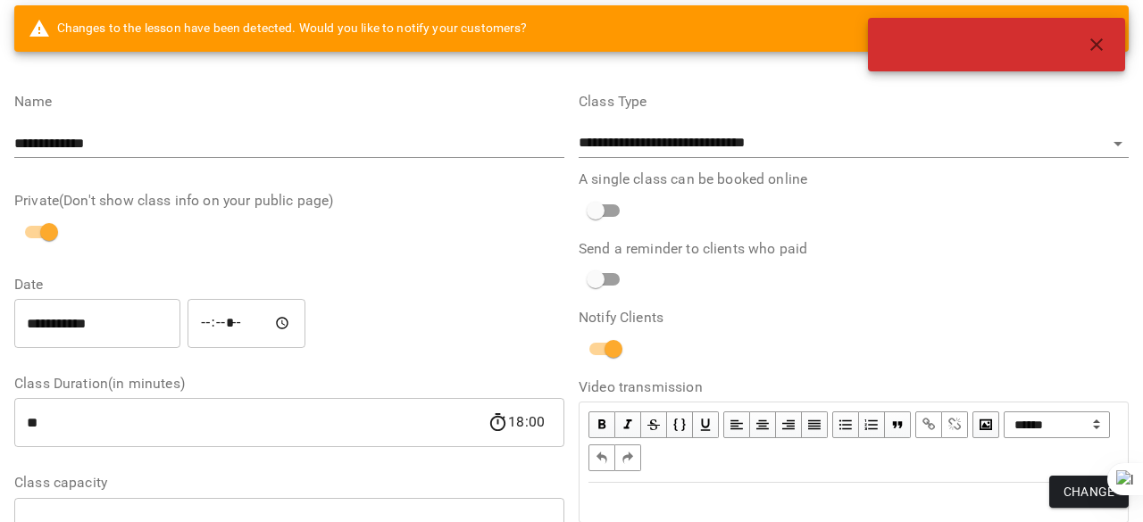
scroll to position [21, 0]
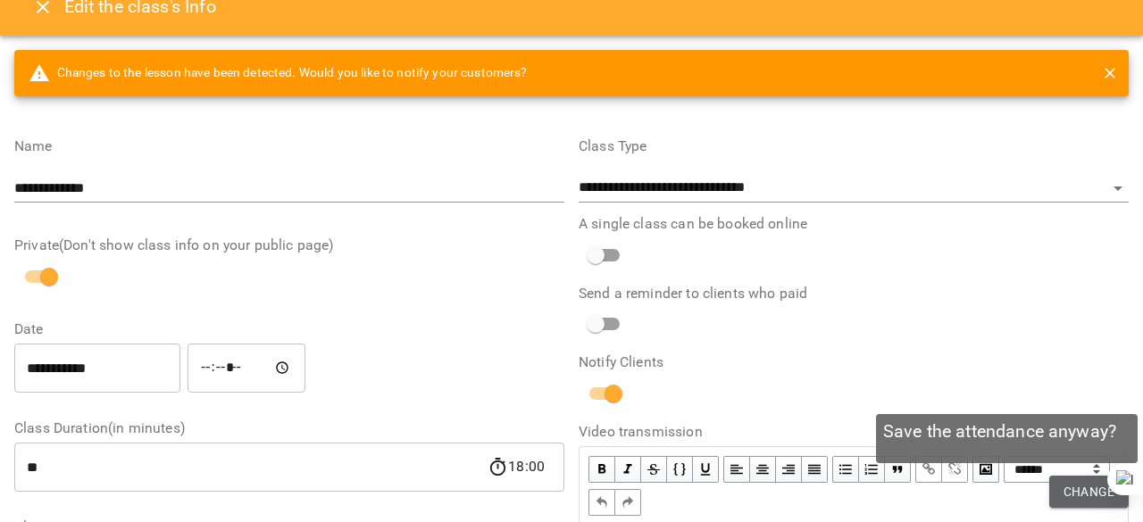
click at [1087, 487] on span "Change" at bounding box center [1088, 491] width 51 height 21
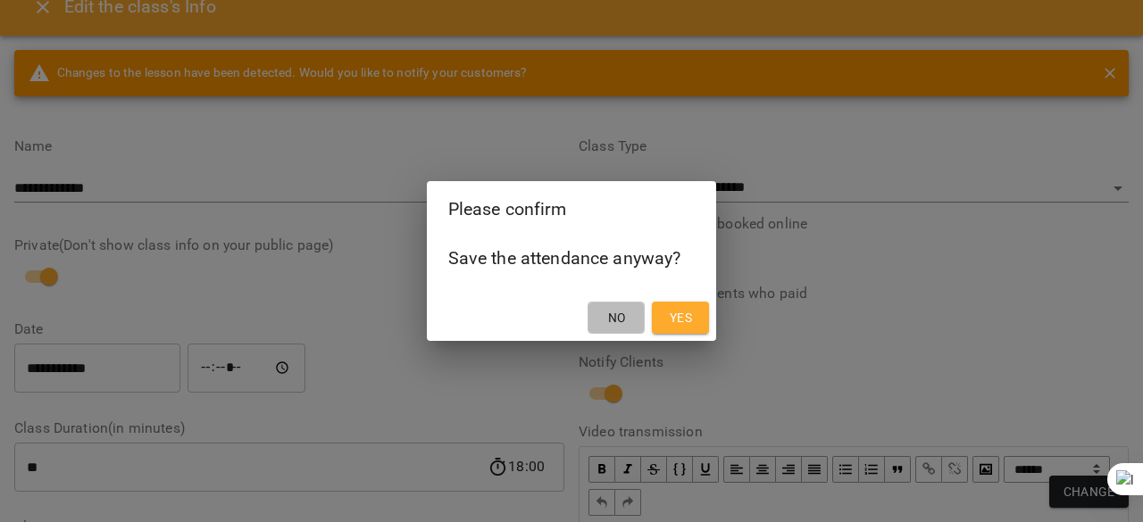
click at [630, 315] on span "No" at bounding box center [616, 317] width 29 height 21
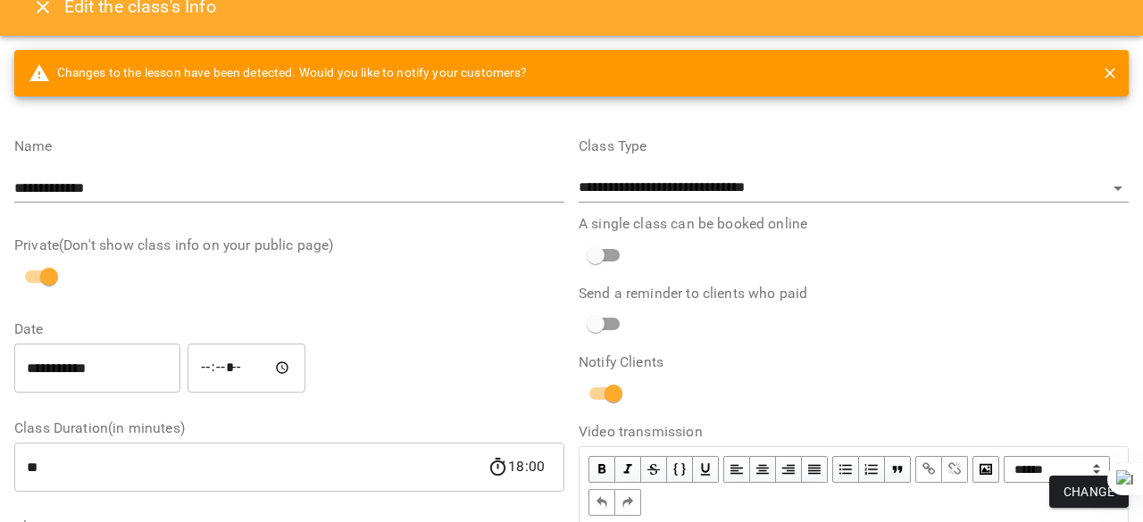
click at [37, 13] on icon "Close" at bounding box center [42, 6] width 21 height 21
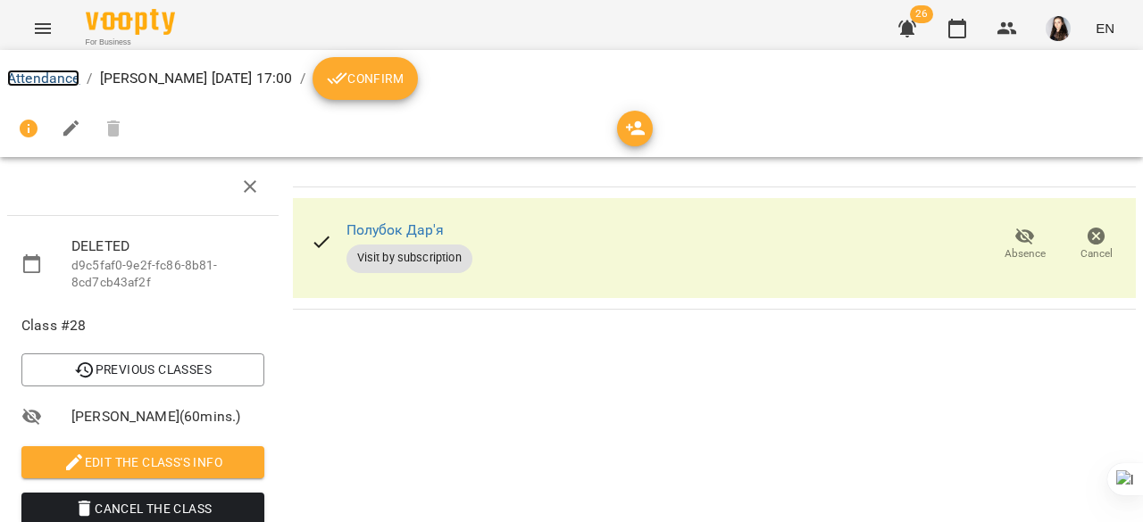
click at [36, 84] on link "Attendance" at bounding box center [43, 78] width 72 height 17
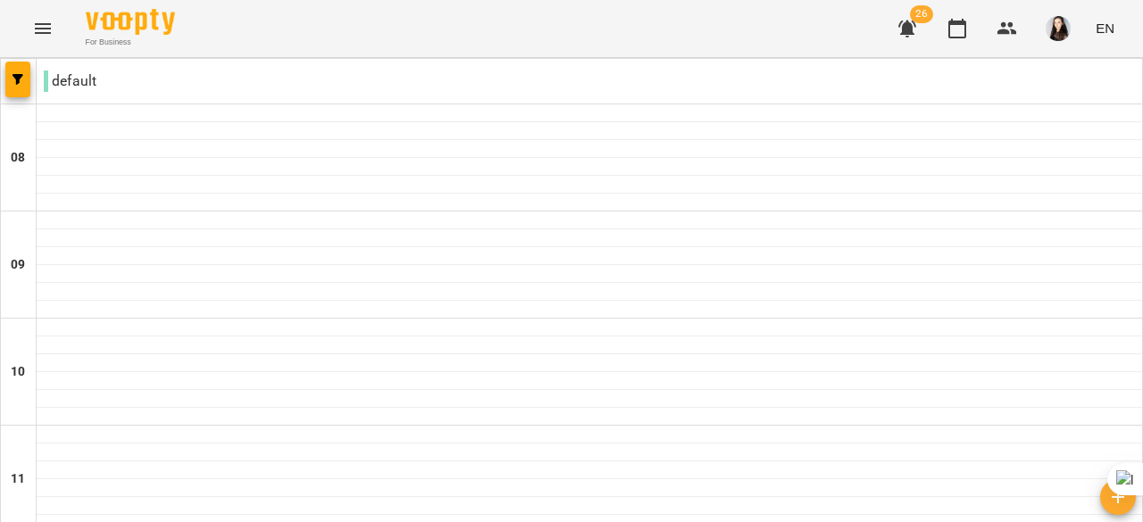
scroll to position [1307, 0]
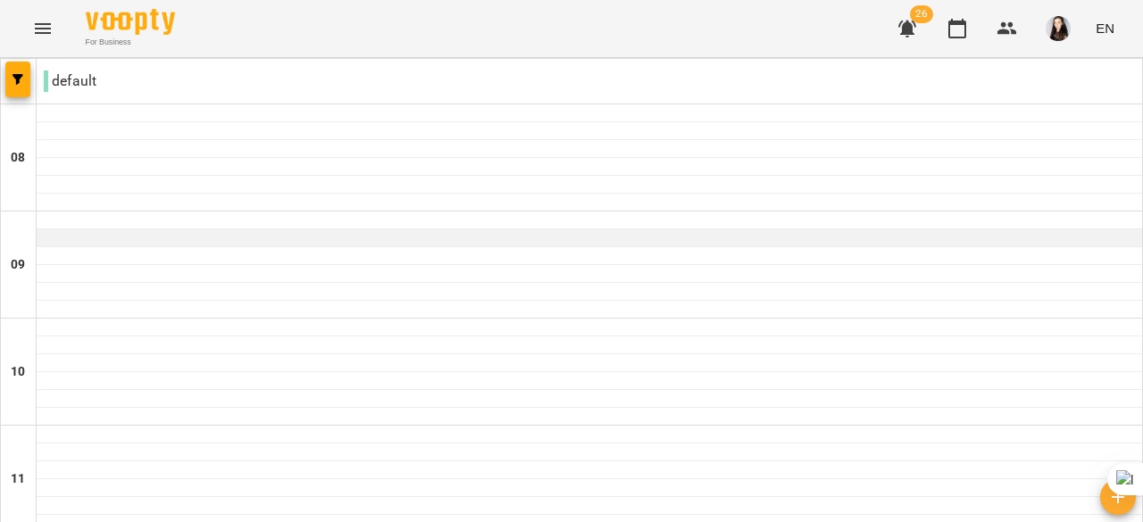
scroll to position [579, 0]
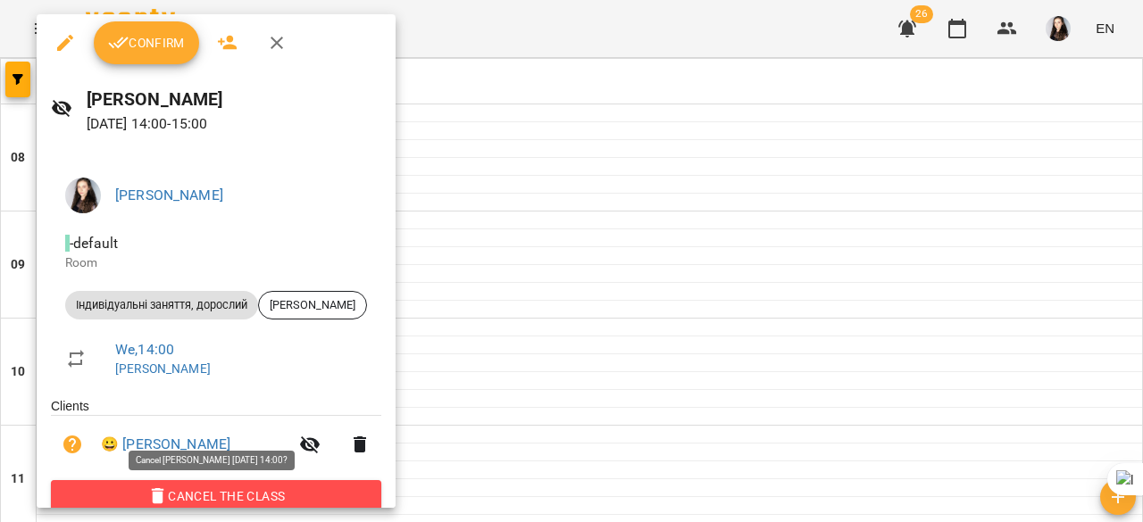
click at [170, 494] on span "Cancel the class" at bounding box center [216, 496] width 302 height 21
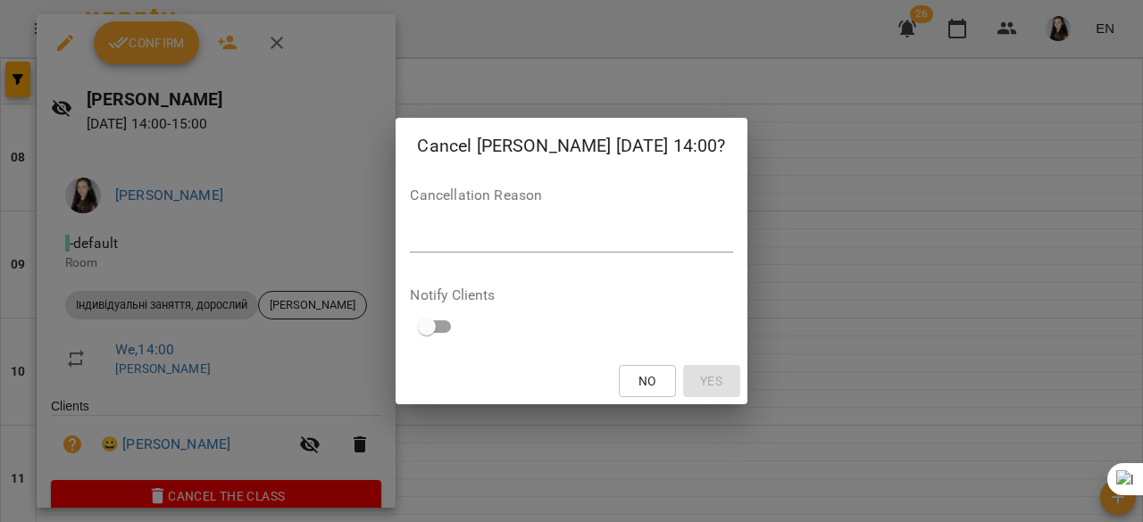
click at [410, 251] on div "*" at bounding box center [571, 238] width 322 height 29
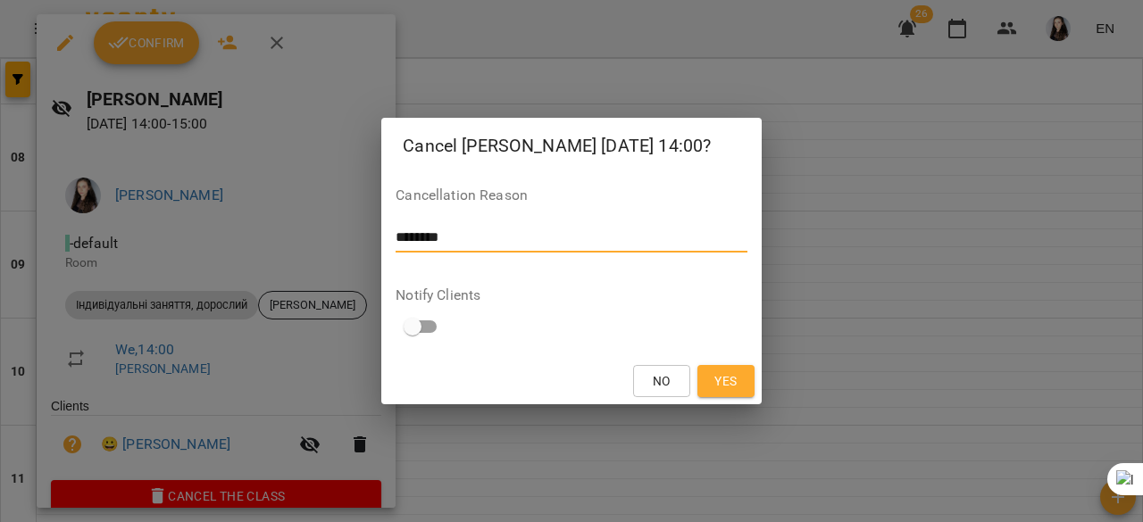
type textarea "********"
click at [705, 388] on button "Yes" at bounding box center [725, 381] width 57 height 32
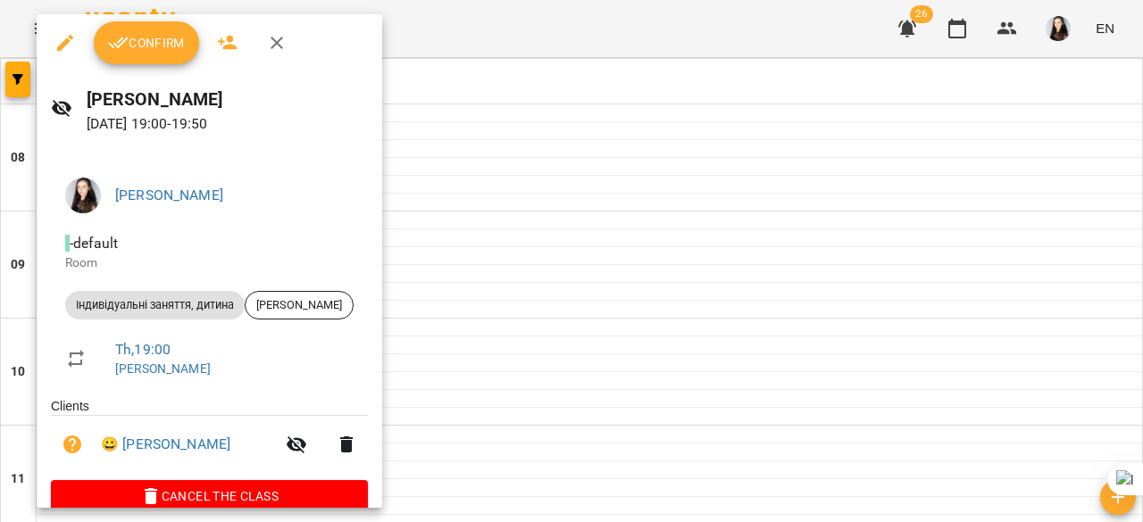
click at [411, 108] on div at bounding box center [571, 261] width 1143 height 522
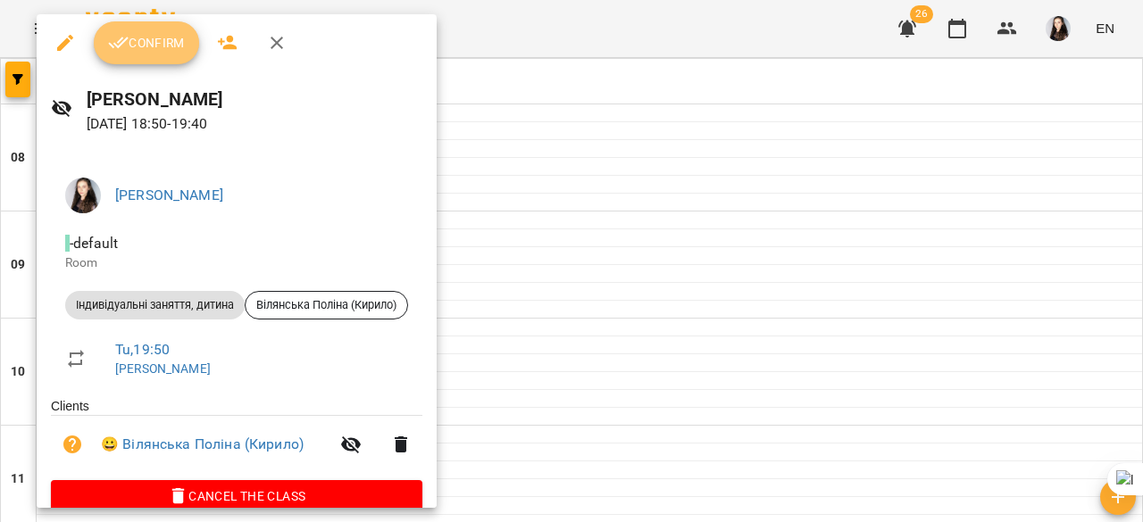
click at [143, 46] on span "Confirm" at bounding box center [146, 42] width 77 height 21
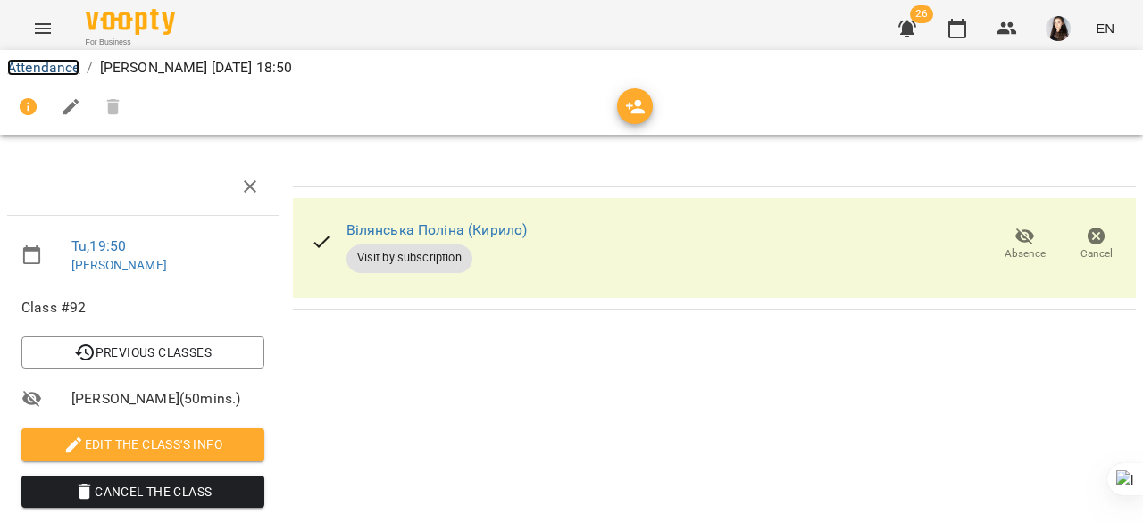
click at [55, 69] on link "Attendance" at bounding box center [43, 67] width 72 height 17
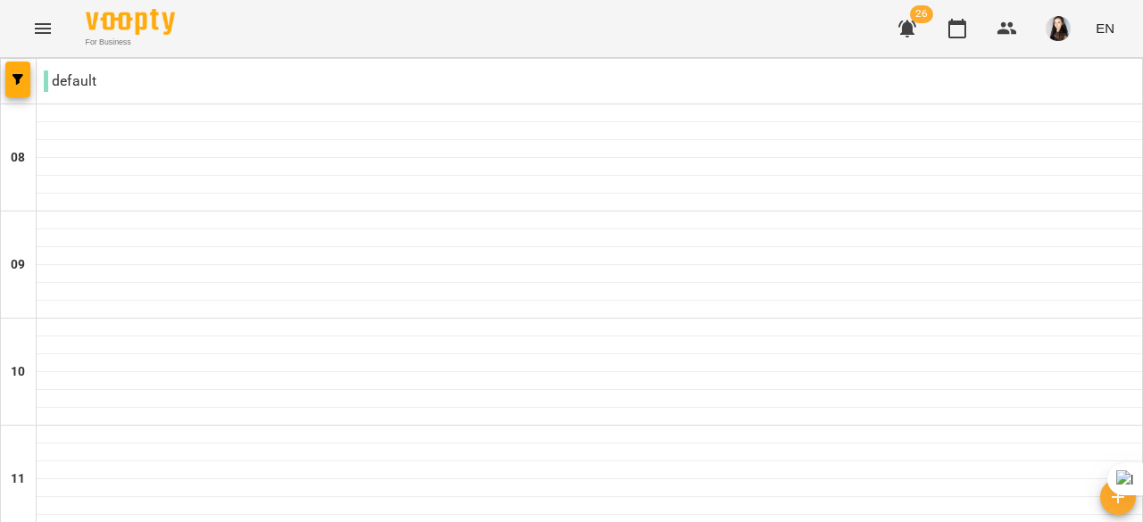
scroll to position [930, 0]
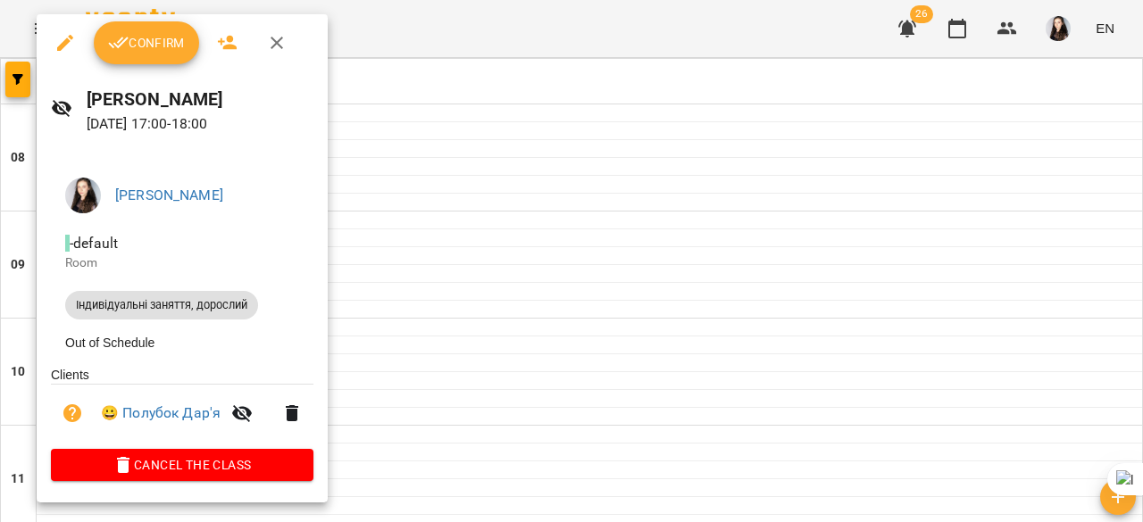
click at [229, 449] on ul "Clients 😀 Полубок Дар'я" at bounding box center [182, 407] width 262 height 83
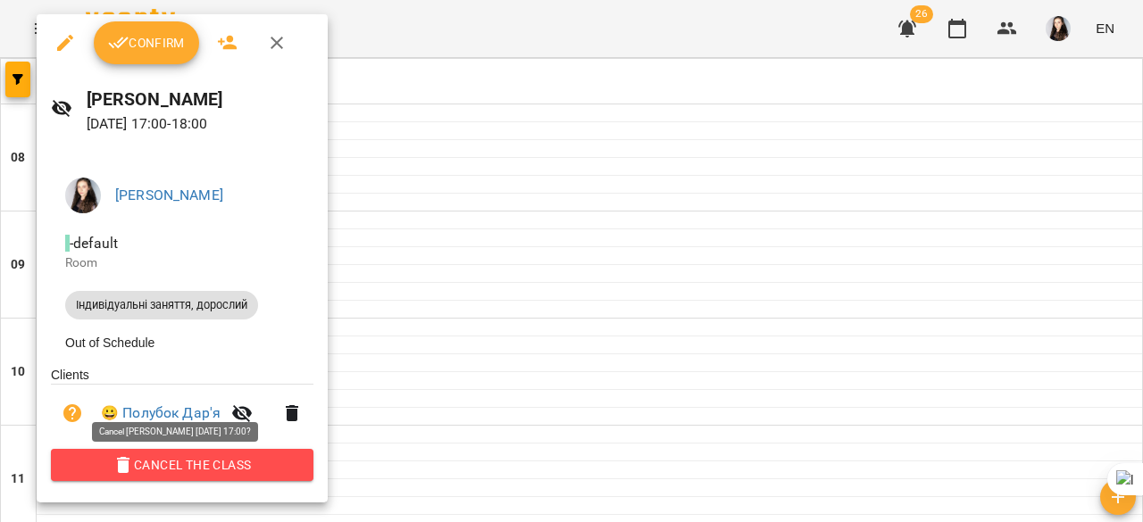
click at [214, 476] on span "Cancel the class" at bounding box center [182, 464] width 234 height 21
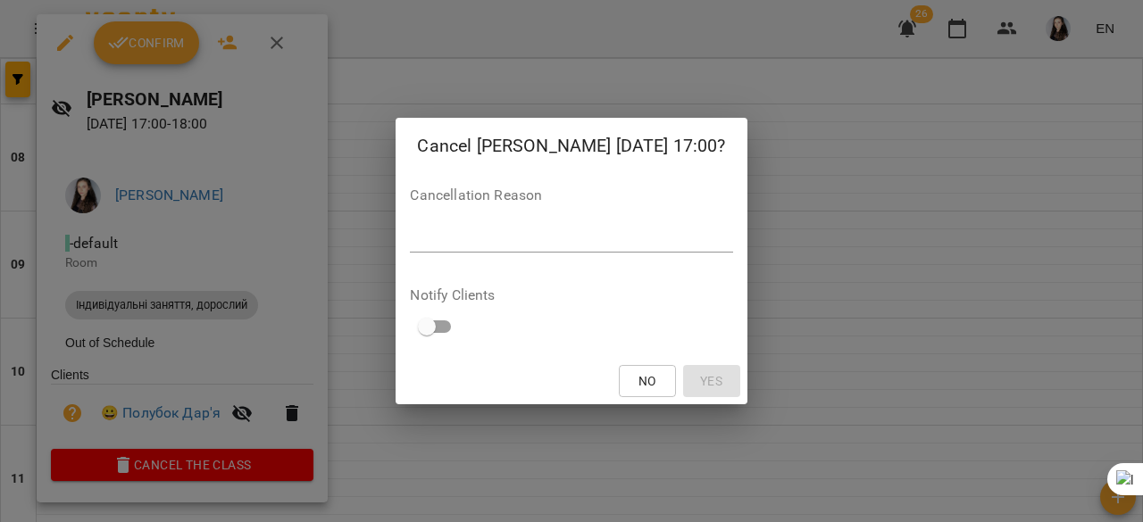
click at [457, 251] on div "*" at bounding box center [571, 238] width 322 height 29
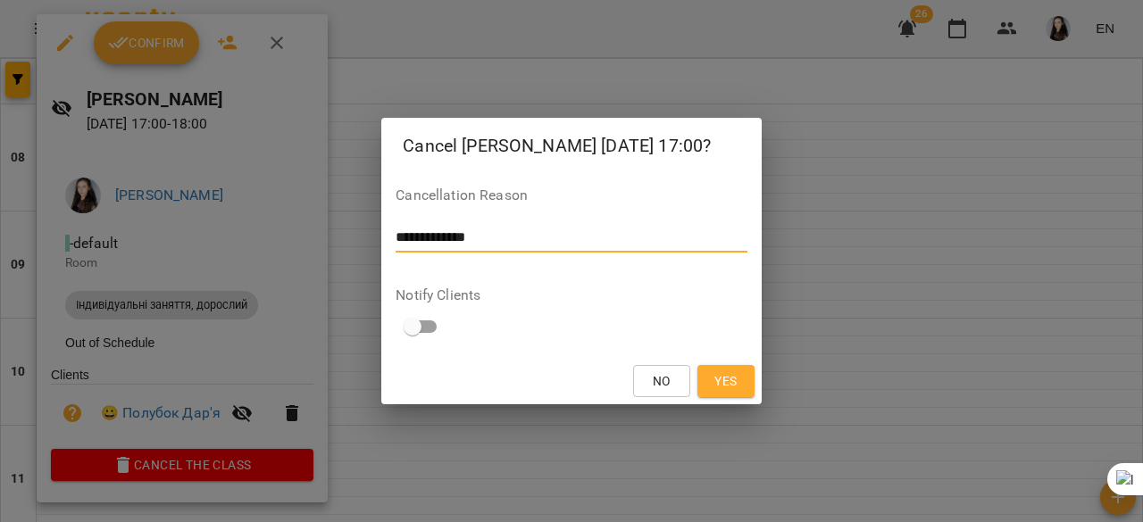
type textarea "**********"
click at [723, 372] on span "Yes" at bounding box center [725, 380] width 22 height 21
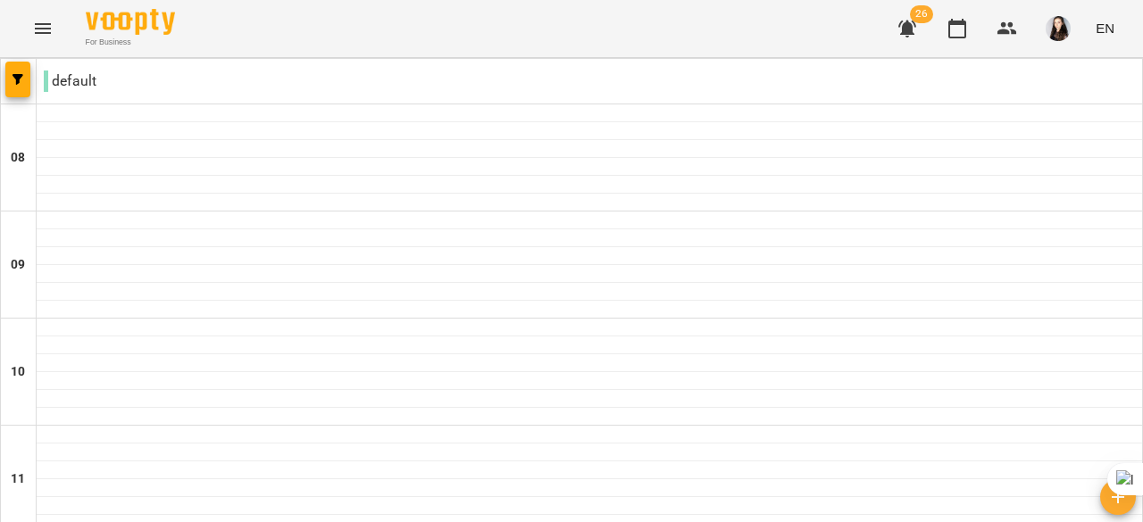
scroll to position [1108, 0]
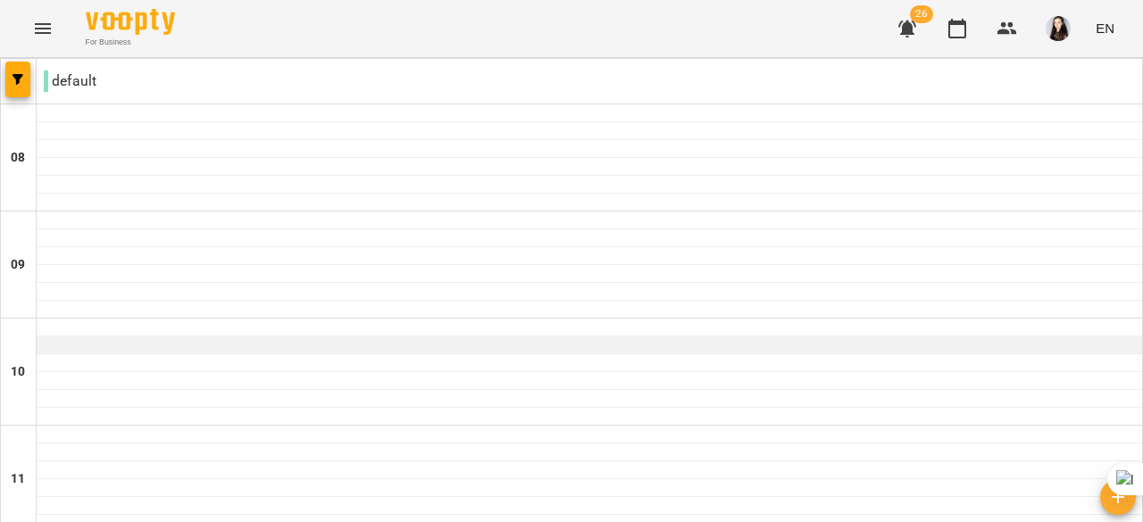
scroll to position [1190, 0]
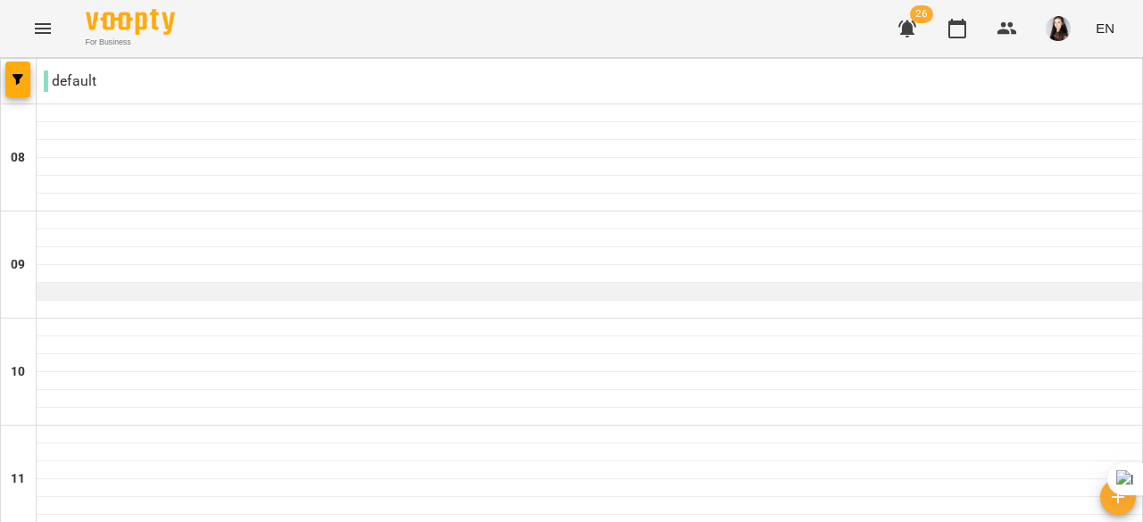
scroll to position [664, 0]
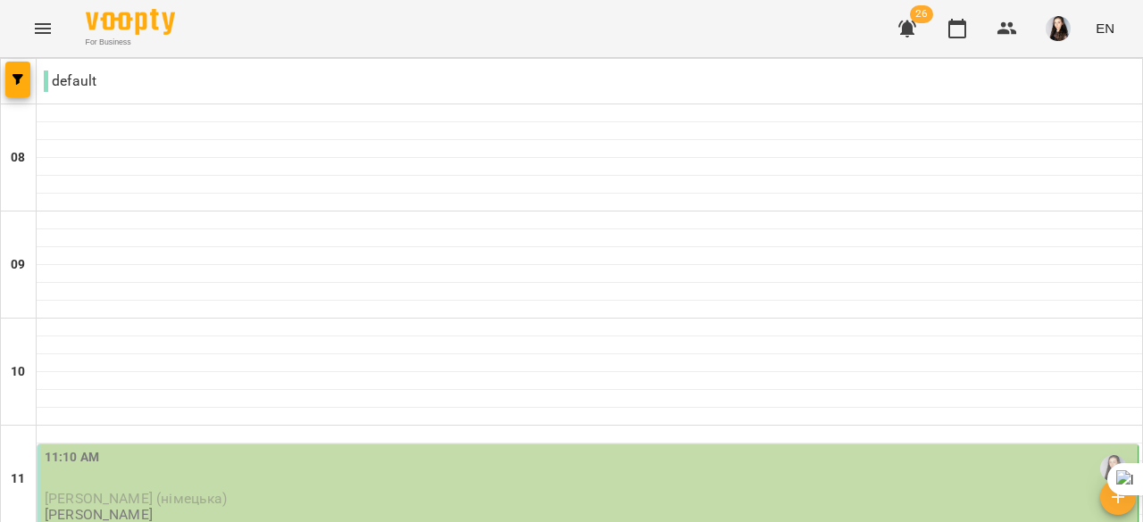
scroll to position [927, 0]
click at [949, 31] on icon "button" at bounding box center [956, 28] width 21 height 21
click at [157, 301] on div at bounding box center [589, 310] width 1105 height 18
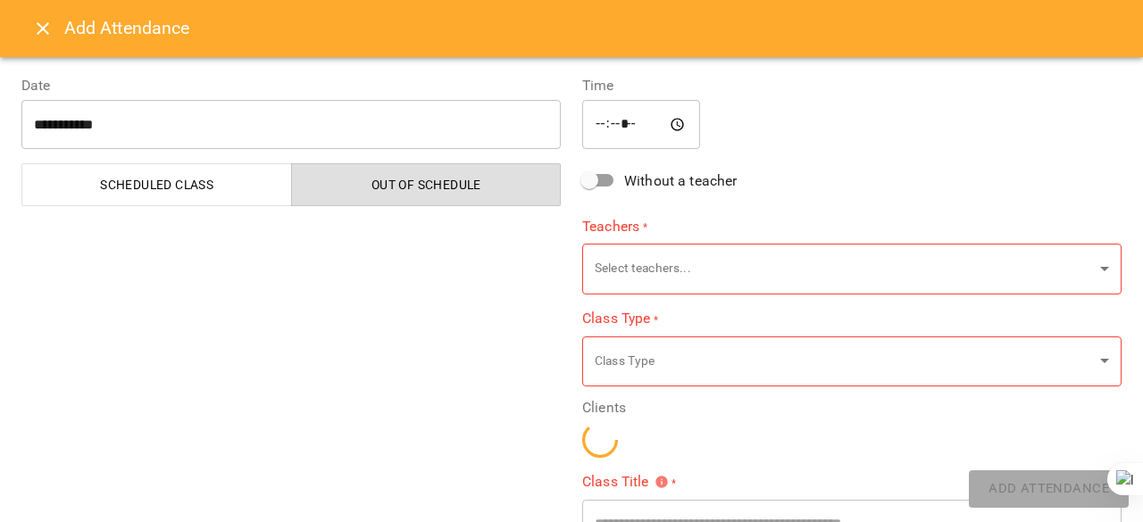
type input "**********"
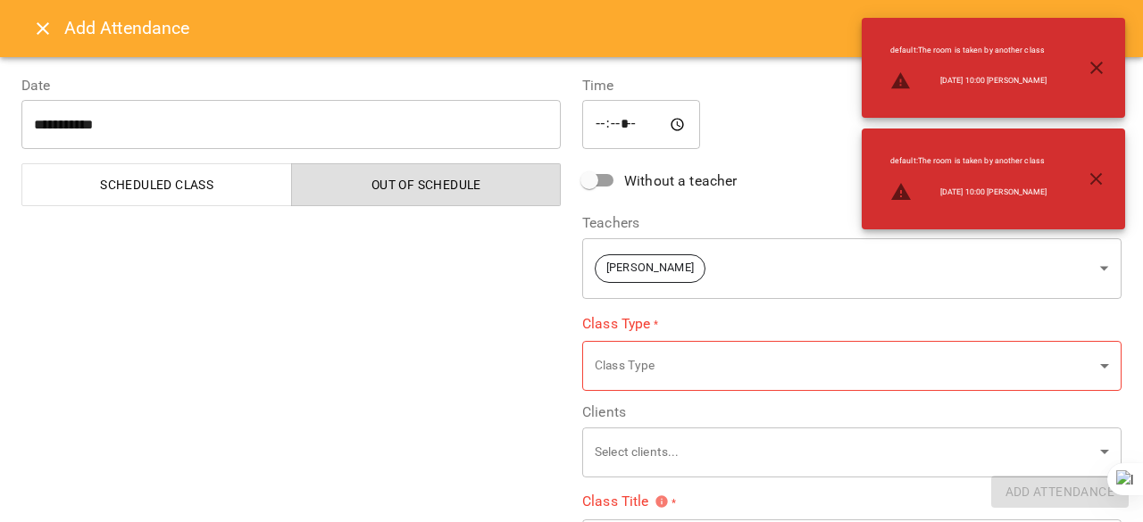
scroll to position [343, 0]
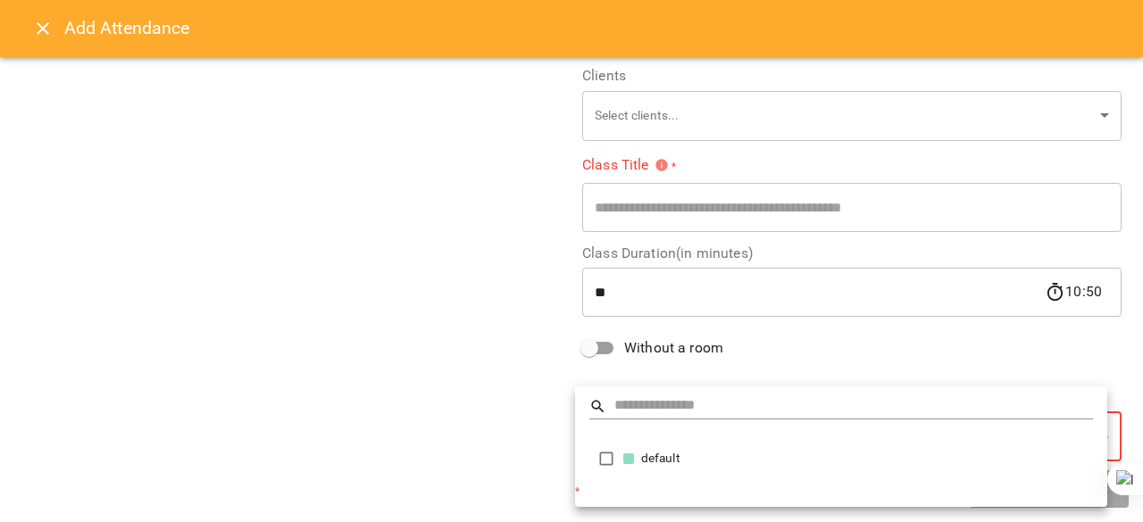
scroll to position [337, 0]
click at [39, 37] on div at bounding box center [571, 261] width 1143 height 522
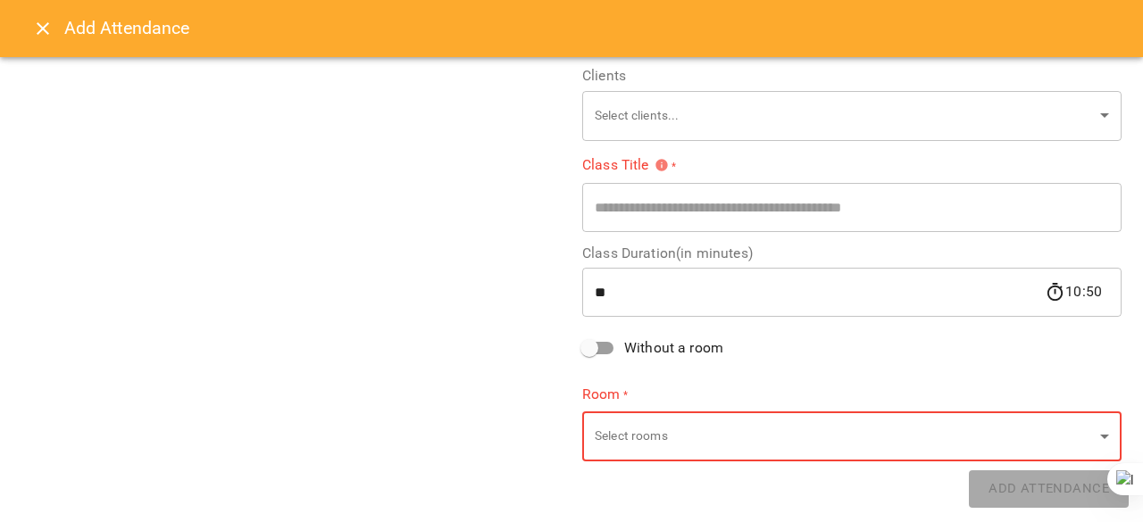
click at [35, 28] on icon "Close" at bounding box center [42, 28] width 21 height 21
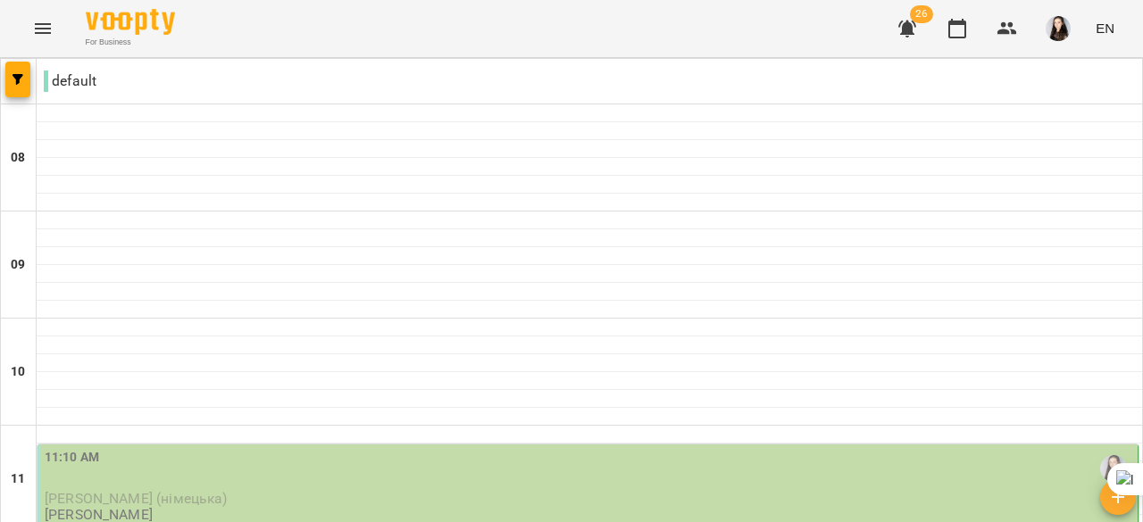
scroll to position [861, 0]
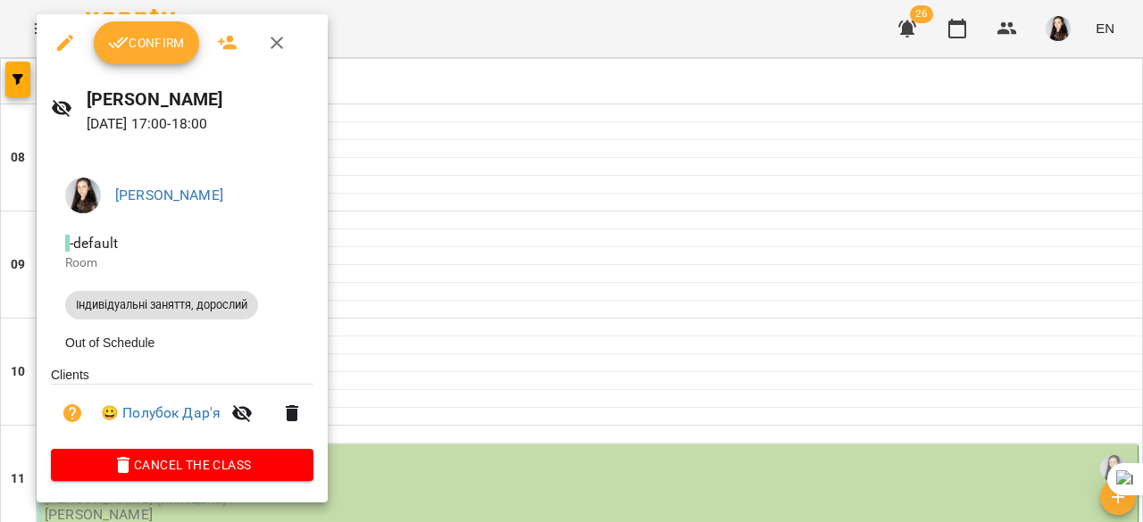
click at [952, 37] on div at bounding box center [571, 261] width 1143 height 522
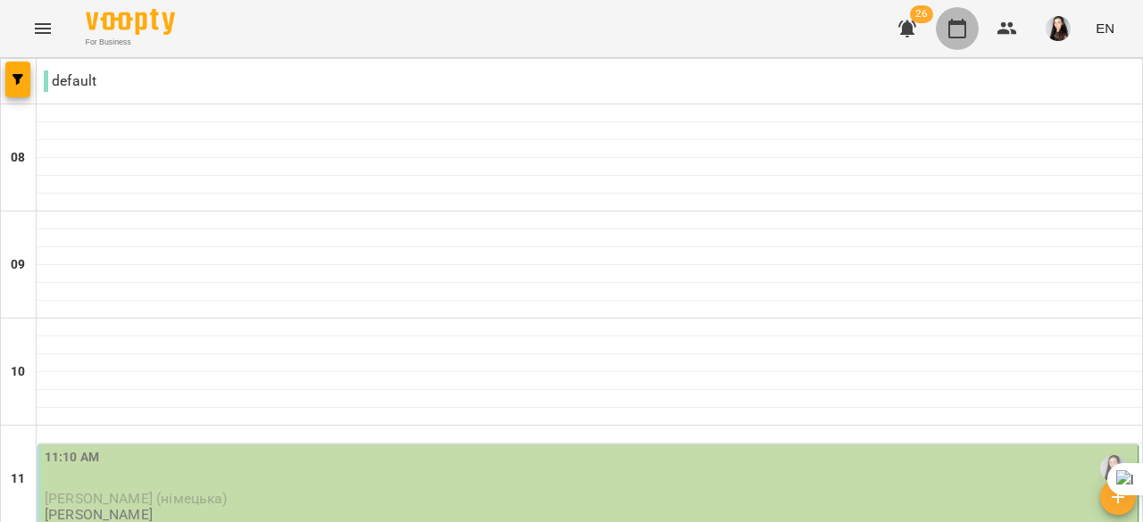
click at [954, 32] on icon "button" at bounding box center [956, 28] width 21 height 21
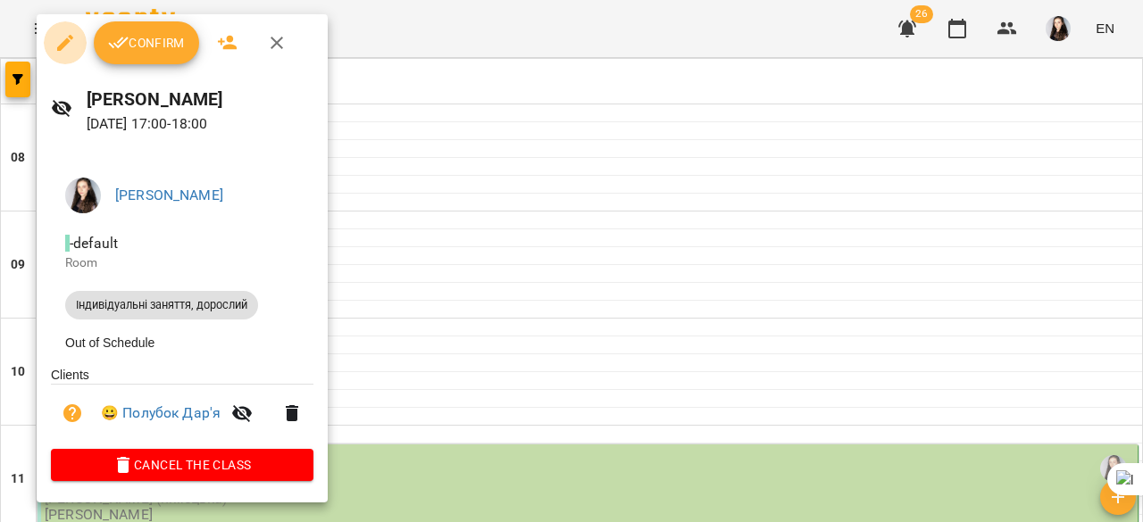
click at [73, 44] on icon "button" at bounding box center [64, 42] width 21 height 21
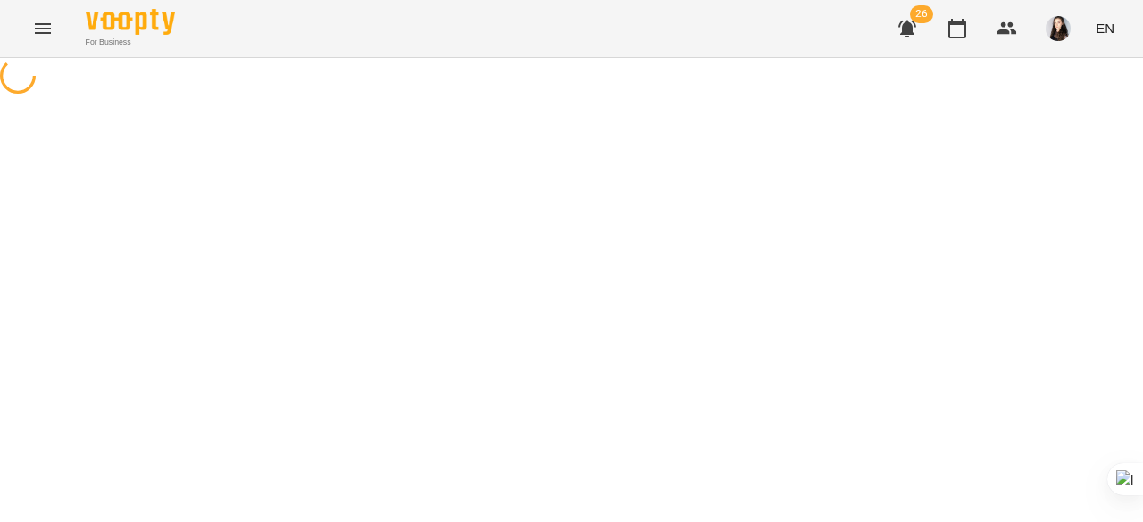
select select "**********"
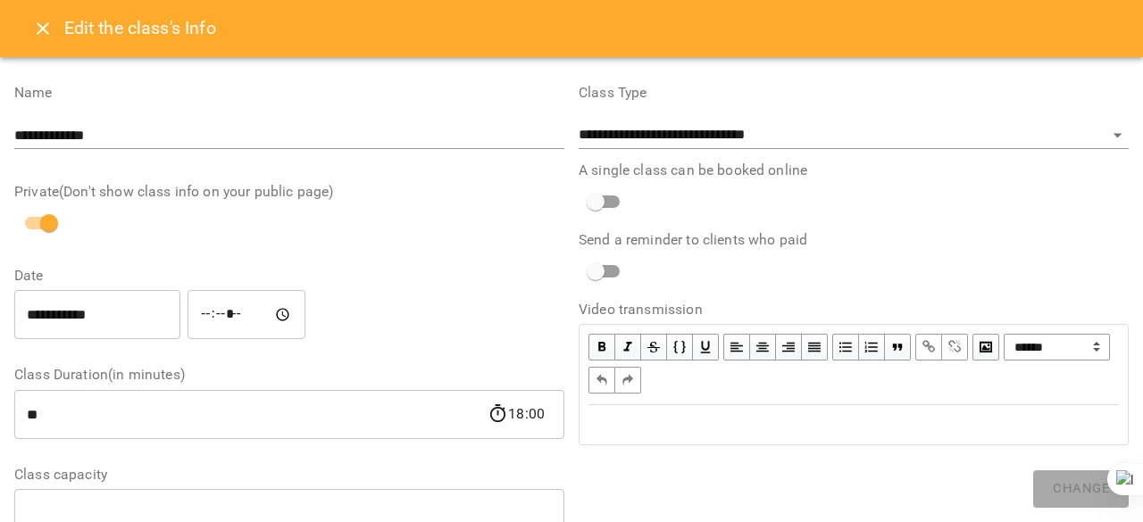
scroll to position [500, 0]
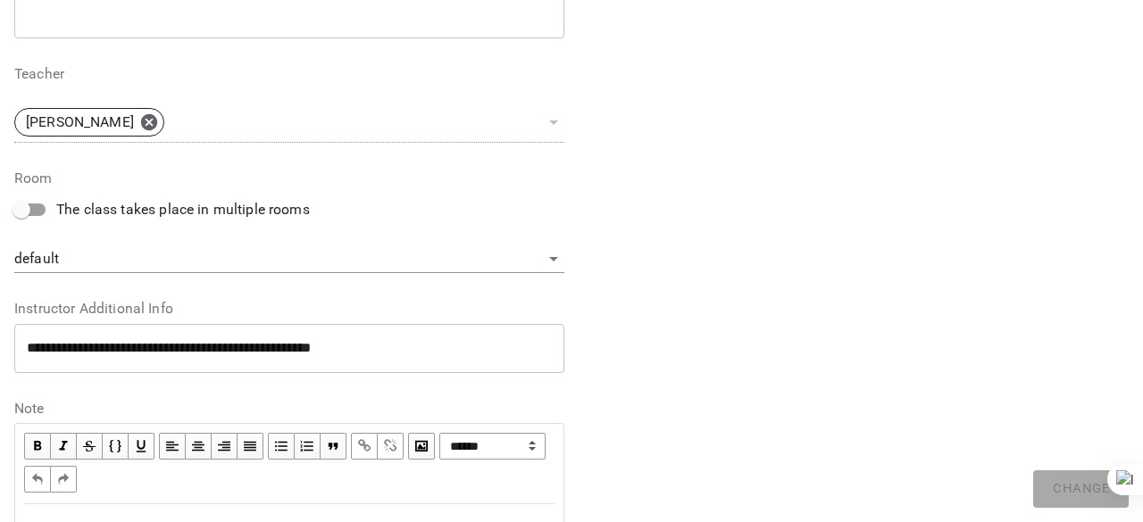
click at [241, 260] on body "**********" at bounding box center [571, 419] width 1143 height 838
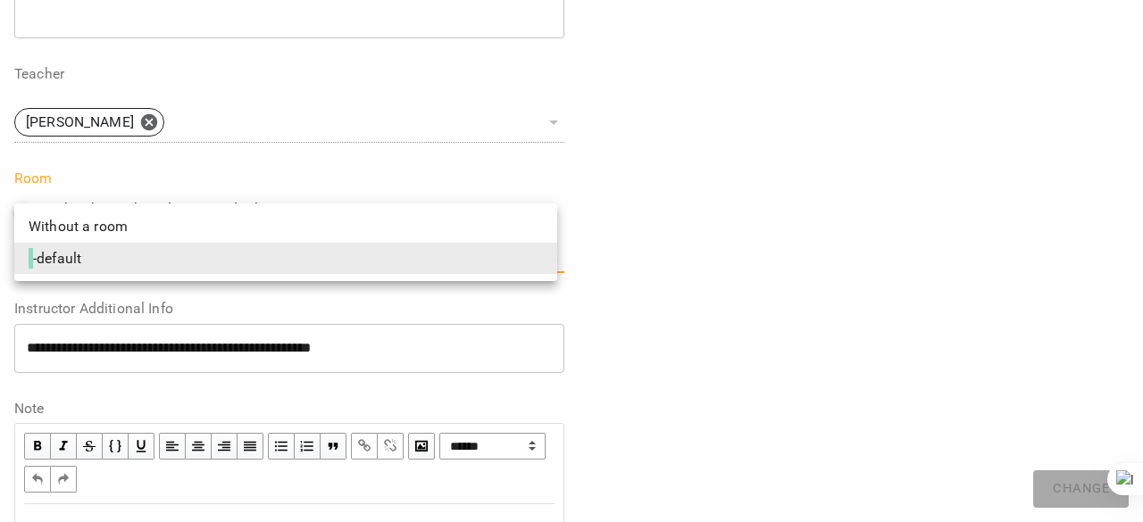
click at [686, 217] on div at bounding box center [571, 261] width 1143 height 522
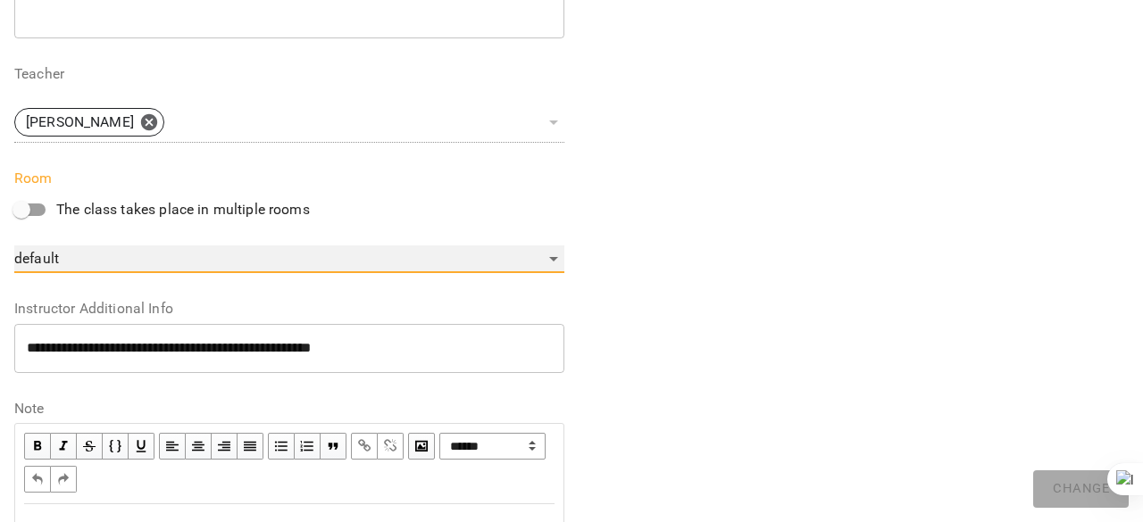
scroll to position [0, 0]
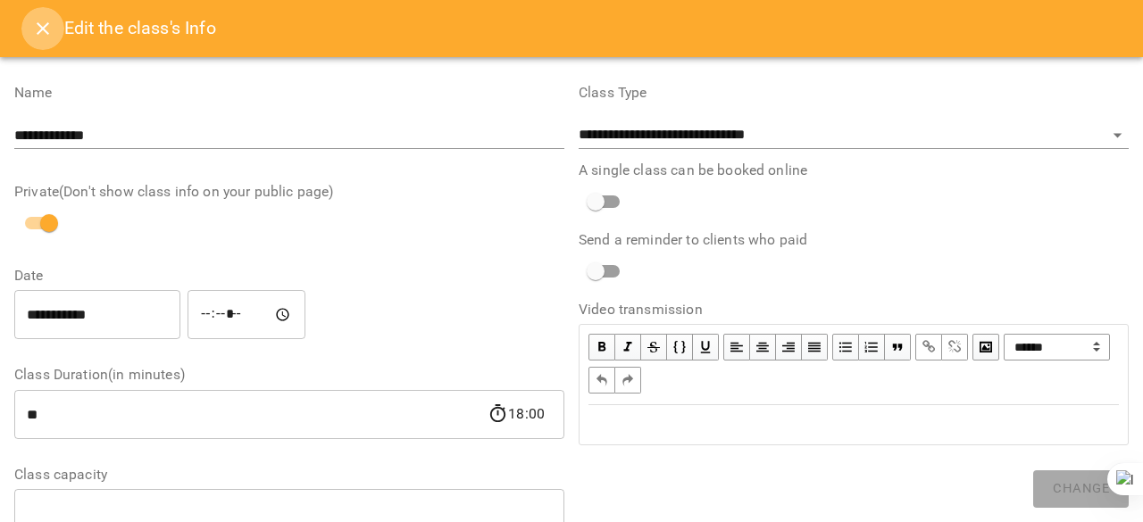
click at [25, 36] on button "Close" at bounding box center [42, 28] width 43 height 43
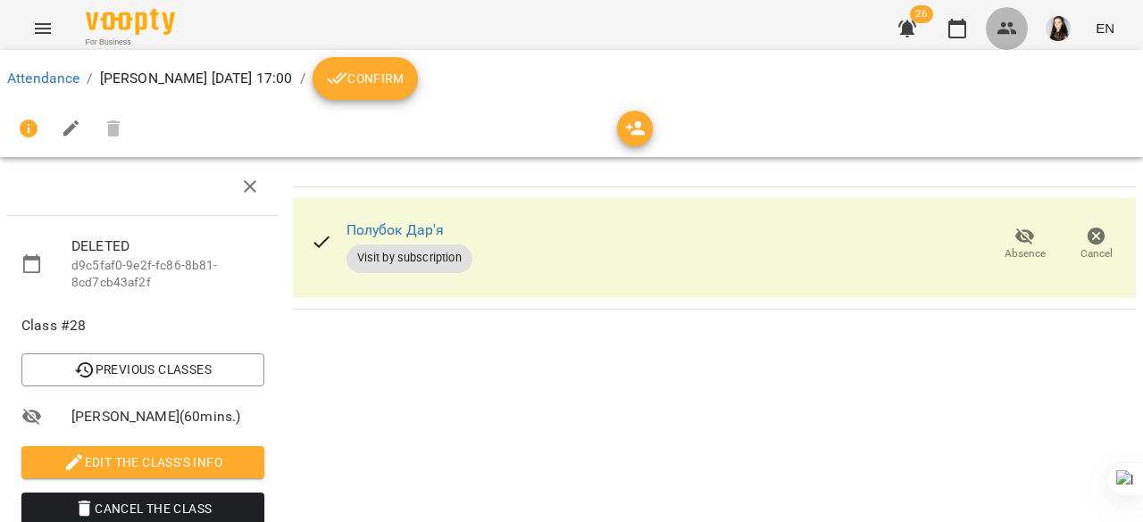
click at [994, 31] on button "button" at bounding box center [1007, 28] width 43 height 43
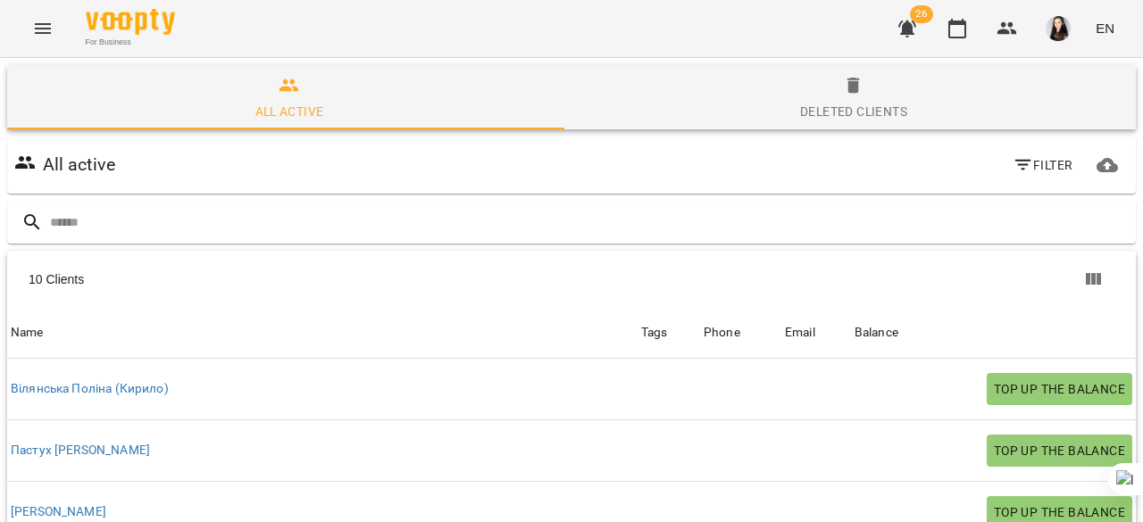
scroll to position [138, 0]
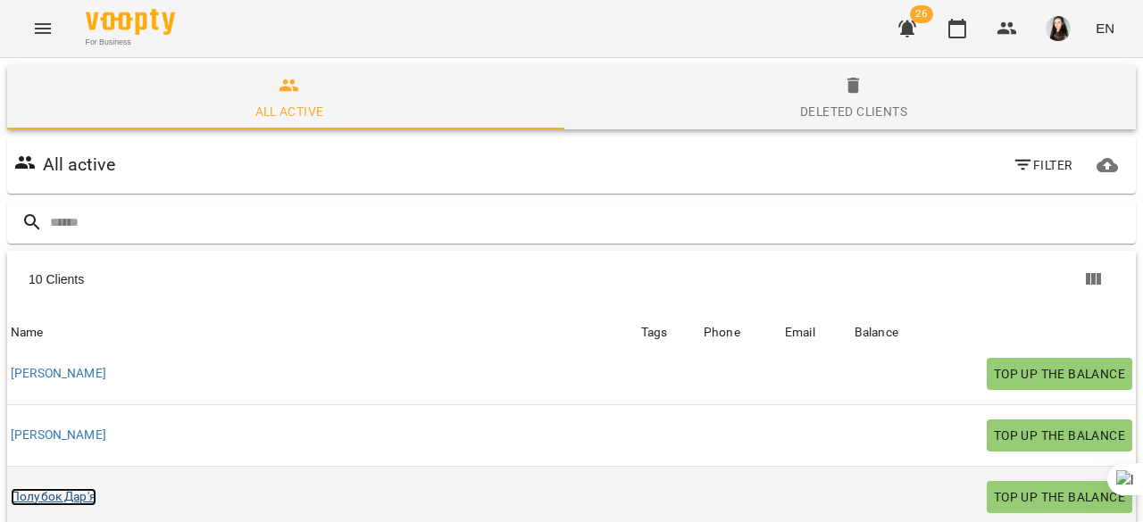
click at [24, 488] on link "Полубок Дар'я" at bounding box center [54, 497] width 86 height 18
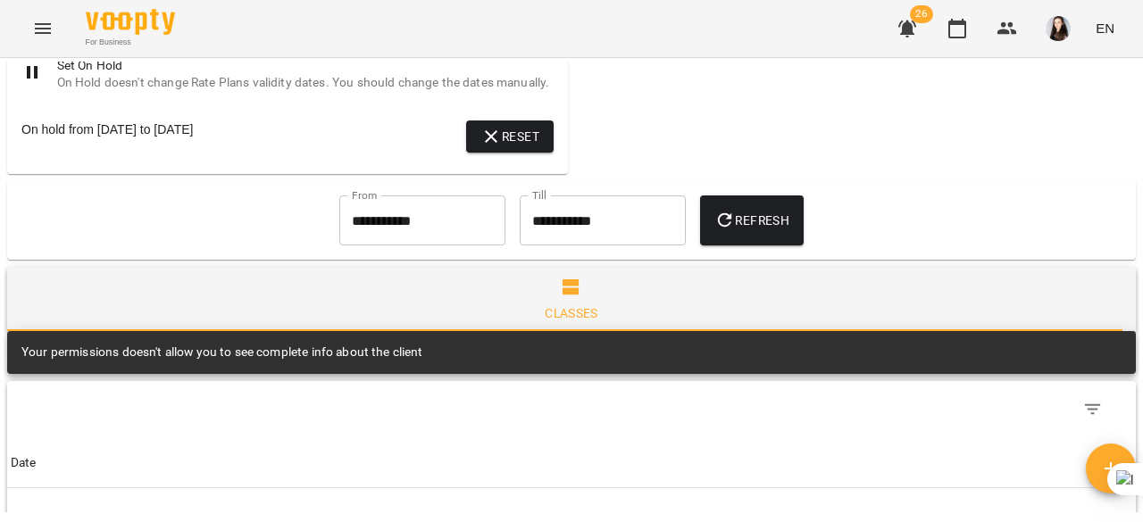
scroll to position [799, 0]
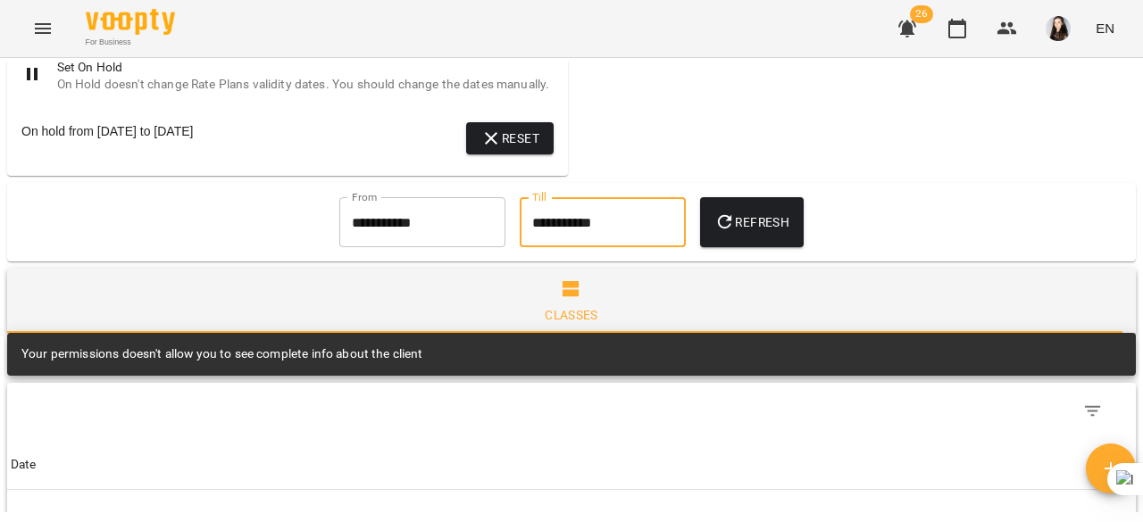
click at [551, 247] on input "**********" at bounding box center [603, 222] width 166 height 50
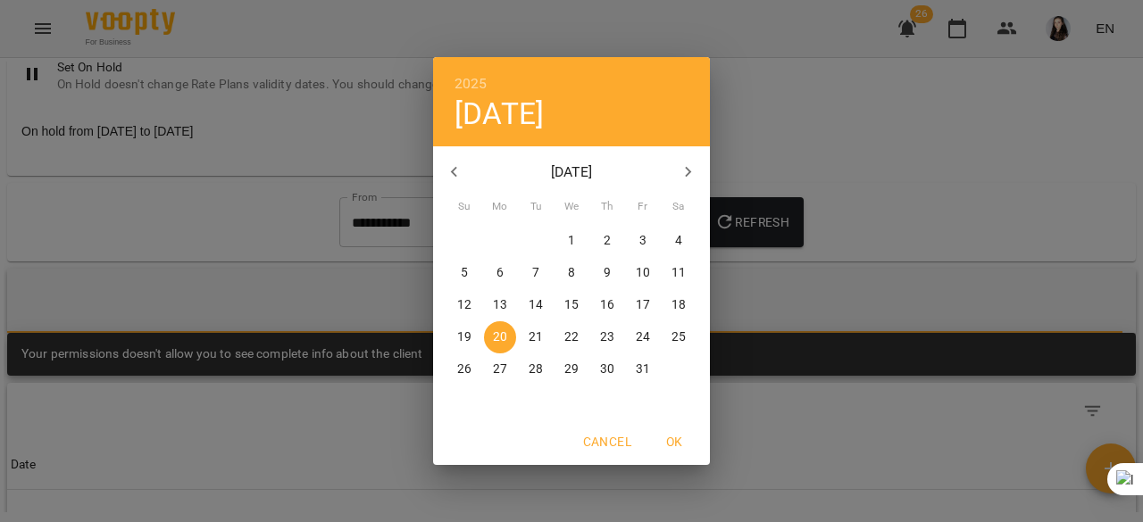
click at [796, 138] on div "2025 Mon, Oct [DATE] Mo Tu We Th Fr Sa 28 29 30 1 2 3 4 5 6 7 8 9 10 11 12 13 1…" at bounding box center [571, 261] width 1143 height 522
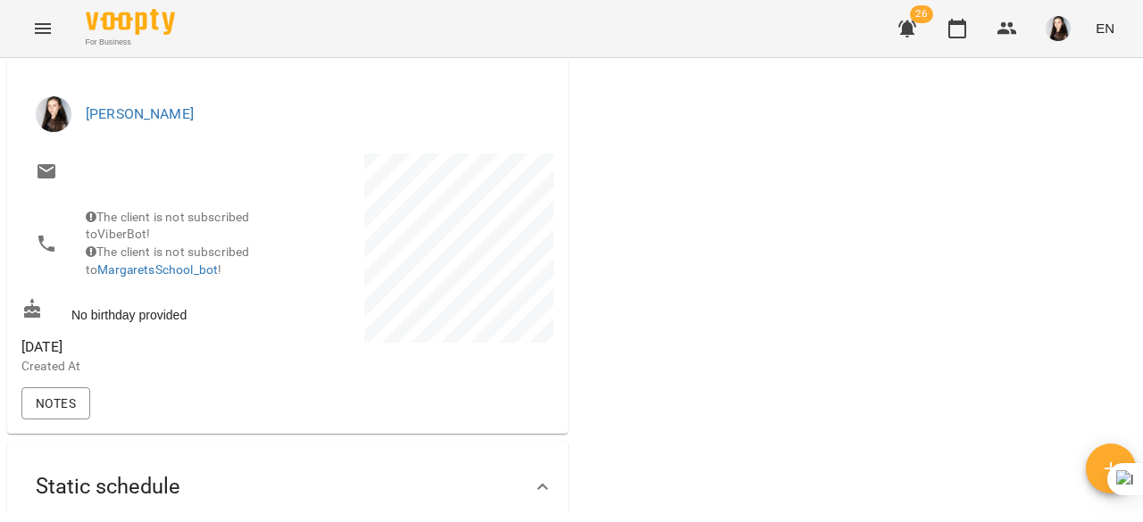
scroll to position [0, 0]
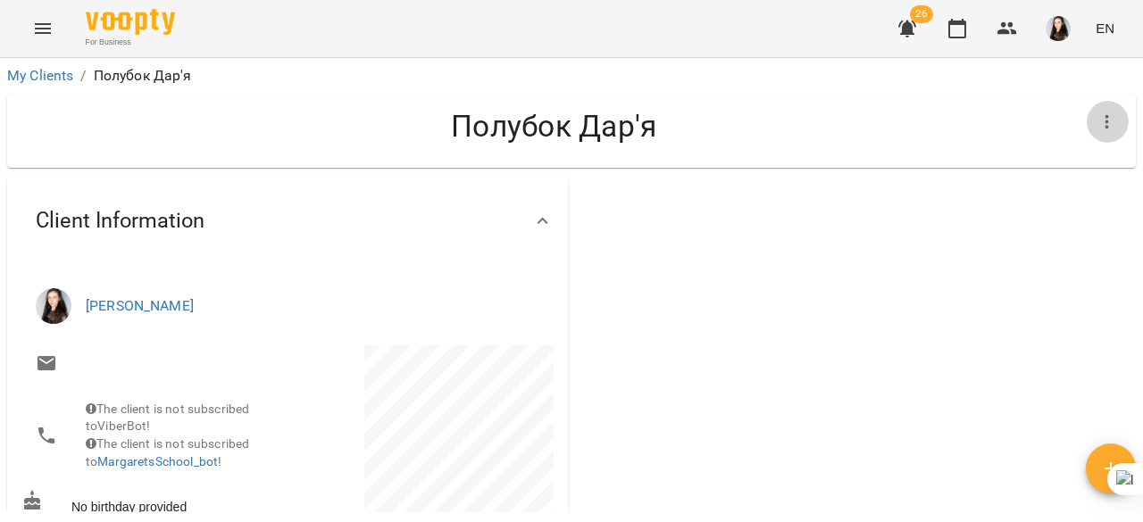
click at [1097, 126] on icon "button" at bounding box center [1106, 122] width 21 height 21
click at [990, 197] on div at bounding box center [571, 261] width 1143 height 522
click at [1103, 33] on span "EN" at bounding box center [1104, 28] width 19 height 19
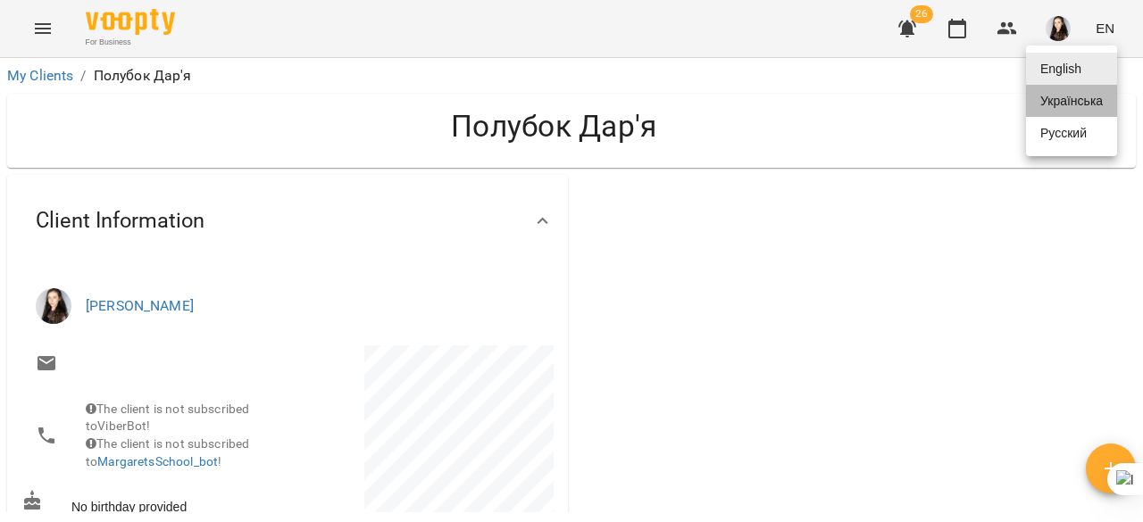
click at [1075, 117] on div "Українська" at bounding box center [1071, 101] width 91 height 32
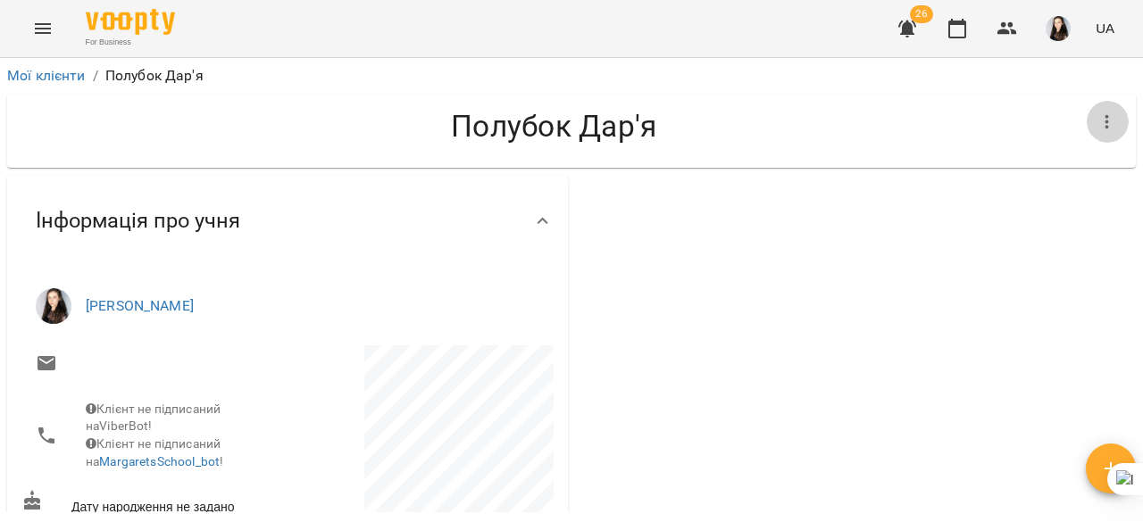
click at [1105, 115] on icon "button" at bounding box center [1107, 122] width 4 height 14
click at [946, 237] on div at bounding box center [571, 261] width 1143 height 522
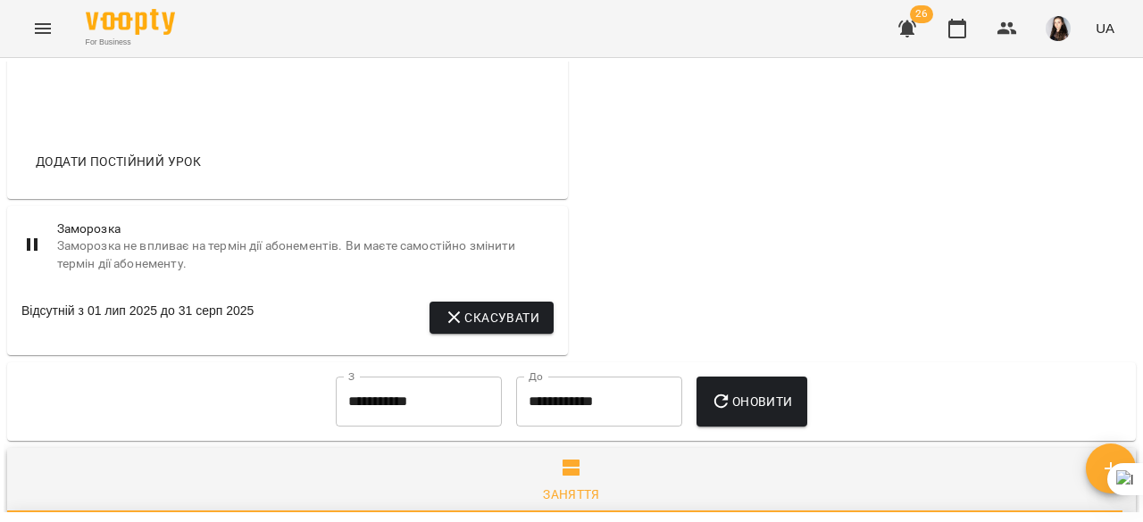
scroll to position [634, 0]
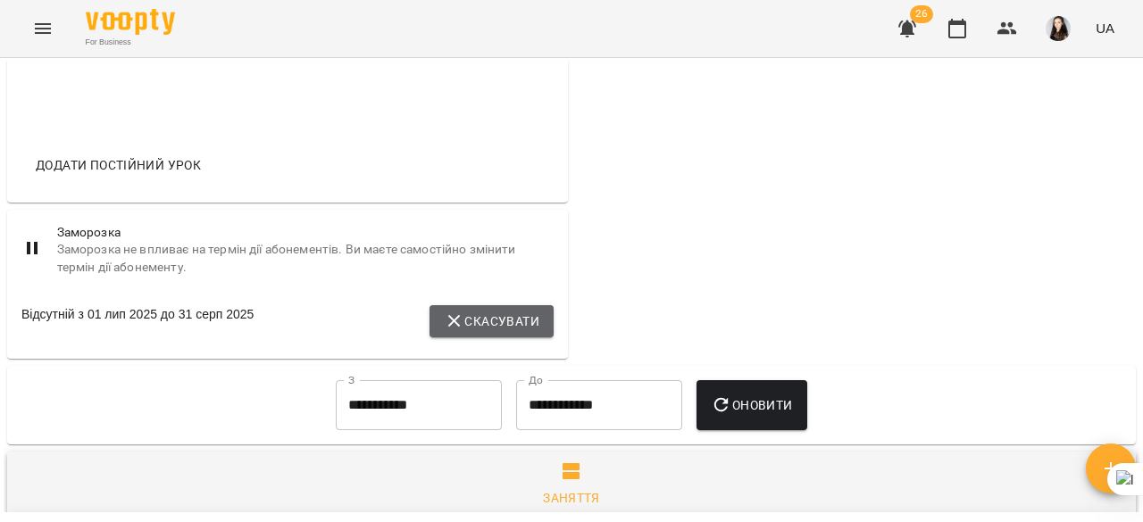
click at [478, 332] on span "Скасувати" at bounding box center [492, 321] width 96 height 21
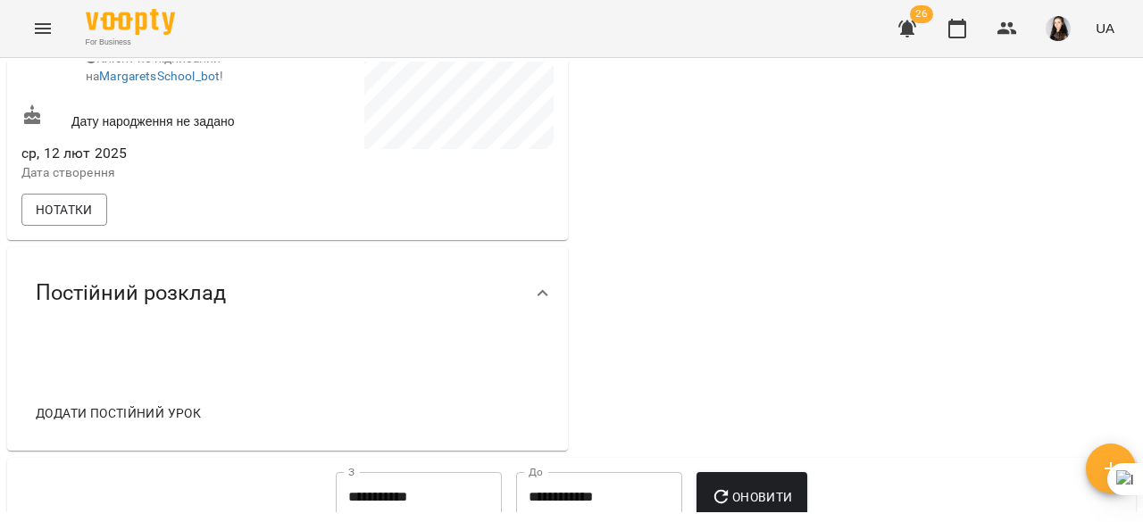
scroll to position [387, 0]
click at [426, 299] on div "Постійний розклад" at bounding box center [271, 292] width 500 height 56
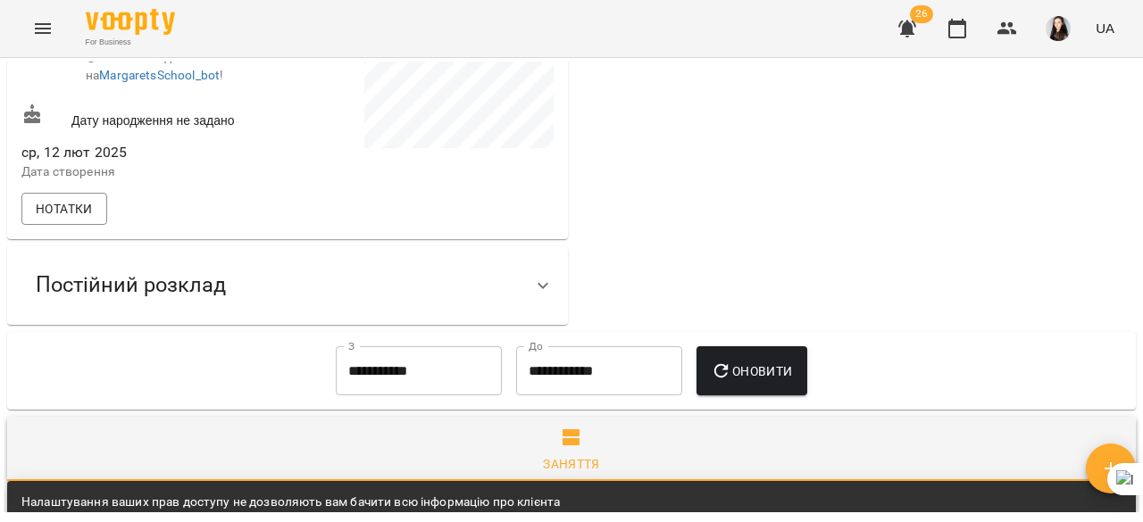
click at [426, 299] on div "Постійний розклад" at bounding box center [271, 285] width 500 height 56
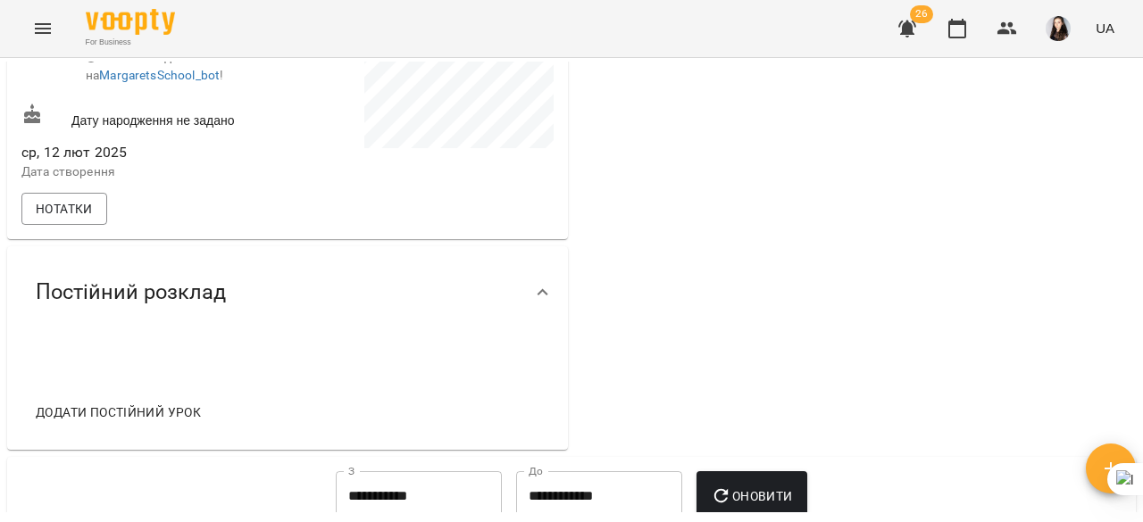
click at [664, 275] on div at bounding box center [855, 119] width 568 height 669
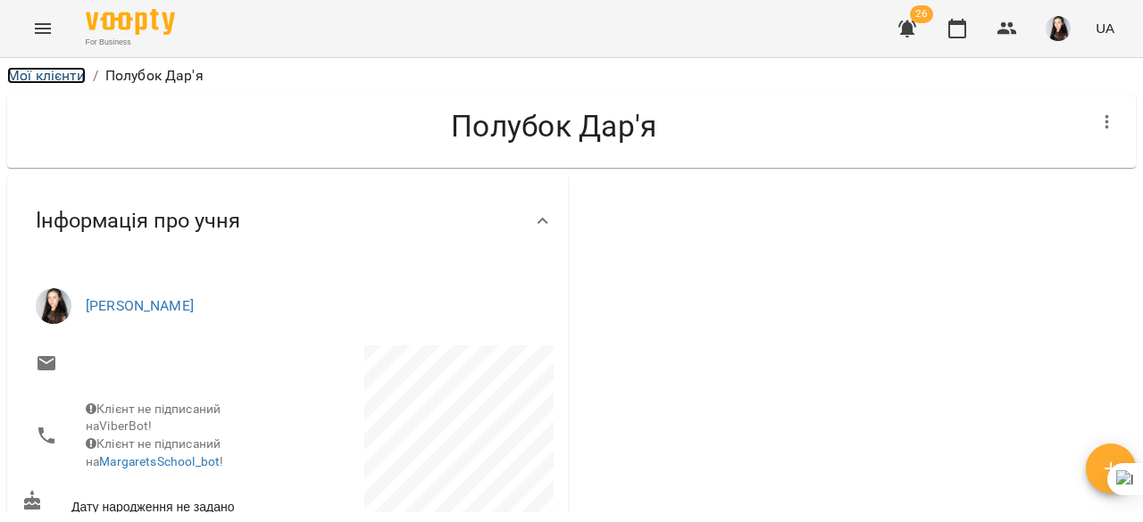
click at [37, 79] on link "Мої клієнти" at bounding box center [46, 75] width 79 height 17
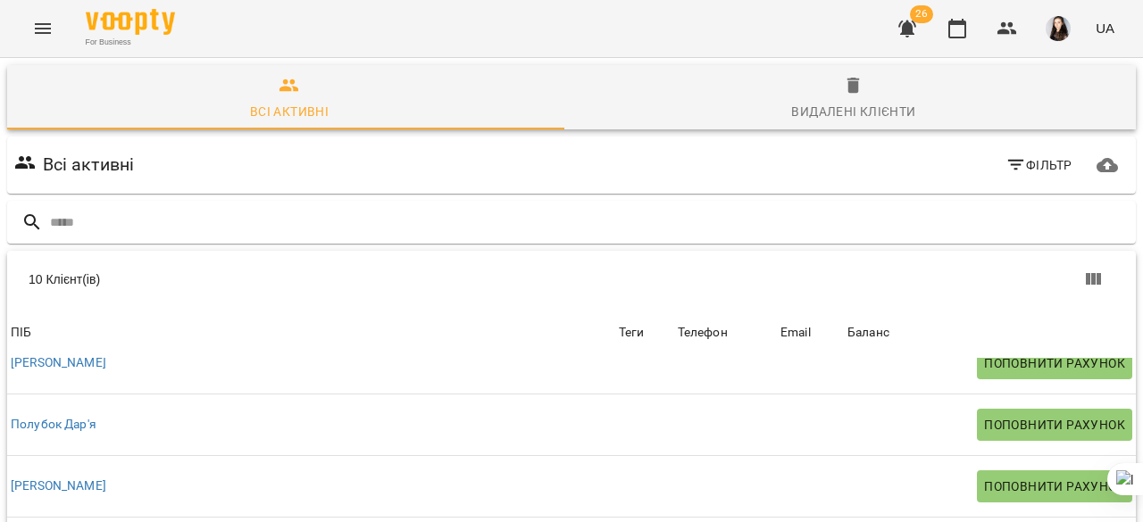
scroll to position [218, 0]
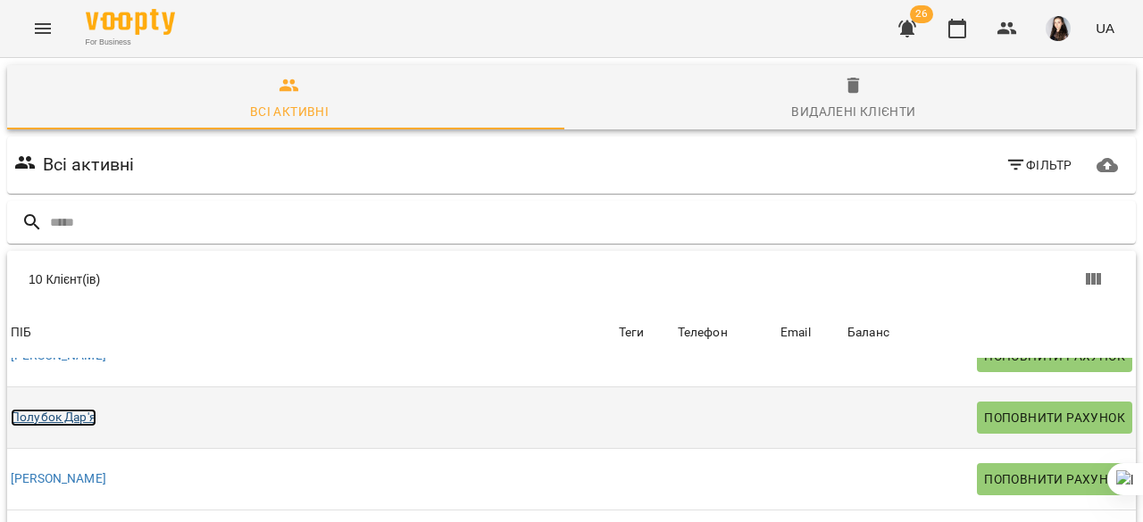
click at [30, 420] on link "Полубок Дар'я" at bounding box center [54, 418] width 86 height 18
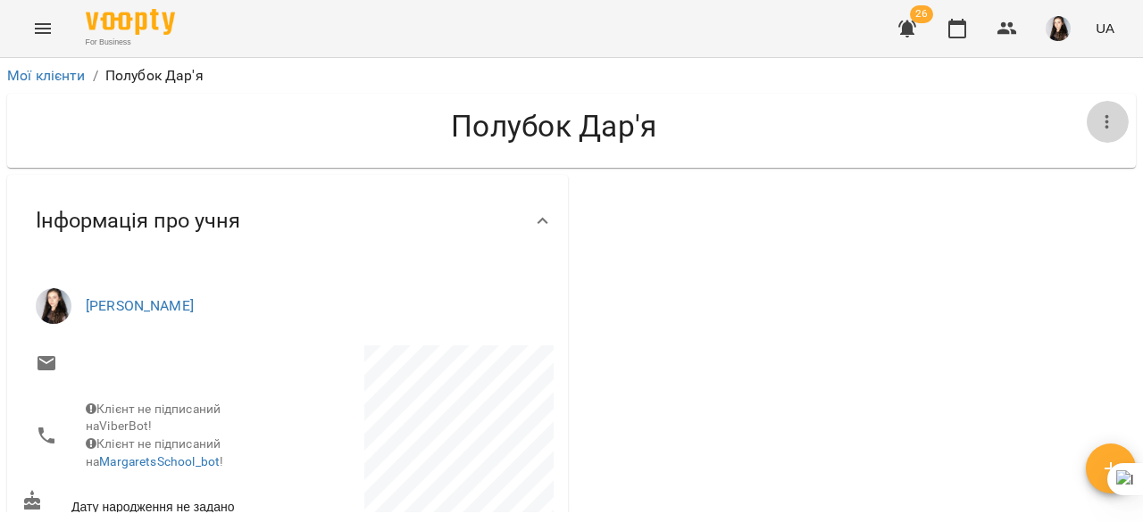
click at [1096, 119] on icon "button" at bounding box center [1106, 122] width 21 height 21
click at [623, 88] on div at bounding box center [571, 261] width 1143 height 522
click at [18, 67] on link "Мої клієнти" at bounding box center [46, 75] width 79 height 17
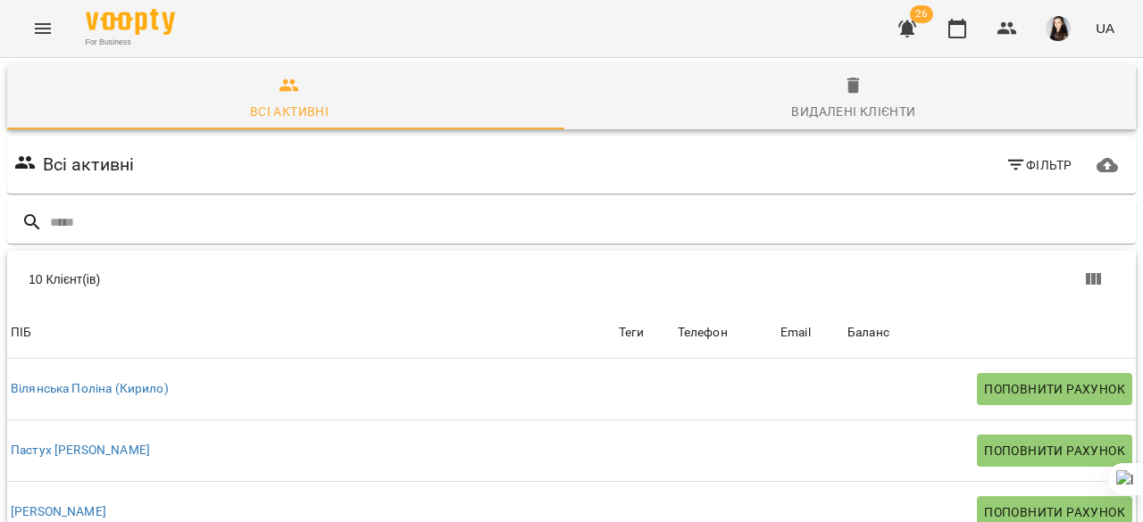
scroll to position [25, 0]
click at [46, 9] on button "Menu" at bounding box center [42, 28] width 43 height 43
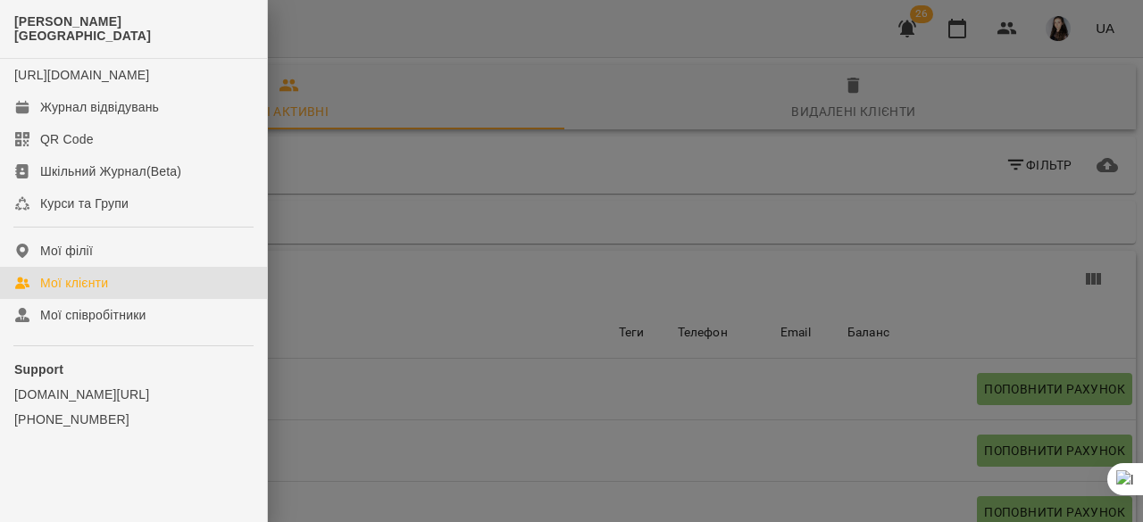
click at [621, 88] on div at bounding box center [571, 261] width 1143 height 522
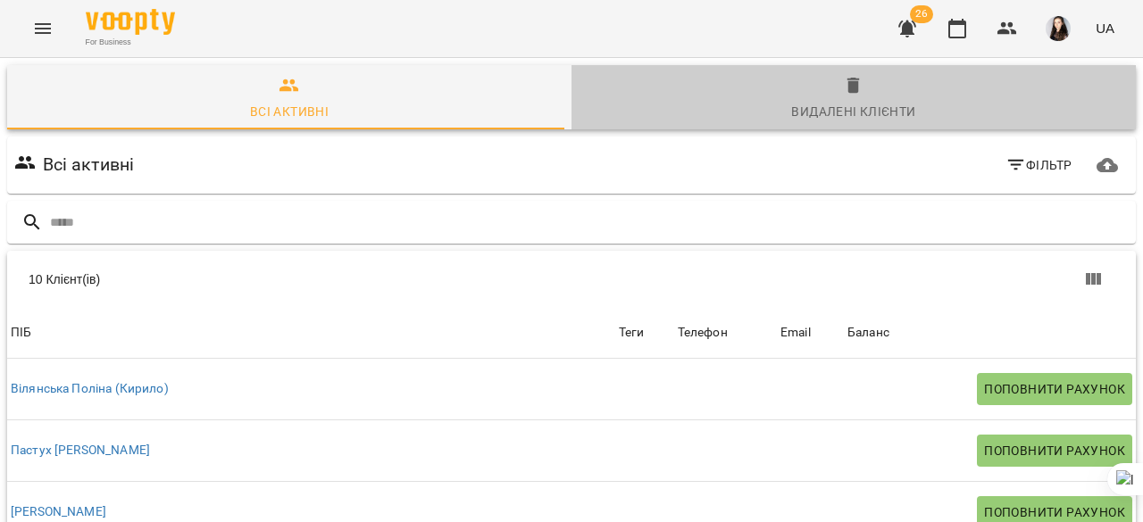
click at [853, 101] on div "Видалені клієнти" at bounding box center [853, 111] width 124 height 21
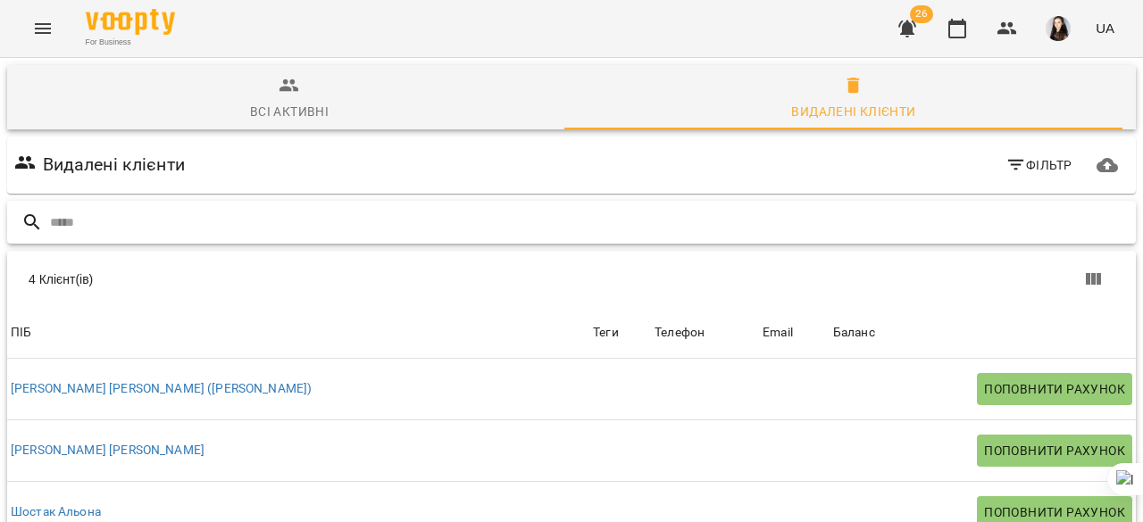
click at [392, 208] on input "text" at bounding box center [589, 222] width 1078 height 29
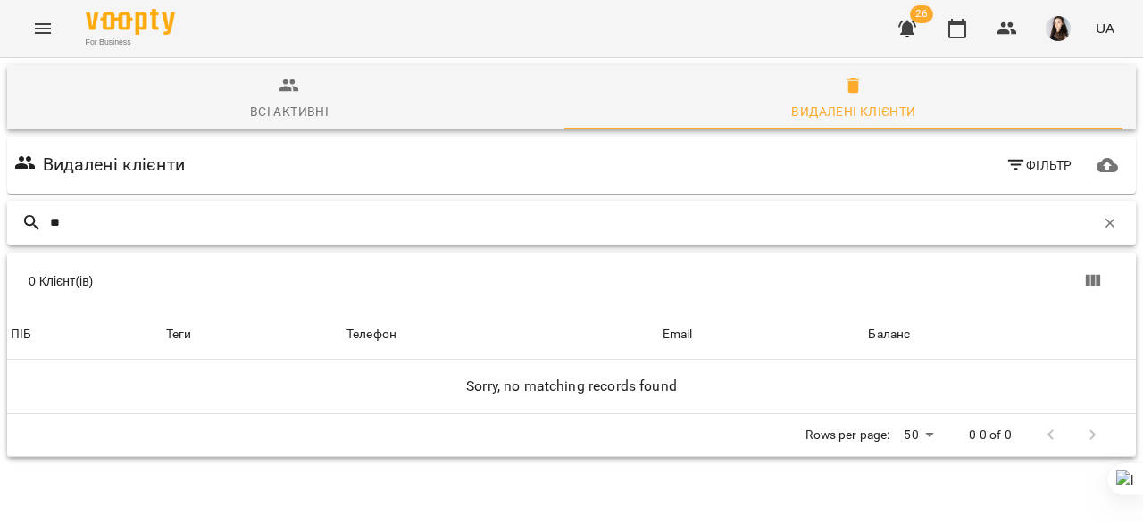
type input "*"
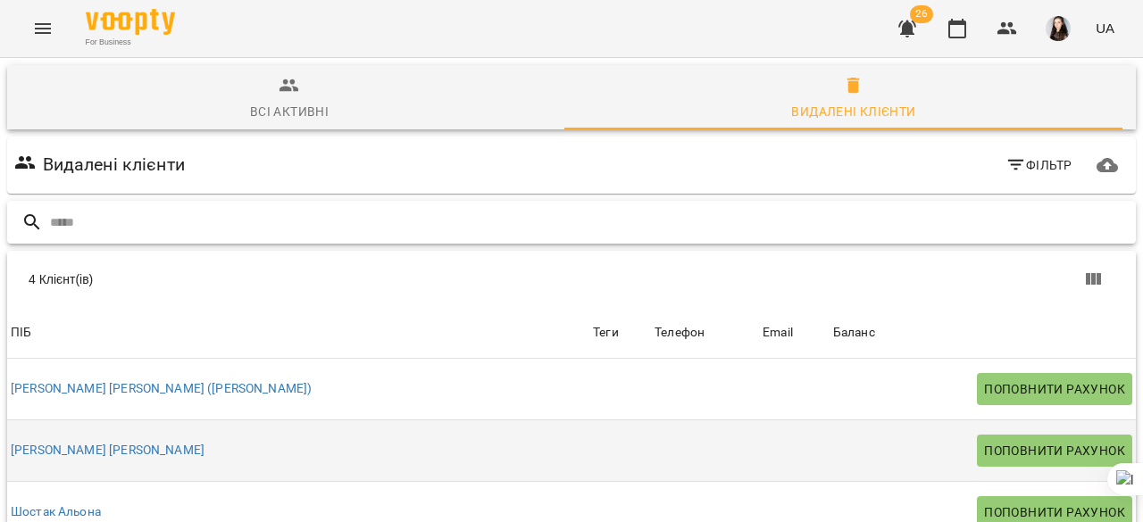
scroll to position [0, 0]
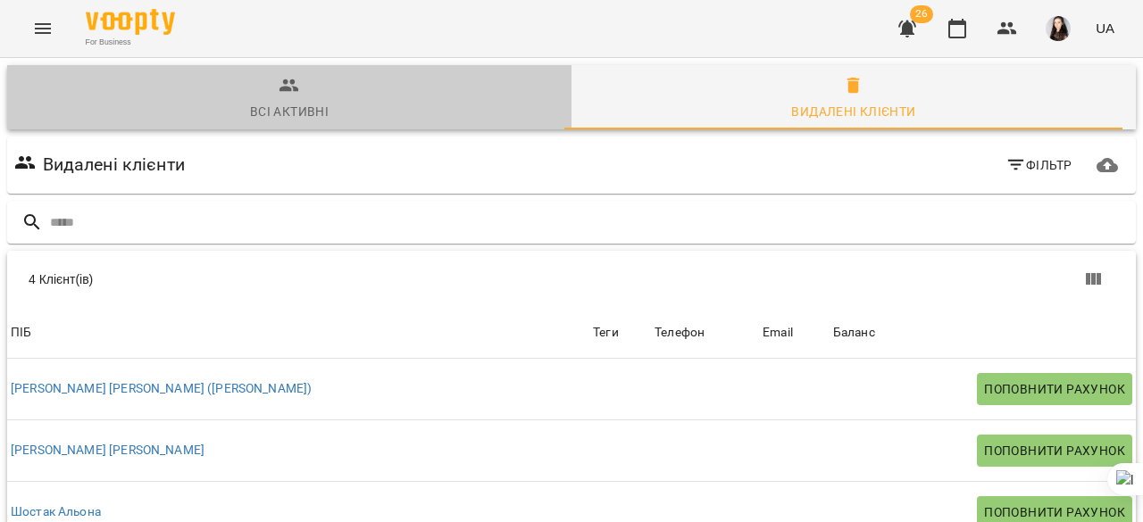
click at [322, 77] on span "Всі активні" at bounding box center [289, 99] width 543 height 48
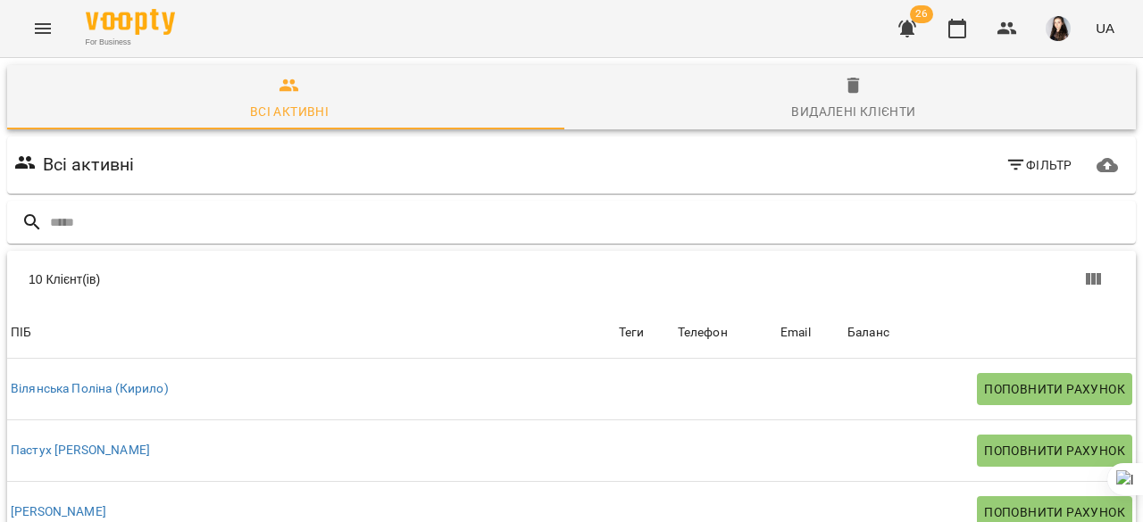
scroll to position [270, 0]
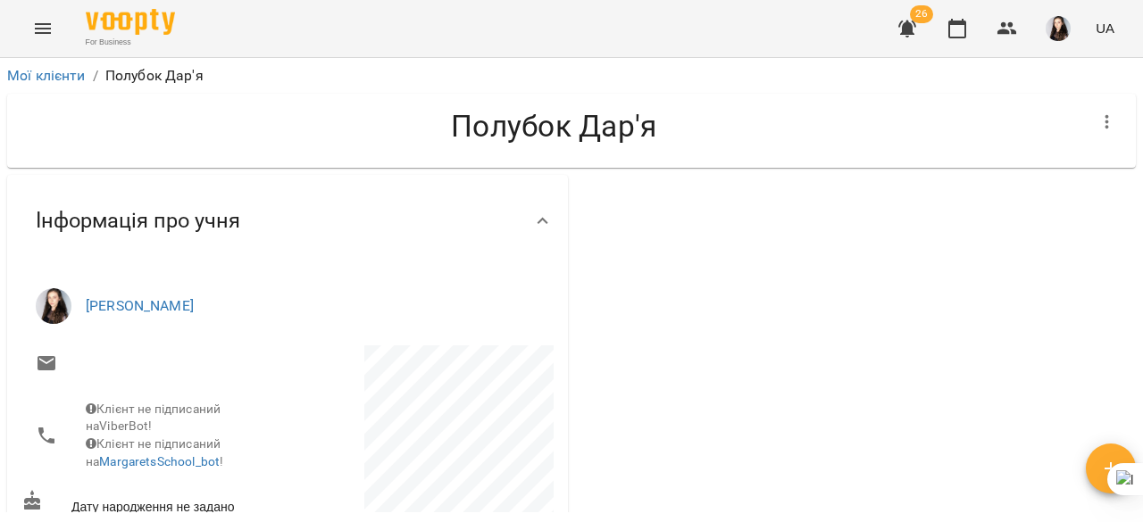
click at [50, 65] on li "Мої клієнти" at bounding box center [46, 75] width 79 height 21
click at [26, 29] on button "Menu" at bounding box center [42, 28] width 43 height 43
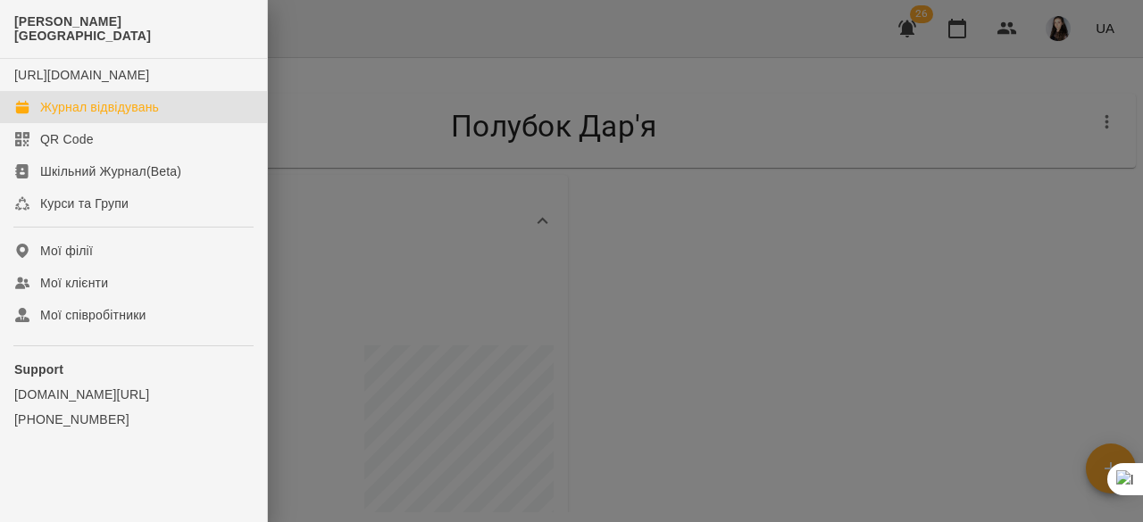
click at [93, 109] on div "Журнал відвідувань" at bounding box center [99, 107] width 119 height 18
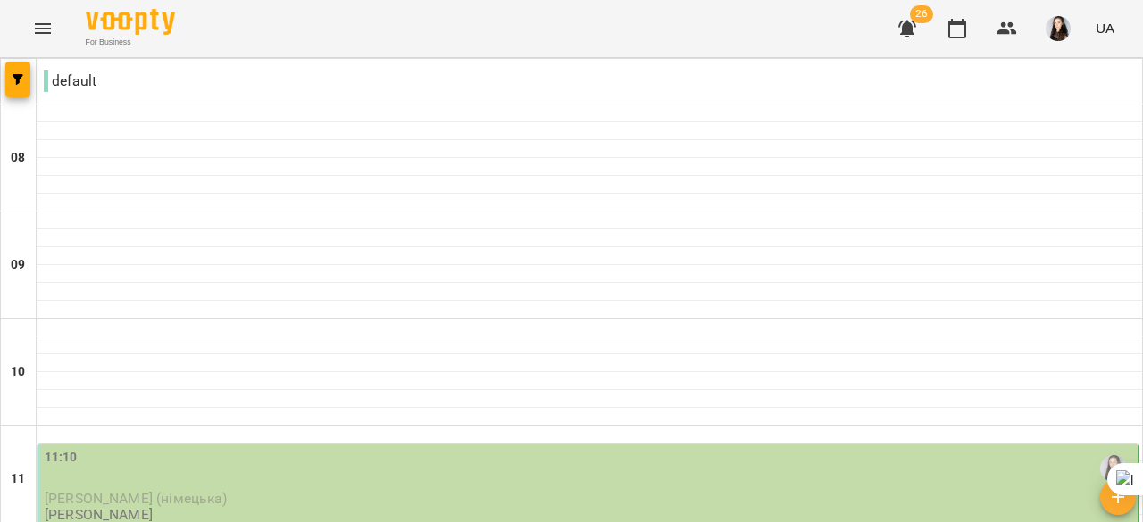
scroll to position [292, 0]
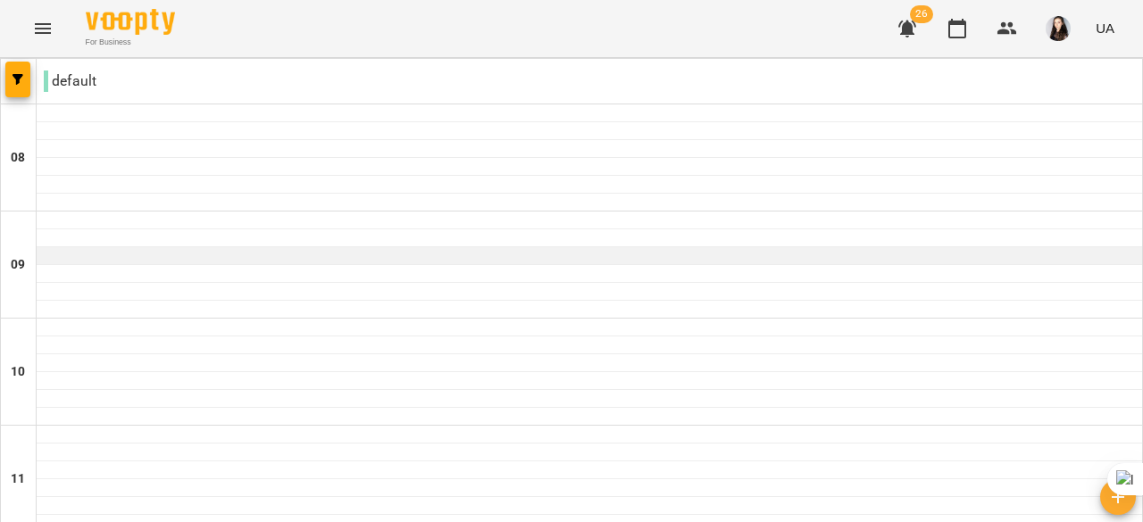
scroll to position [1144, 0]
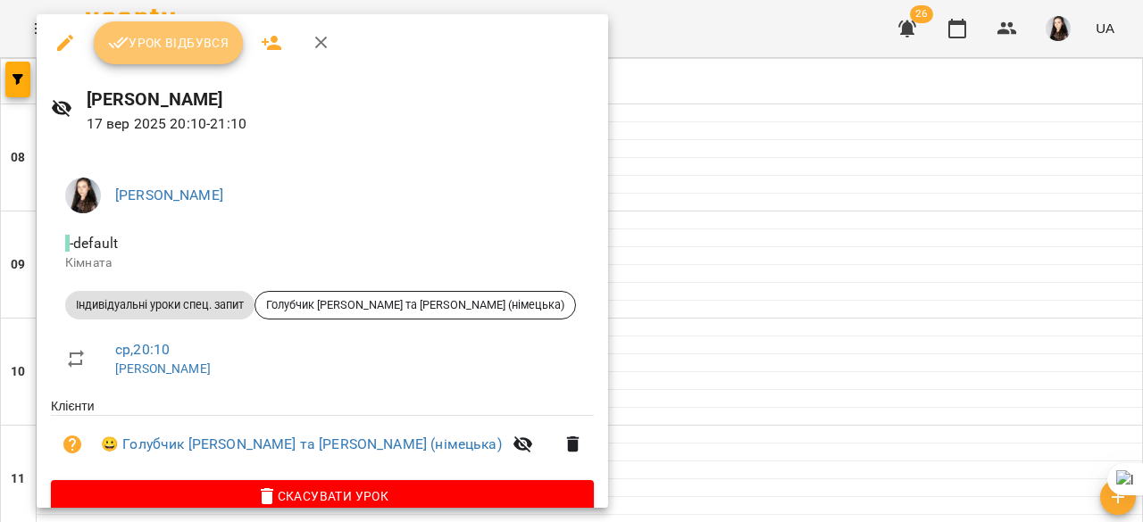
click at [156, 50] on span "Урок відбувся" at bounding box center [168, 42] width 121 height 21
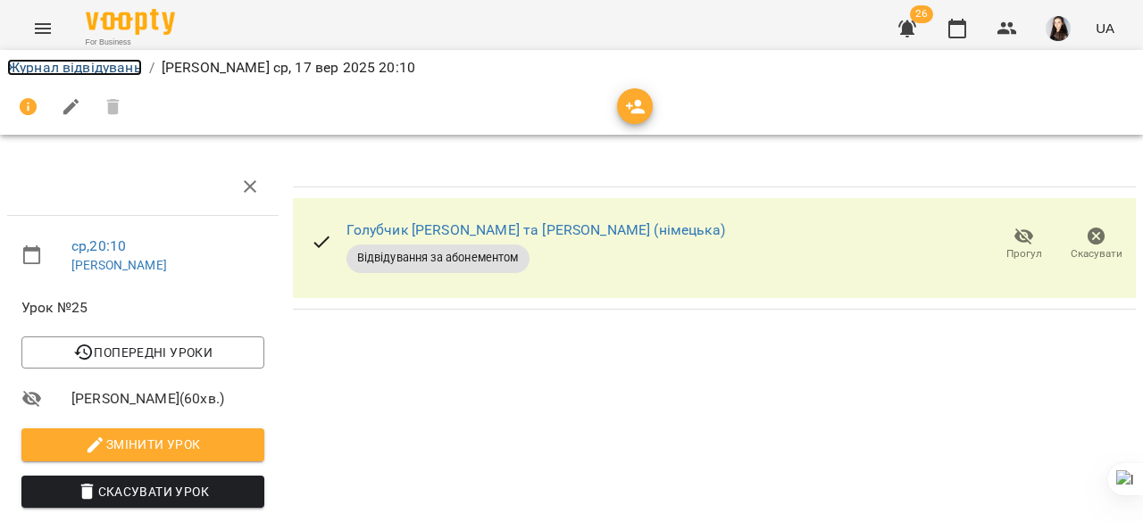
click at [118, 65] on link "Журнал відвідувань" at bounding box center [74, 67] width 135 height 17
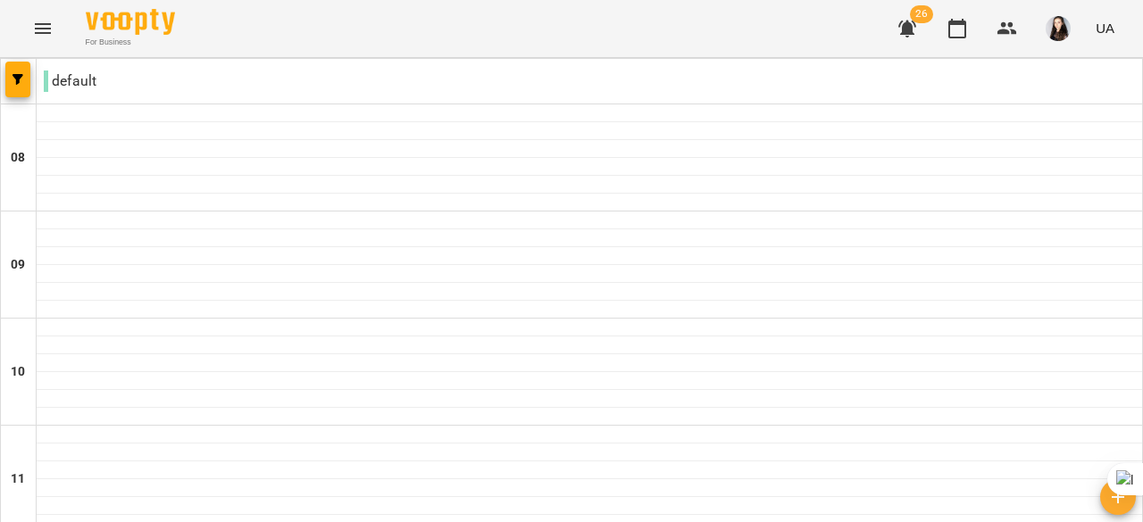
scroll to position [1307, 0]
